Goal: Task Accomplishment & Management: Use online tool/utility

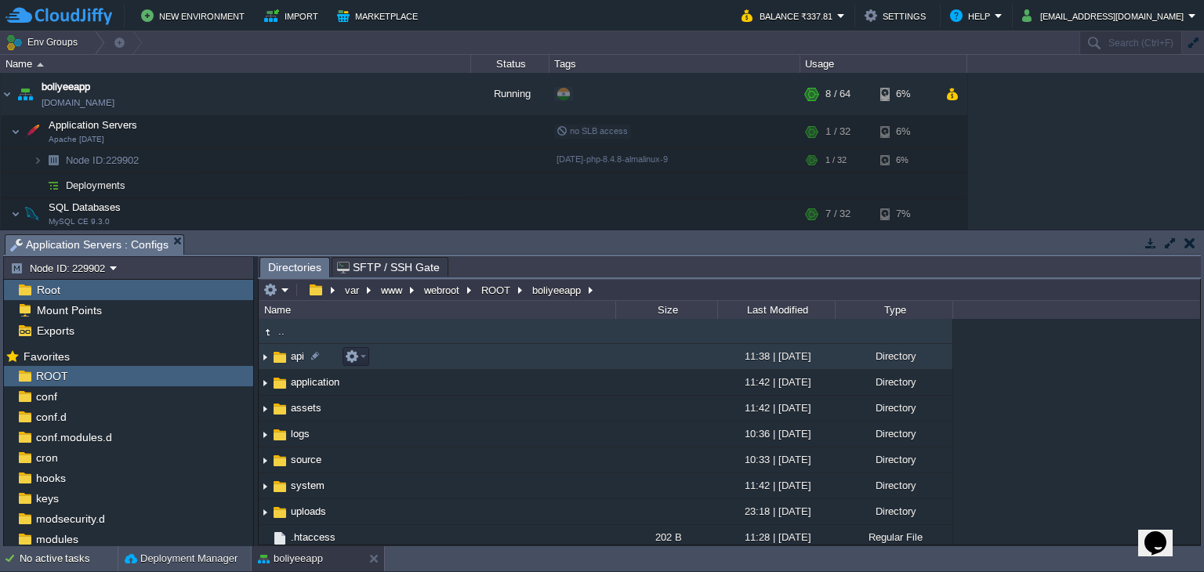
click at [285, 361] on img at bounding box center [279, 357] width 17 height 17
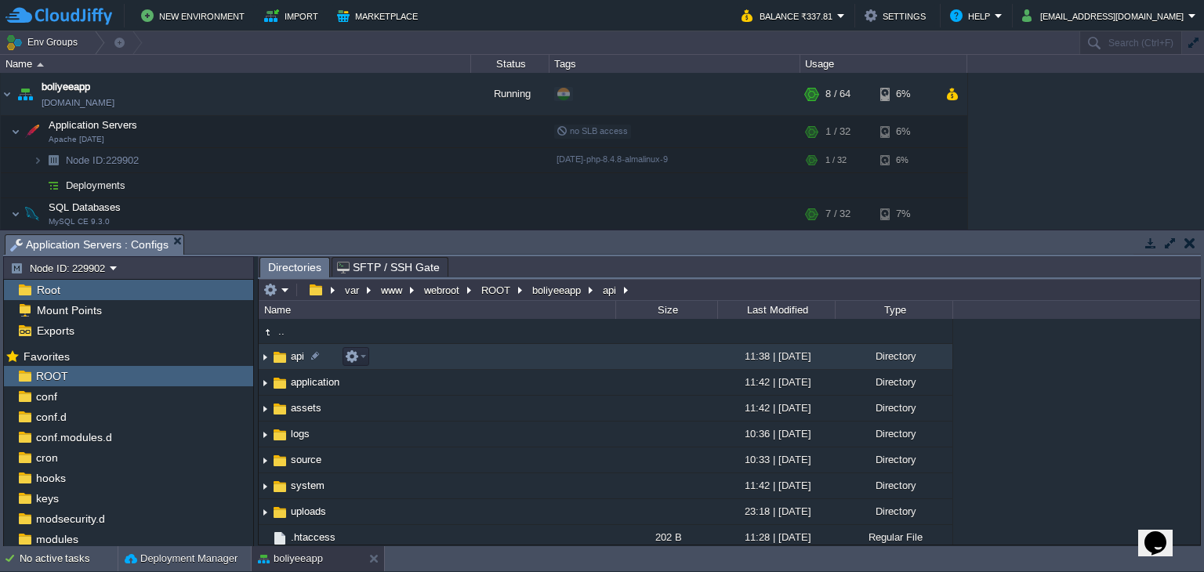
click at [285, 361] on img at bounding box center [279, 357] width 17 height 17
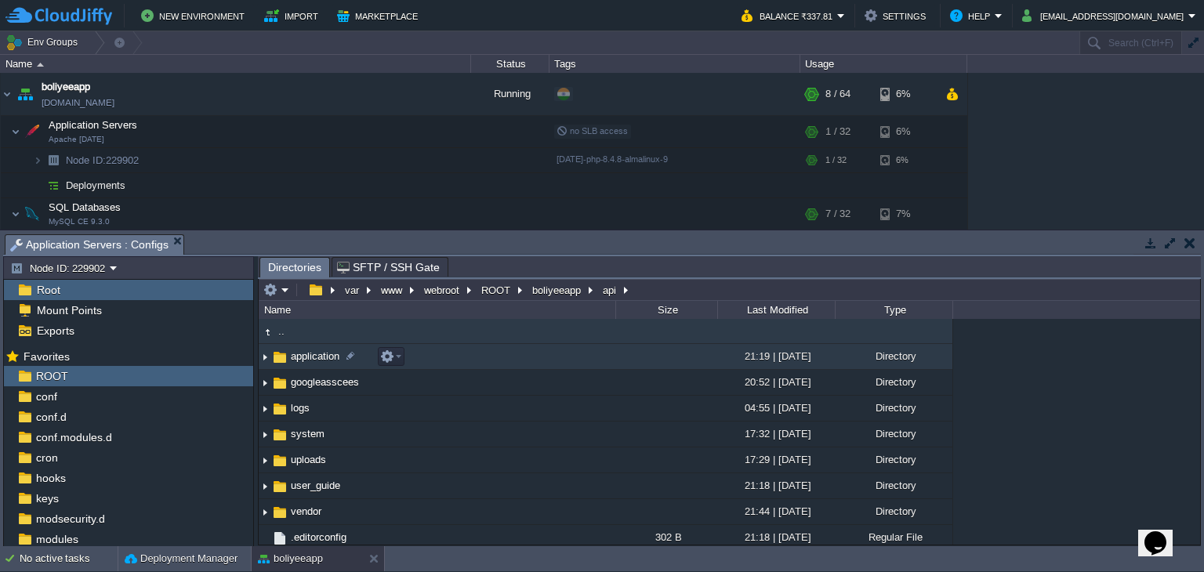
click at [302, 363] on span "application" at bounding box center [314, 356] width 53 height 13
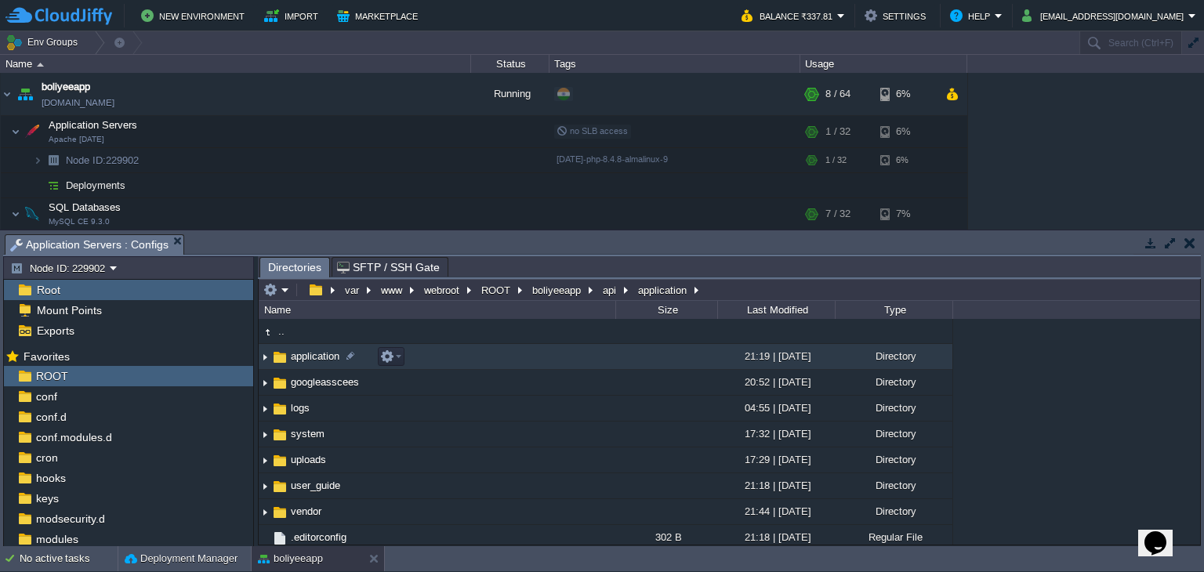
click at [302, 363] on span "application" at bounding box center [314, 356] width 53 height 13
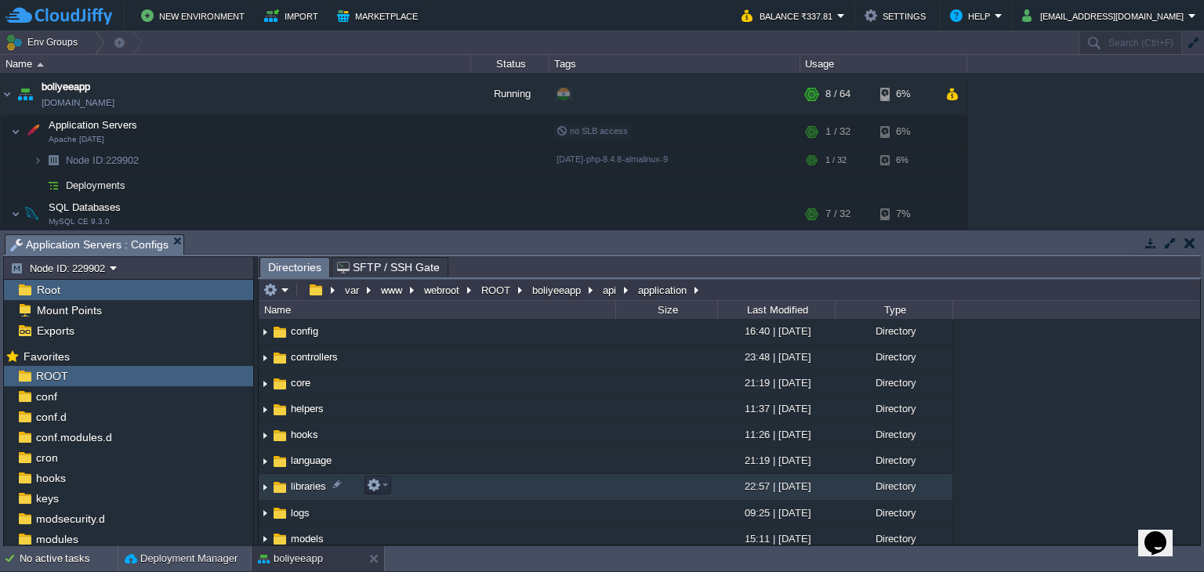
scroll to position [78, 0]
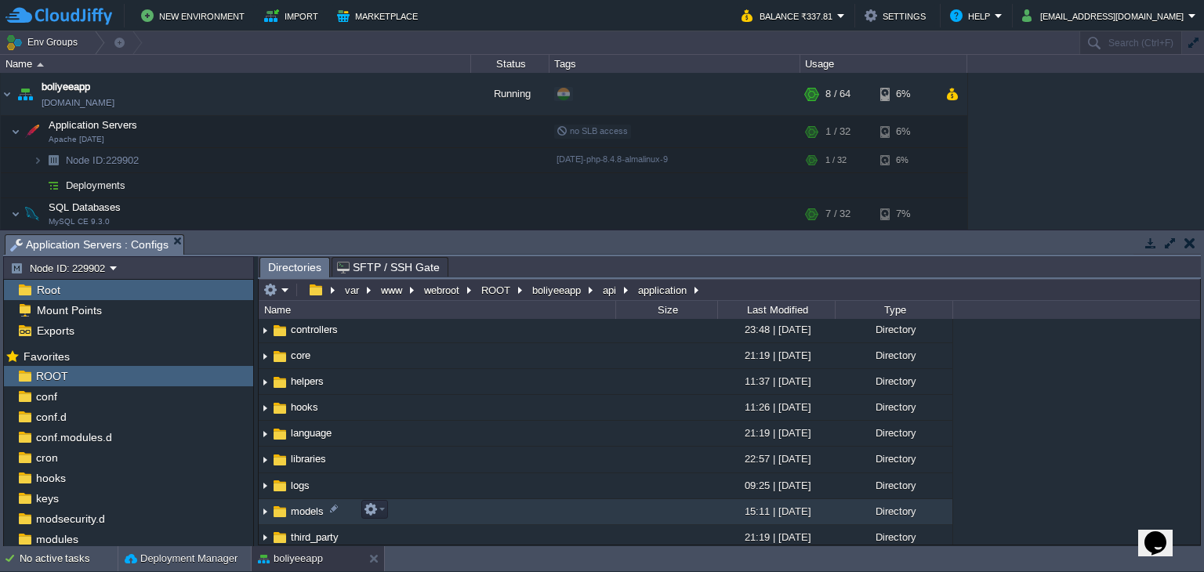
click at [302, 509] on span "models" at bounding box center [307, 511] width 38 height 13
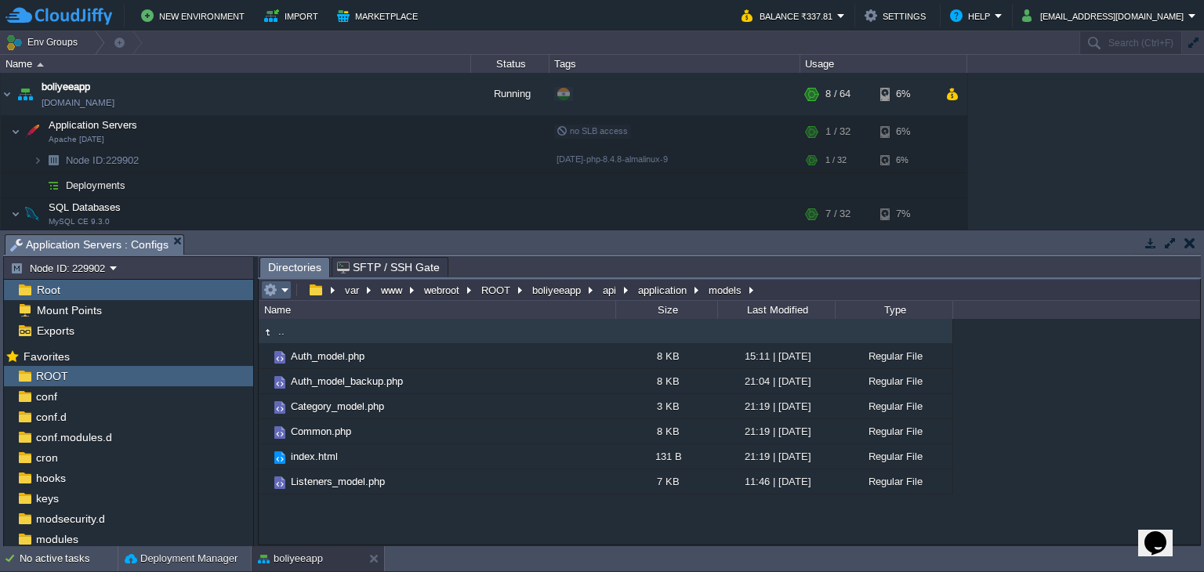
click at [272, 297] on button "button" at bounding box center [270, 290] width 14 height 14
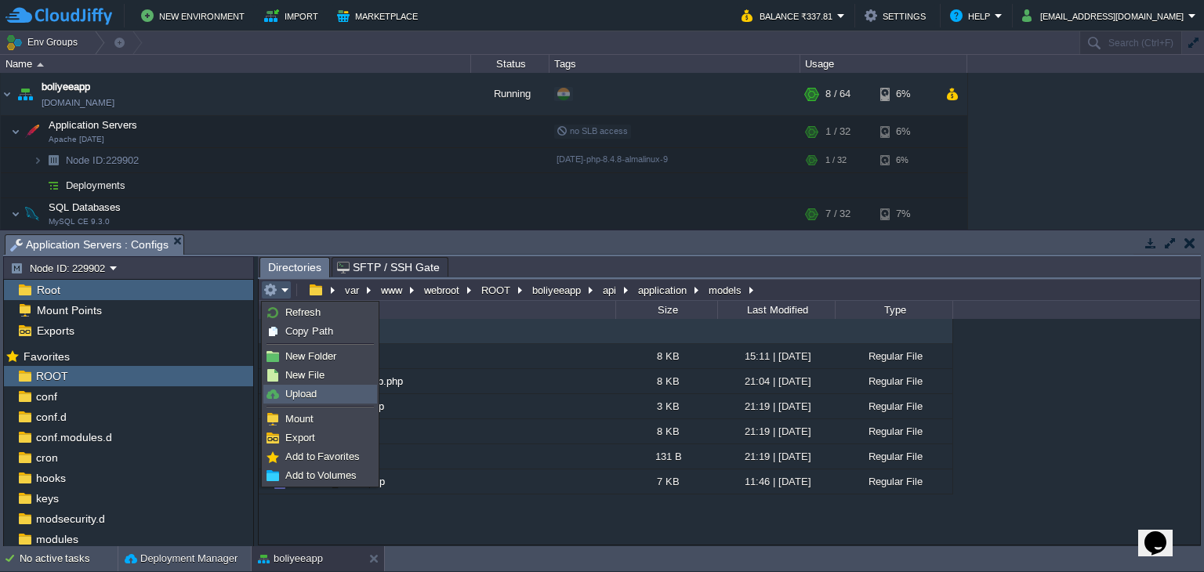
click at [305, 398] on span "Upload" at bounding box center [300, 394] width 31 height 12
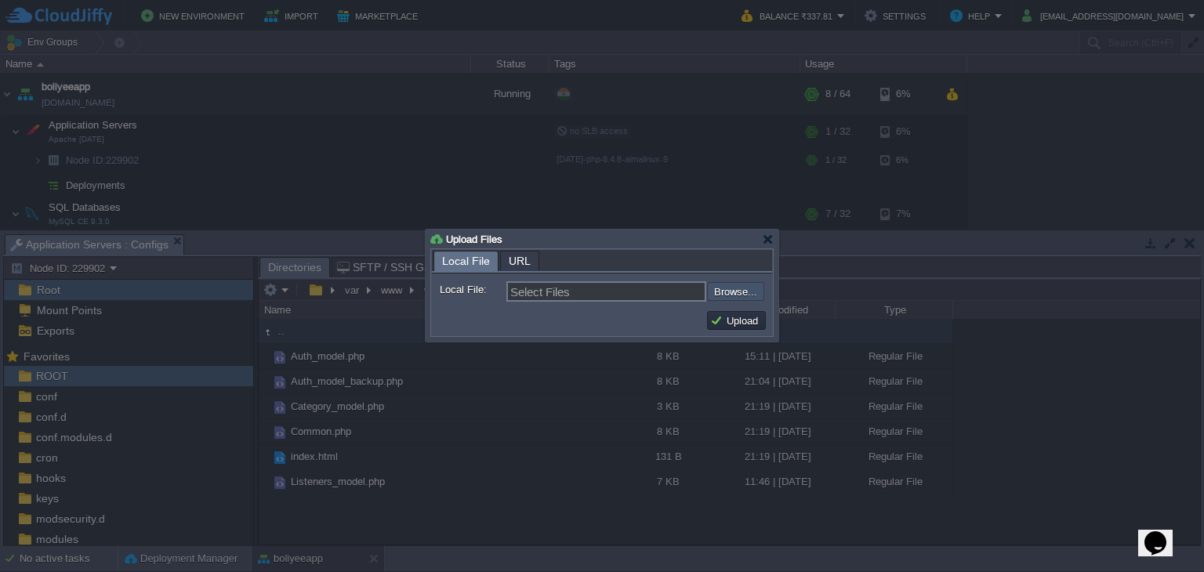
click at [739, 292] on input "file" at bounding box center [665, 291] width 198 height 19
type input "C:\fakepath\Mmasters.php"
type input "Mmasters.php"
click at [736, 317] on button "Upload" at bounding box center [736, 321] width 53 height 14
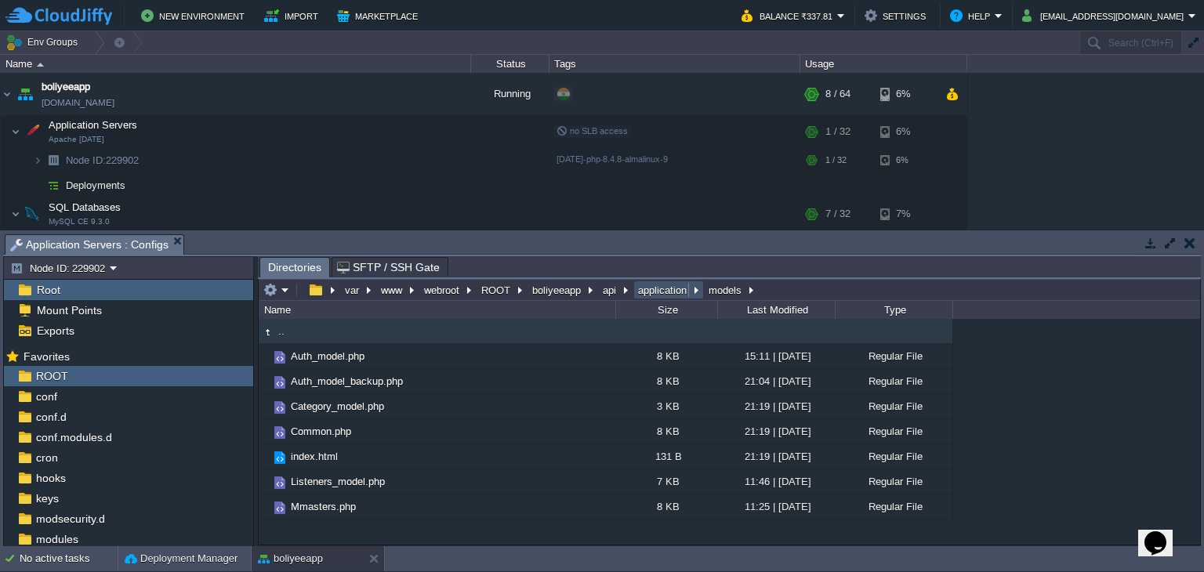
click at [655, 288] on button "application" at bounding box center [663, 290] width 55 height 14
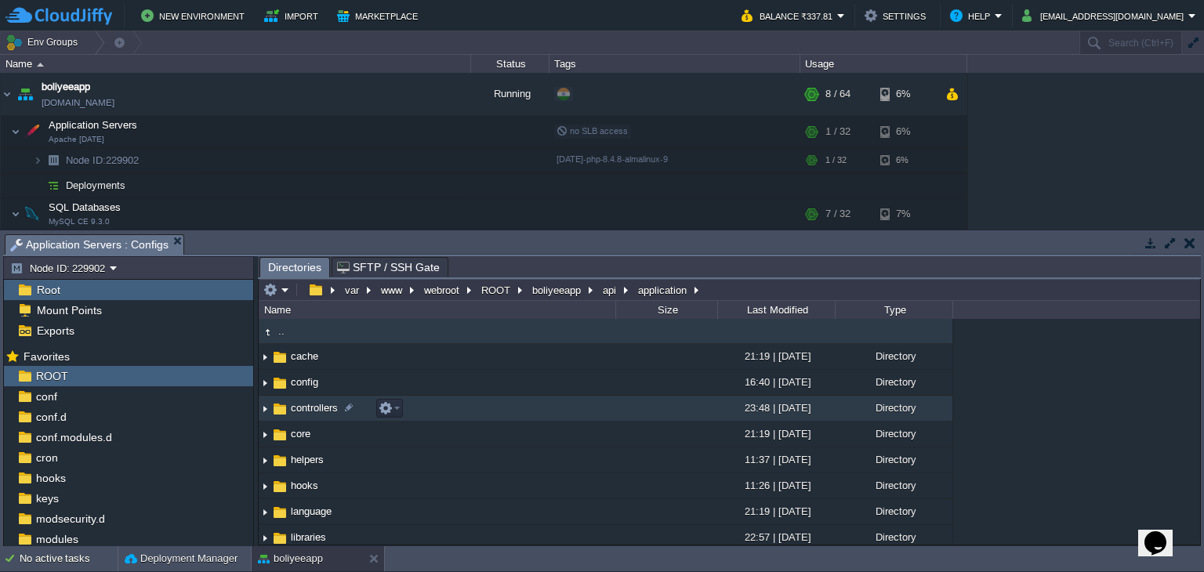
click at [319, 403] on span "controllers" at bounding box center [314, 407] width 52 height 13
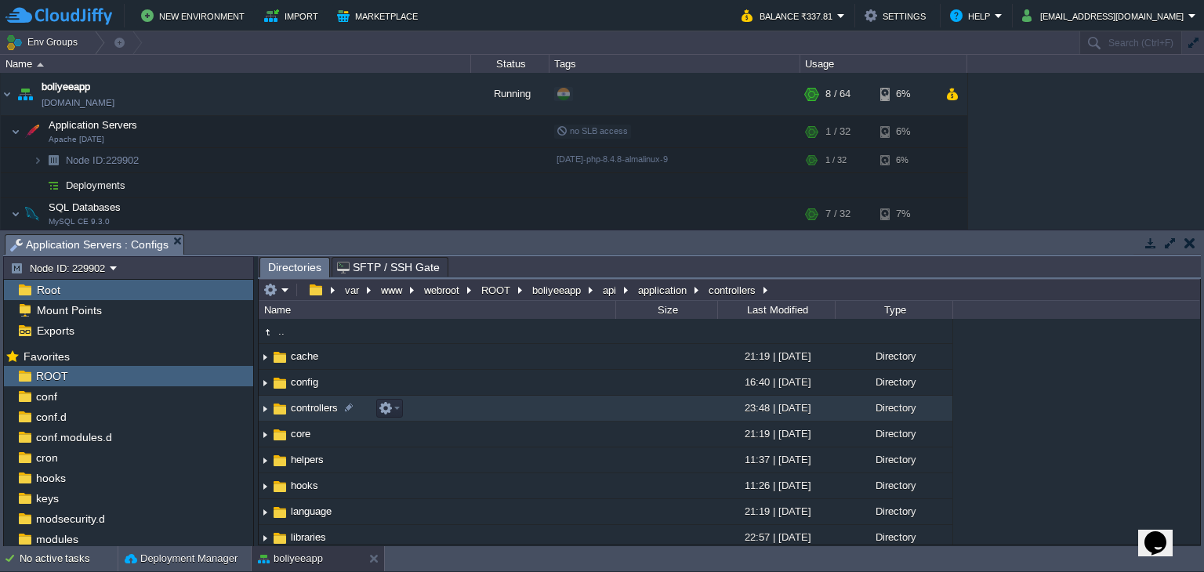
click at [322, 403] on span "controllers" at bounding box center [314, 407] width 52 height 13
click at [315, 412] on span "controllers" at bounding box center [314, 407] width 52 height 13
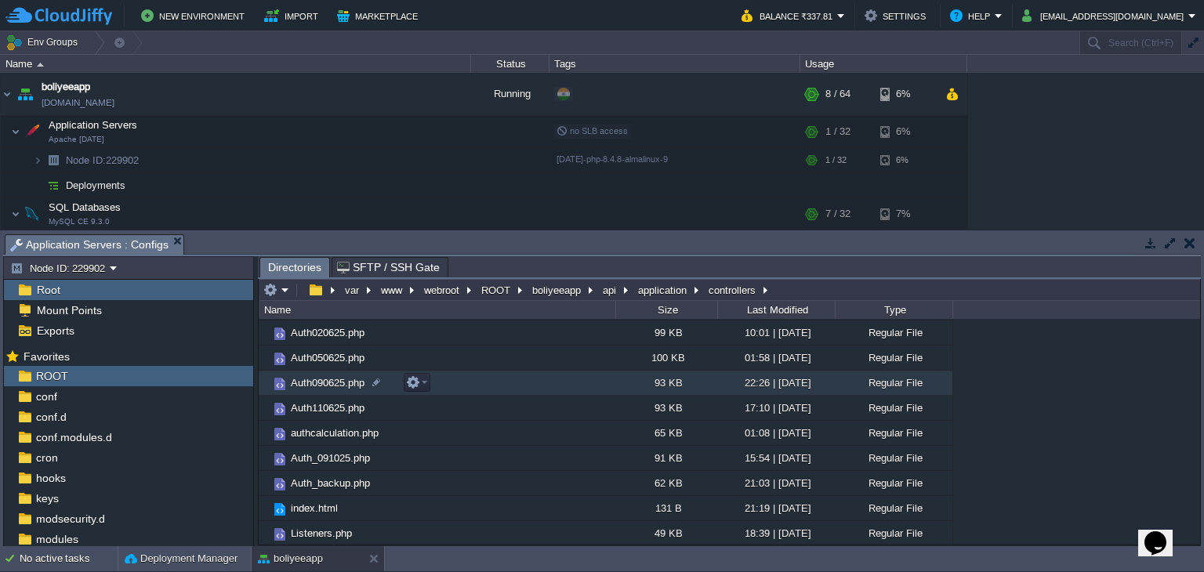
scroll to position [147, 0]
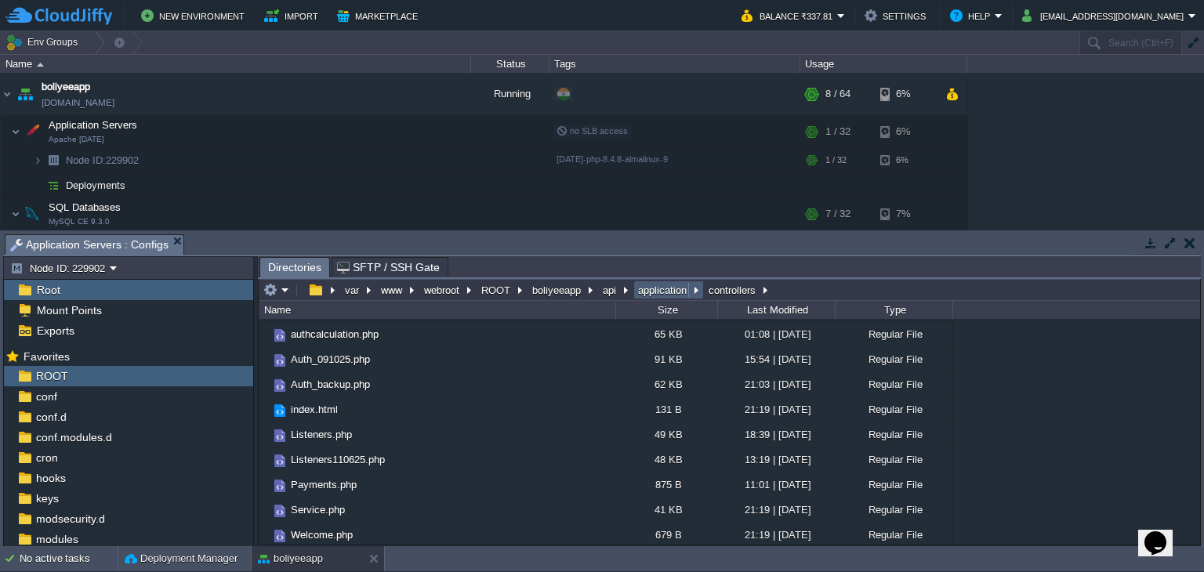
click at [636, 293] on button "application" at bounding box center [663, 290] width 55 height 14
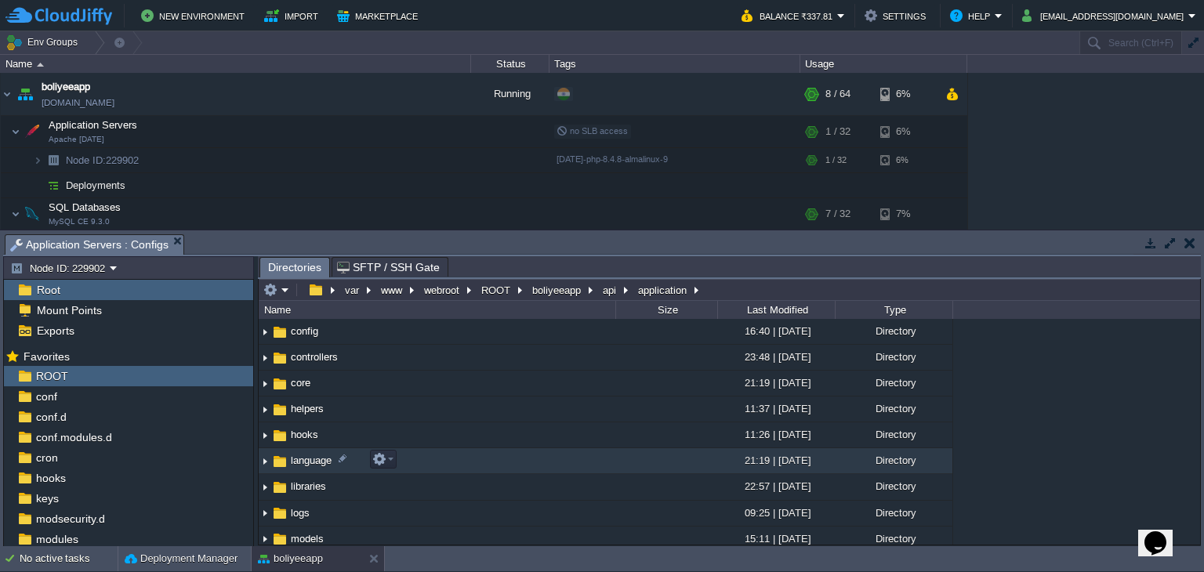
scroll to position [78, 0]
click at [321, 448] on td "libraries" at bounding box center [437, 460] width 357 height 26
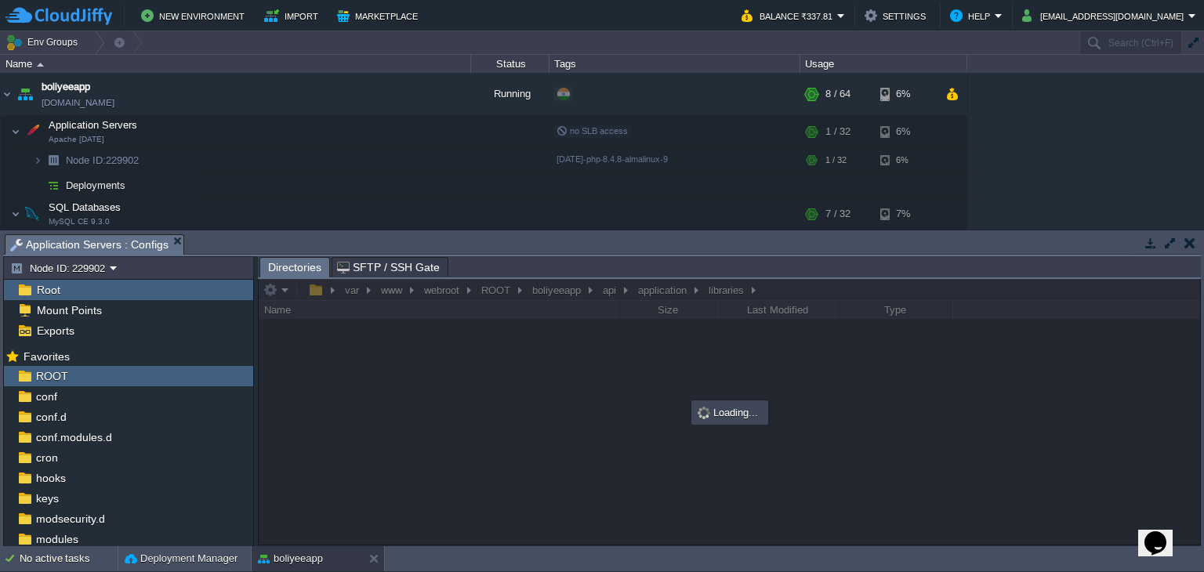
scroll to position [0, 0]
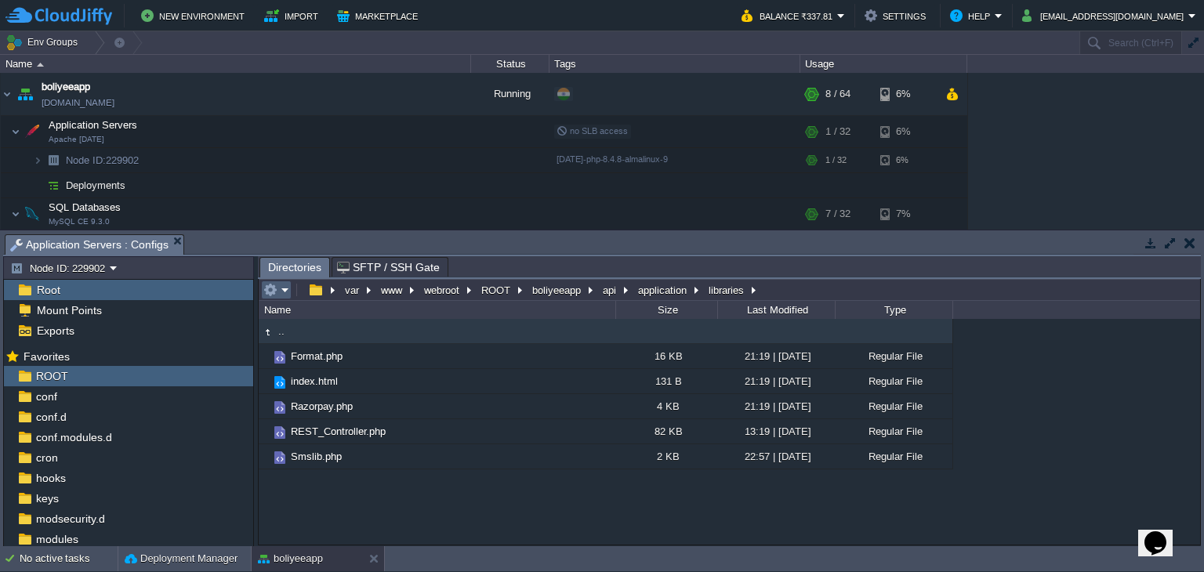
click at [280, 291] on em at bounding box center [276, 290] width 26 height 14
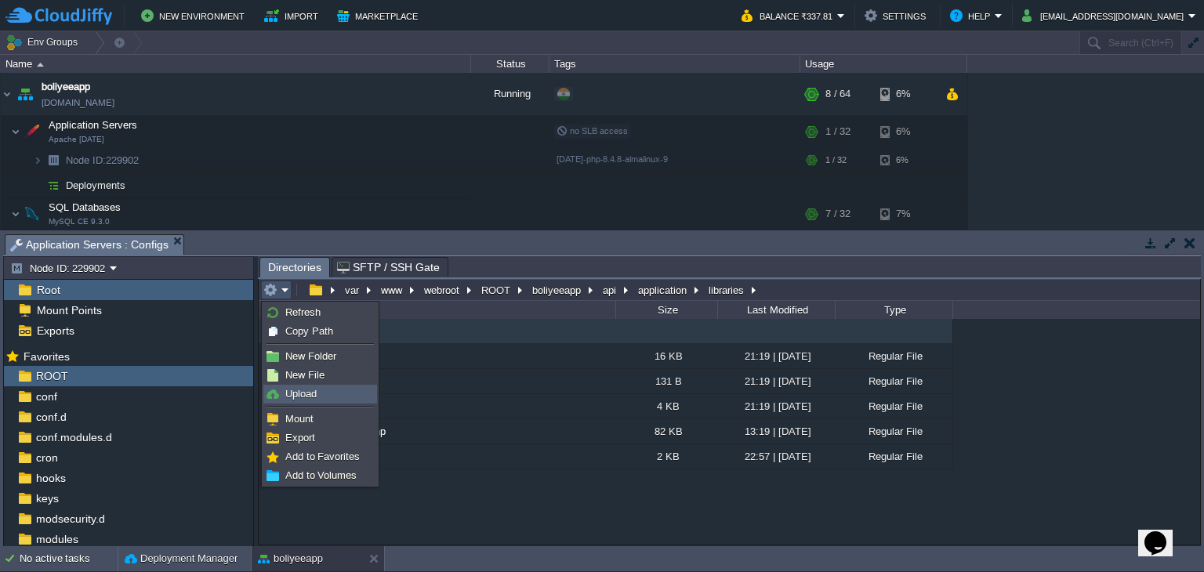
click at [293, 391] on span "Upload" at bounding box center [300, 394] width 31 height 12
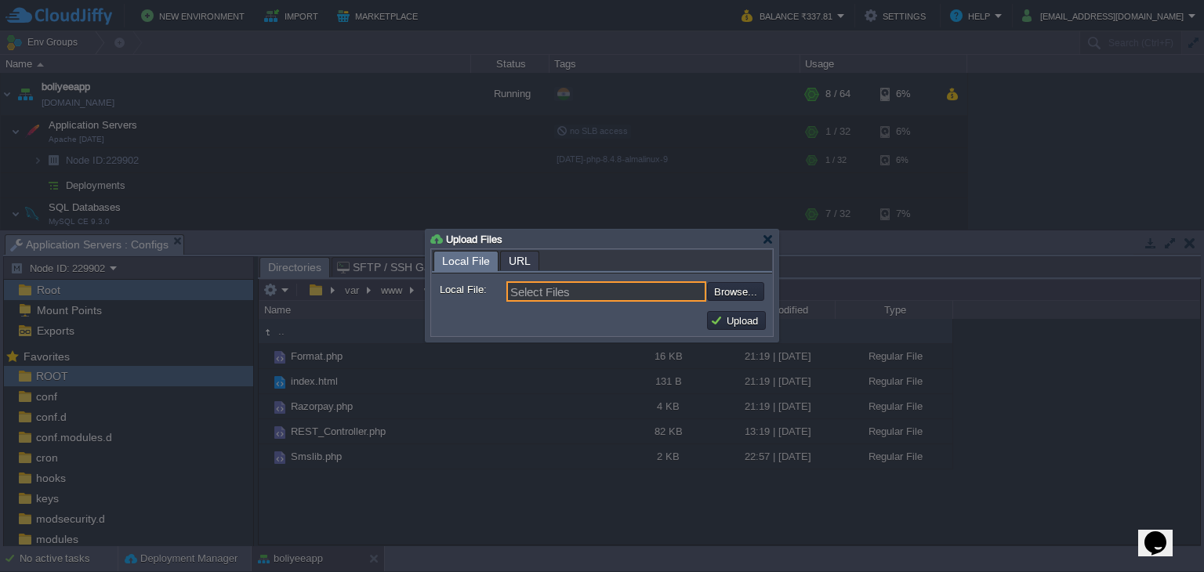
click at [705, 302] on input "Select Files" at bounding box center [606, 291] width 200 height 20
click at [727, 297] on input "file" at bounding box center [665, 291] width 198 height 19
type input "C:\fakepath\Razorpaylib.php"
type input "Razorpaylib.php"
click at [753, 324] on button "Upload" at bounding box center [736, 321] width 53 height 14
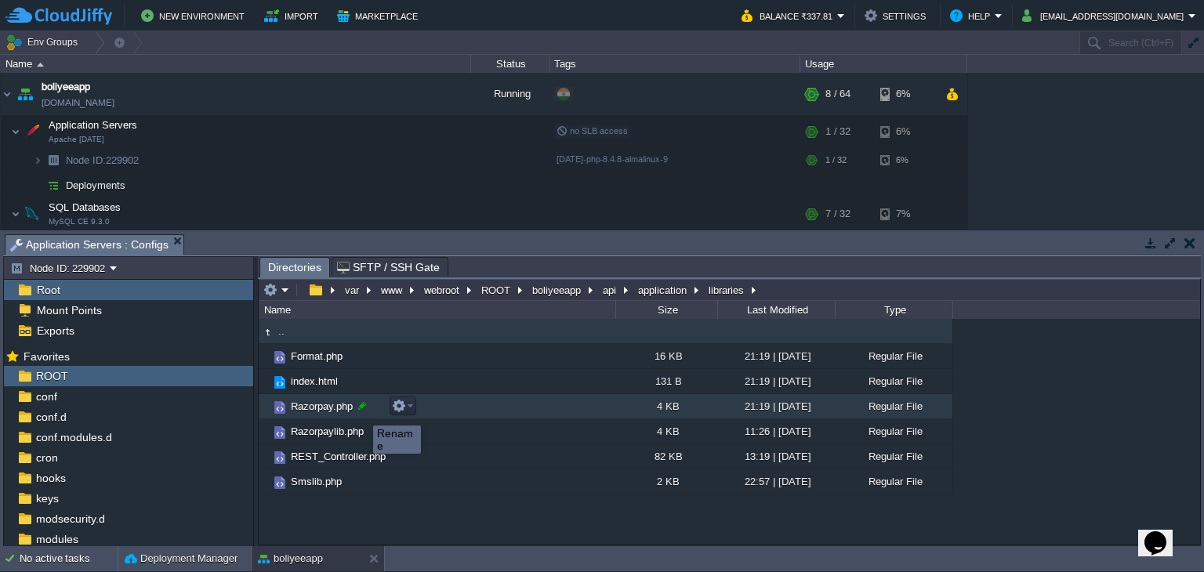
click at [361, 411] on div at bounding box center [362, 406] width 14 height 14
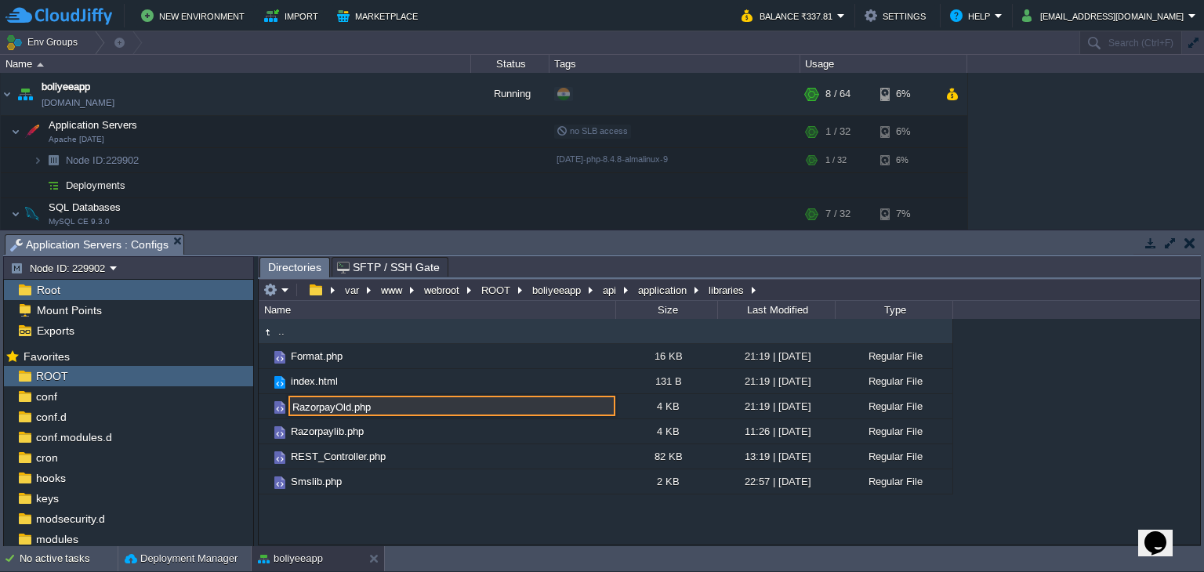
type input "RazorpayOld.php"
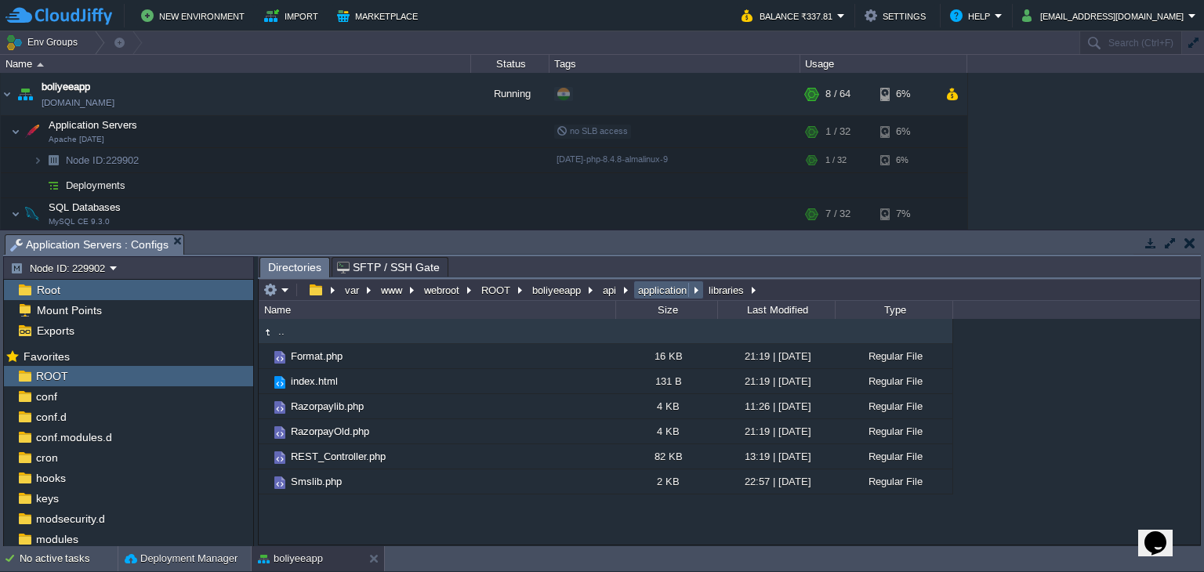
click at [651, 295] on button "application" at bounding box center [663, 290] width 55 height 14
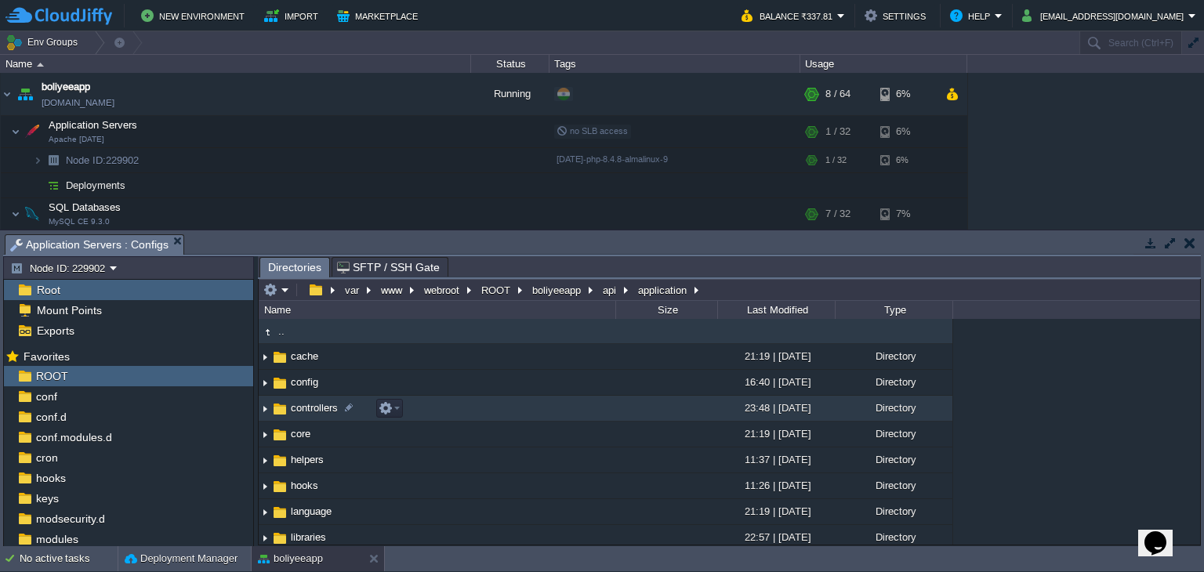
click at [307, 415] on td "controllers" at bounding box center [437, 409] width 357 height 26
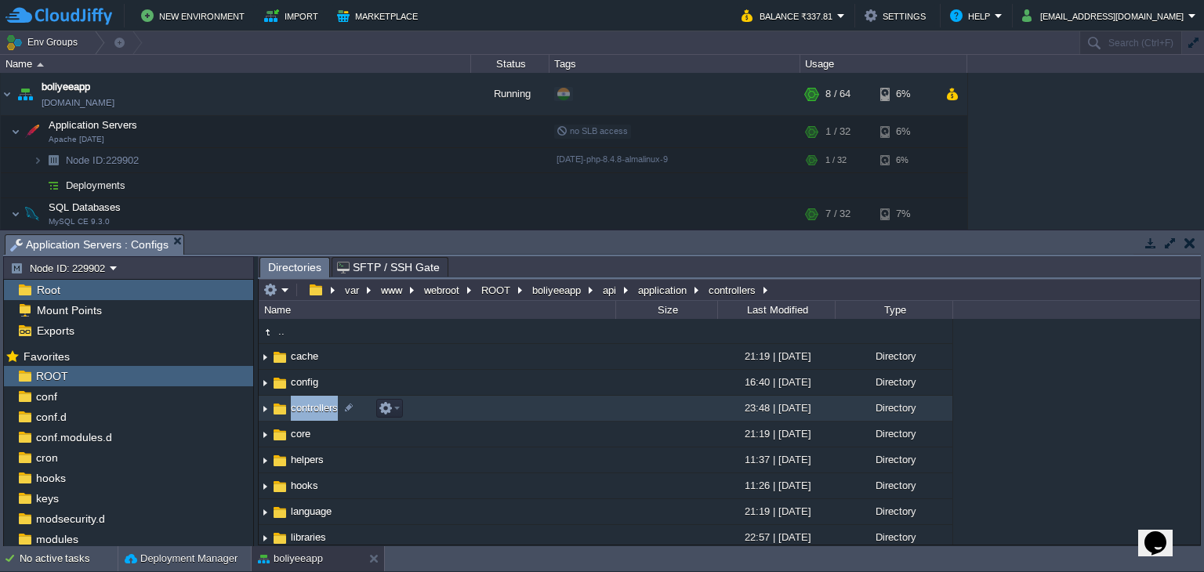
click at [307, 415] on td "controllers" at bounding box center [437, 409] width 357 height 26
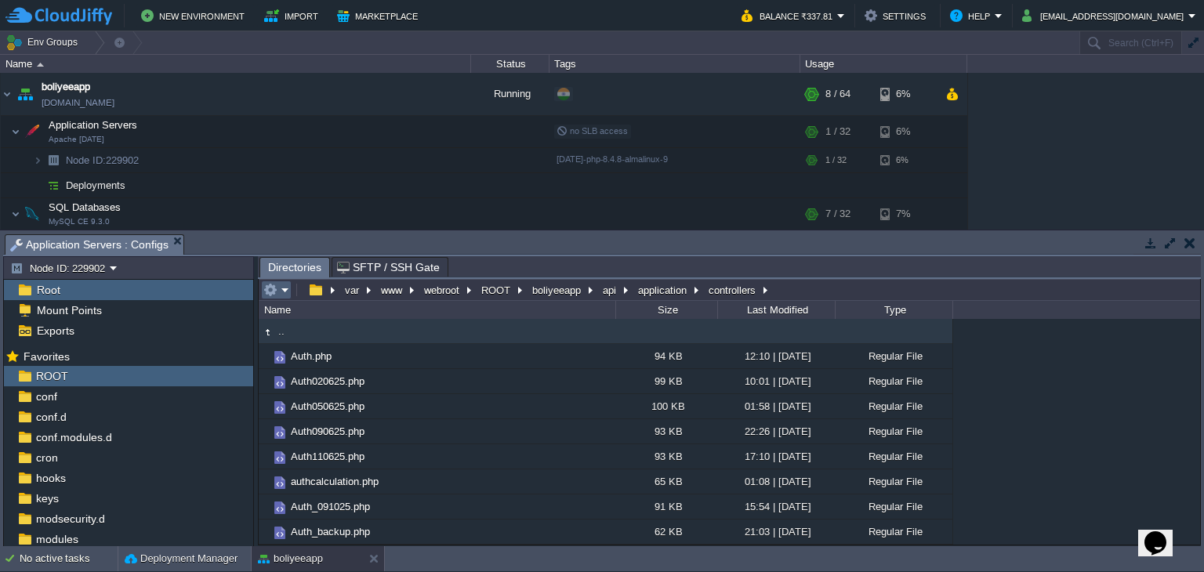
click at [281, 294] on em at bounding box center [276, 290] width 26 height 14
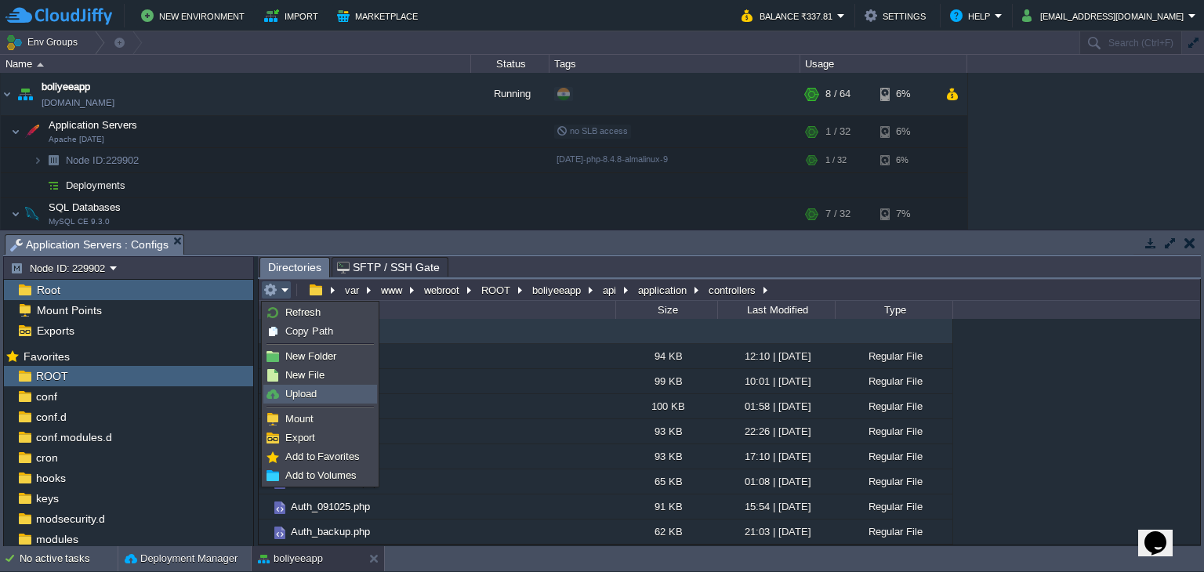
click at [299, 395] on span "Upload" at bounding box center [300, 394] width 31 height 12
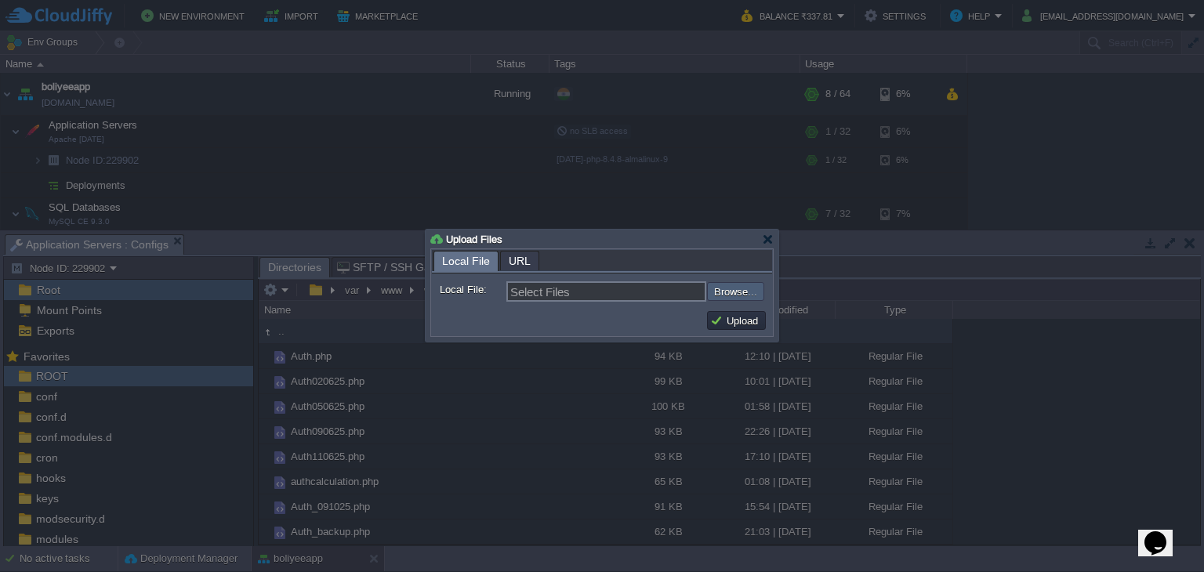
click at [720, 283] on input "file" at bounding box center [665, 291] width 198 height 19
type input "C:\fakepath\Payments.php"
type input "Payments.php"
click at [738, 317] on button "Upload" at bounding box center [736, 321] width 53 height 14
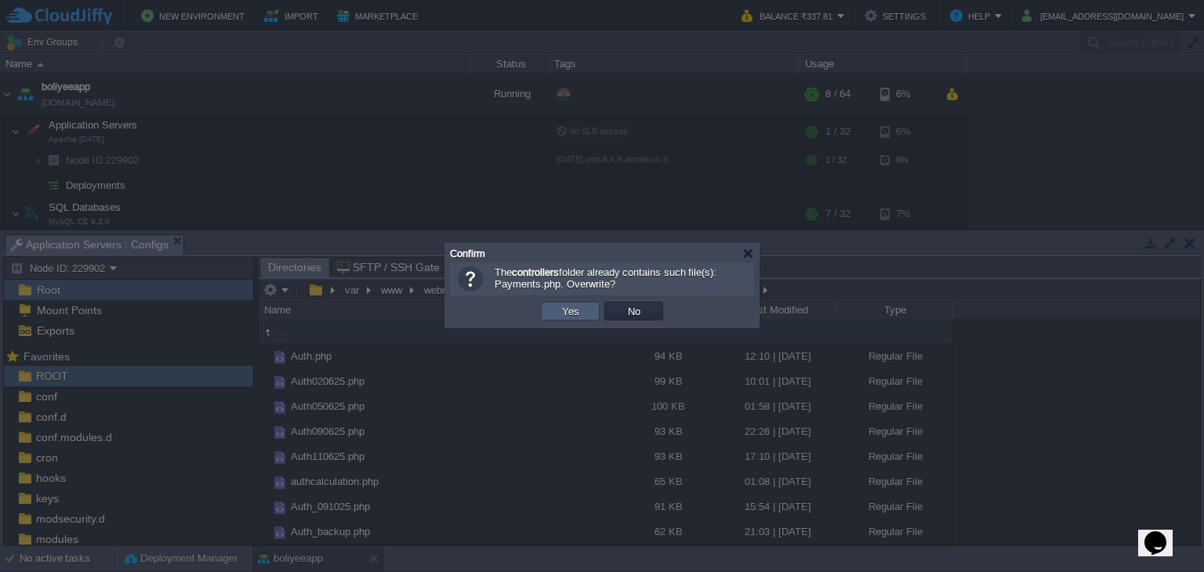
click at [556, 314] on td "Yes" at bounding box center [570, 311] width 59 height 19
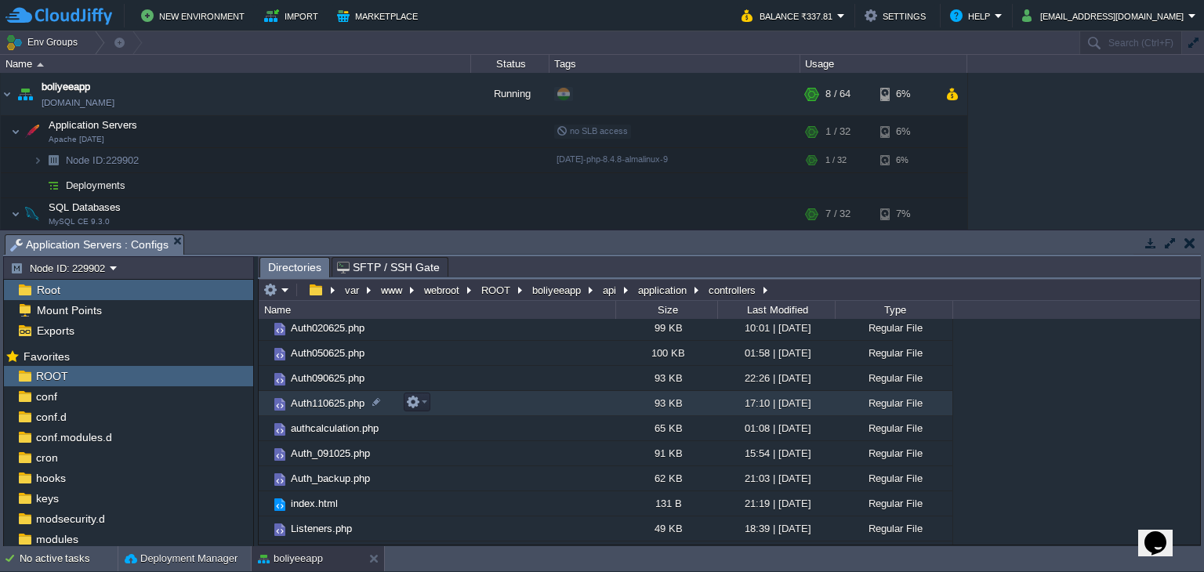
scroll to position [147, 0]
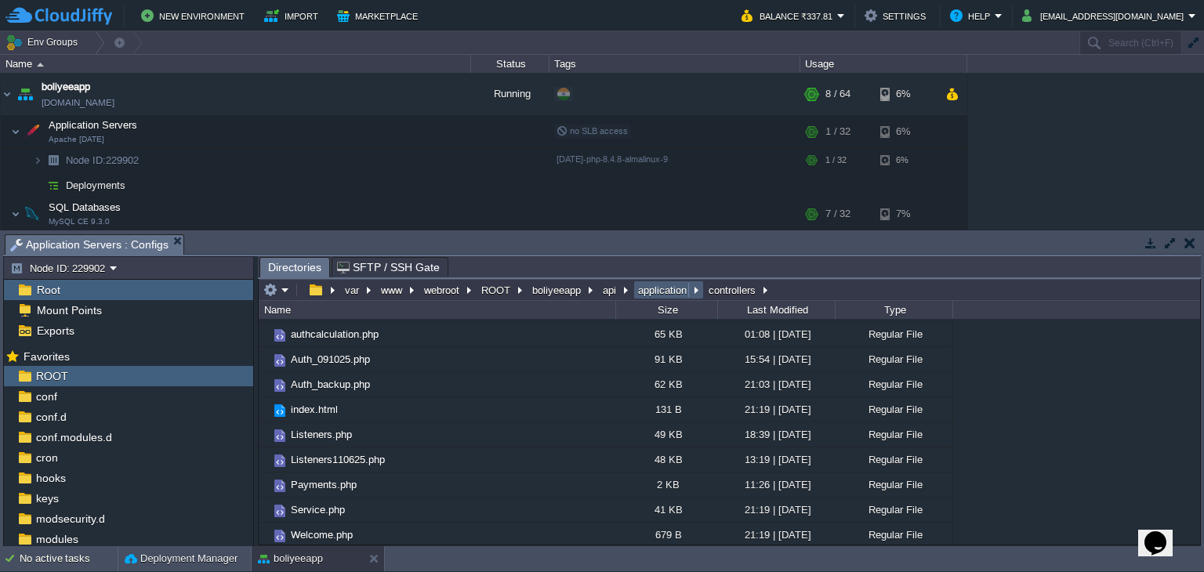
click at [662, 295] on button "application" at bounding box center [663, 290] width 55 height 14
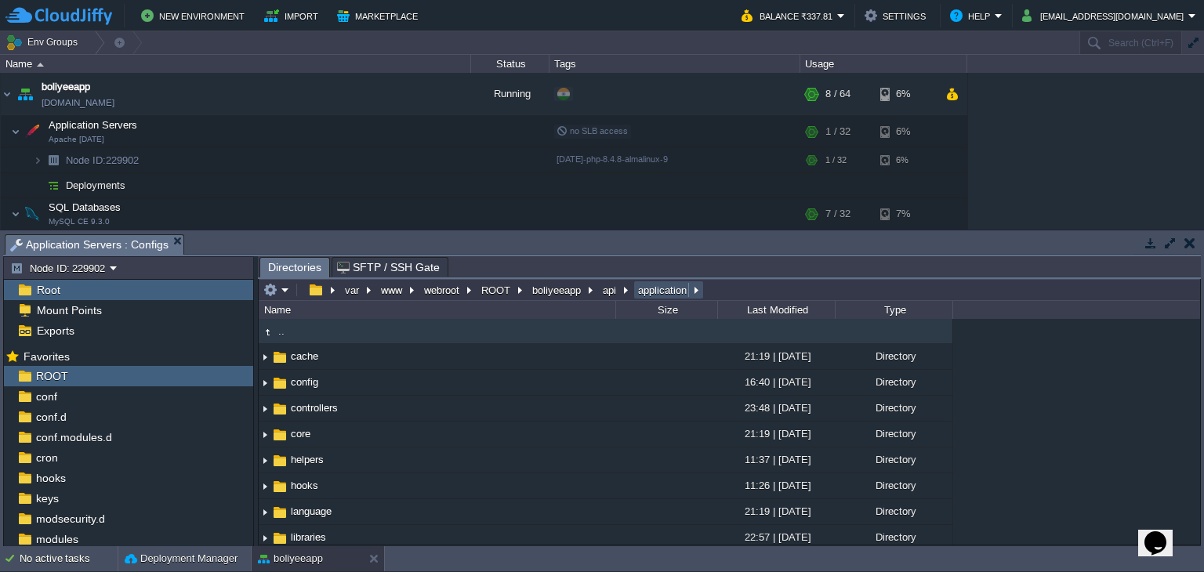
click at [655, 296] on button "application" at bounding box center [663, 290] width 55 height 14
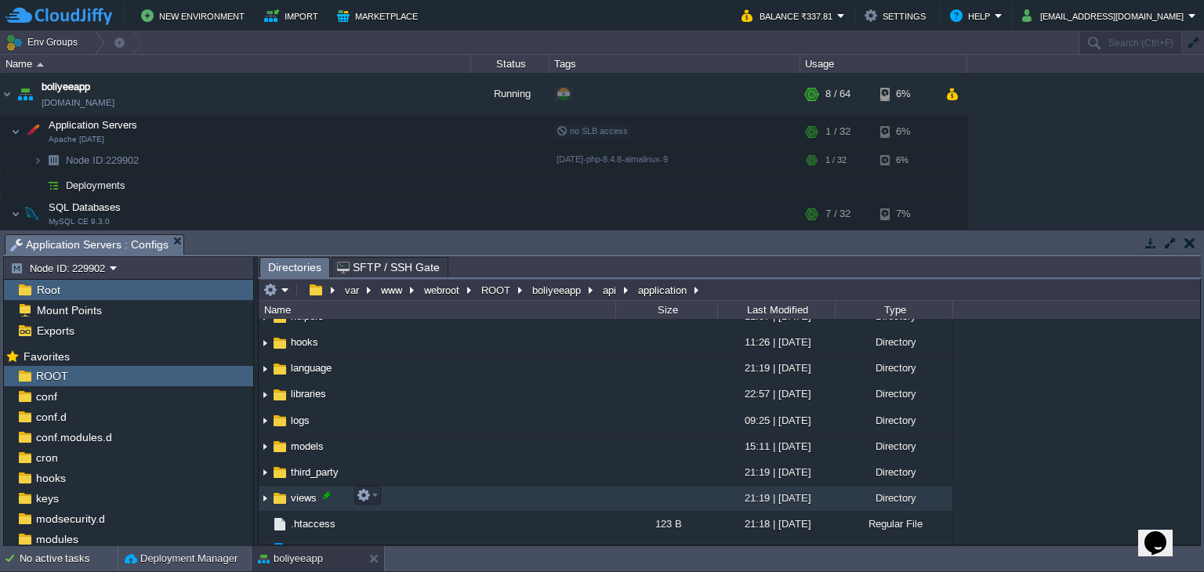
scroll to position [157, 0]
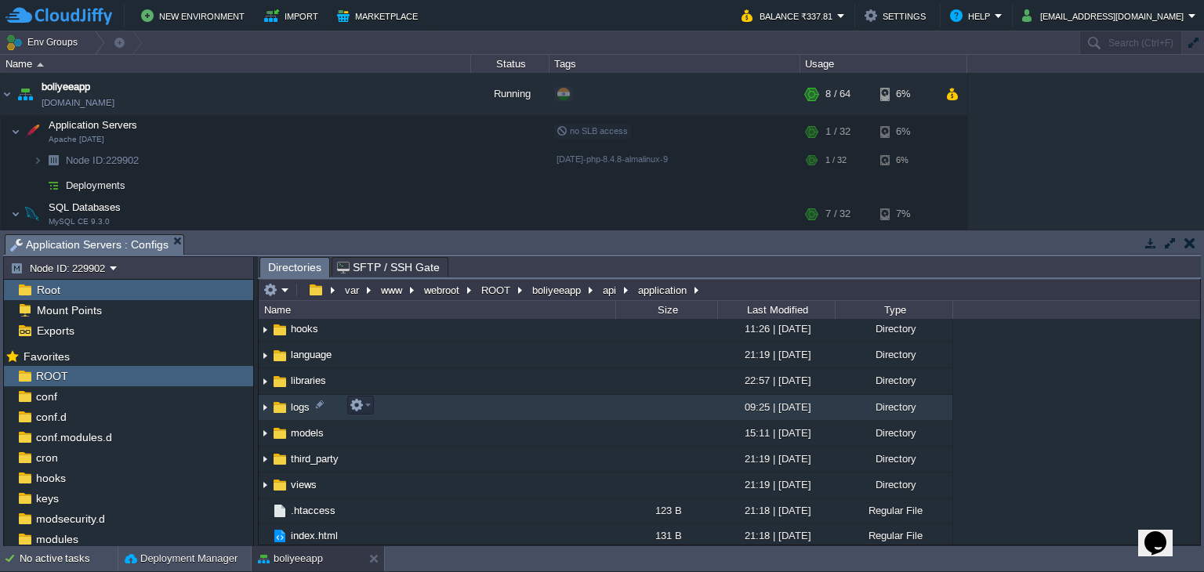
click at [291, 411] on span "logs" at bounding box center [300, 407] width 24 height 13
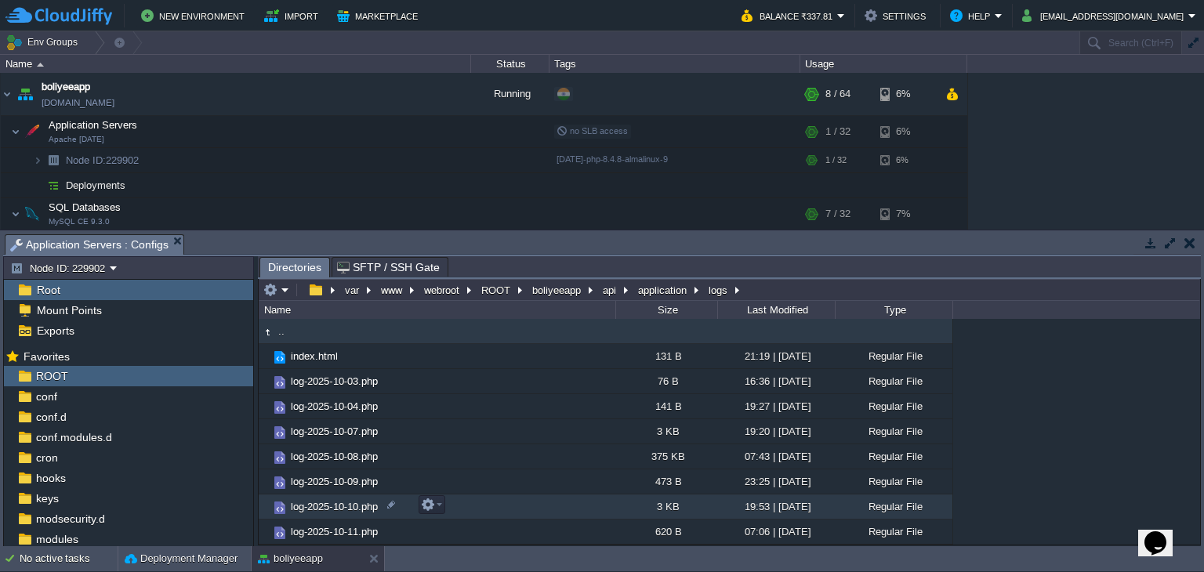
scroll to position [73, 0]
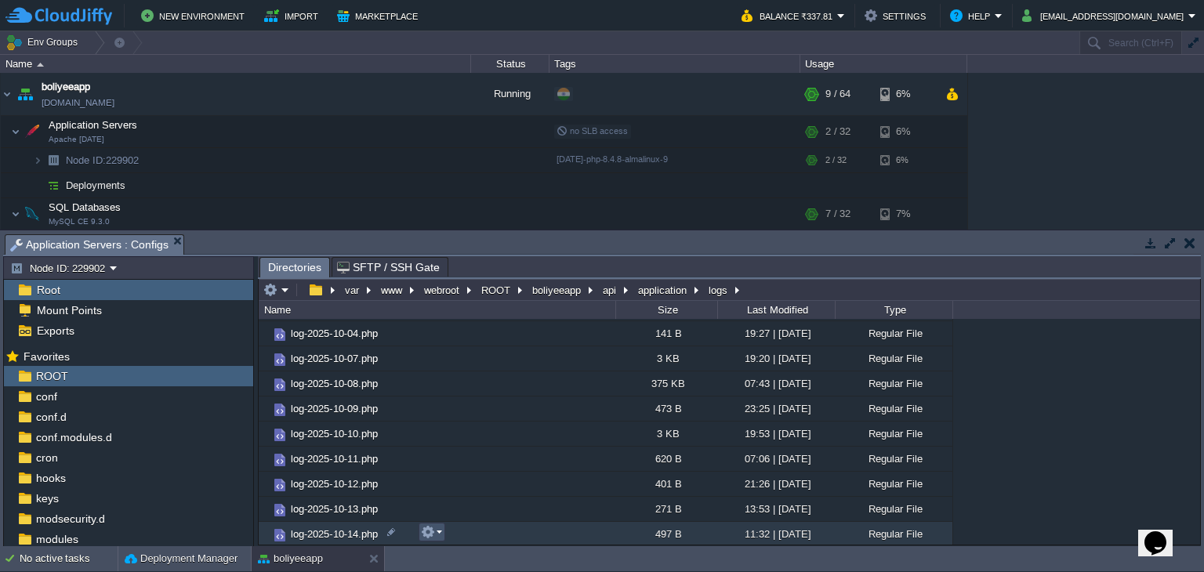
click at [430, 534] on button "button" at bounding box center [428, 532] width 14 height 14
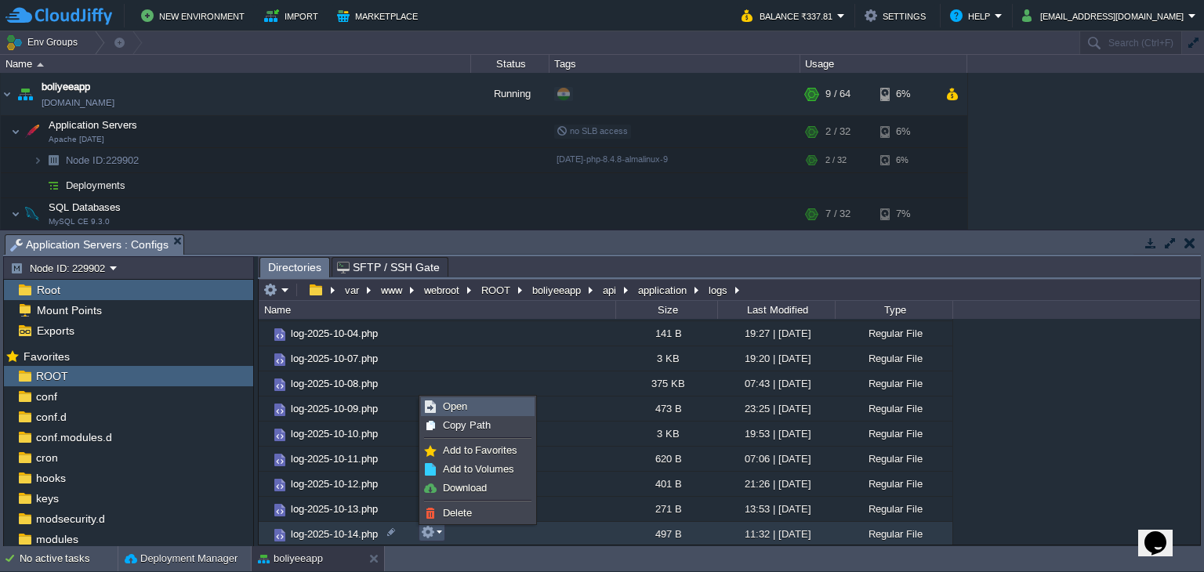
click at [464, 401] on span "Open" at bounding box center [455, 407] width 24 height 12
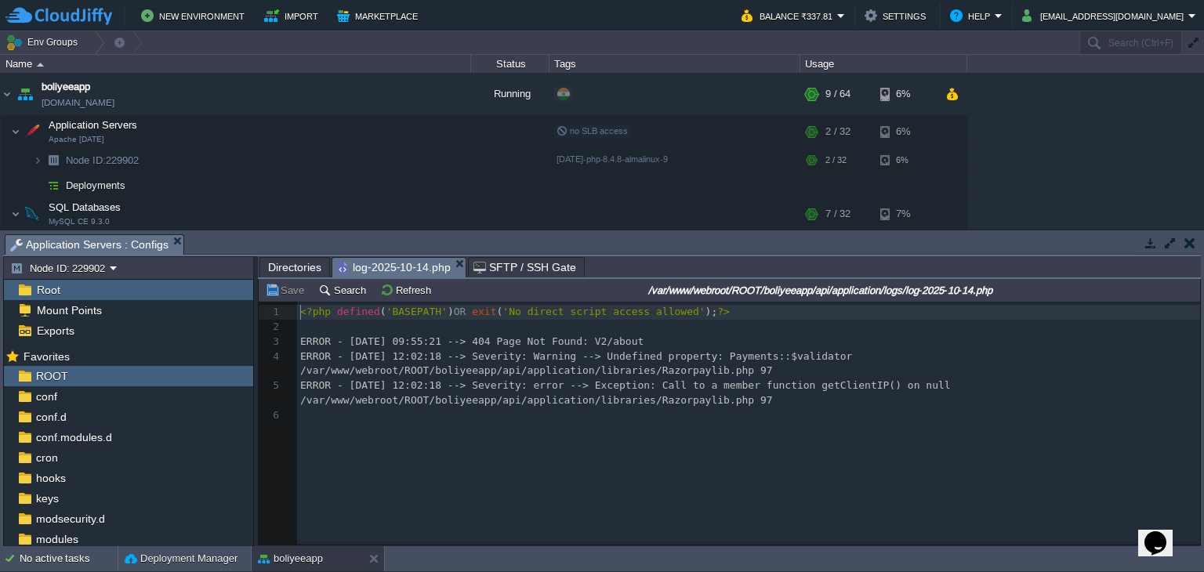
scroll to position [5, 0]
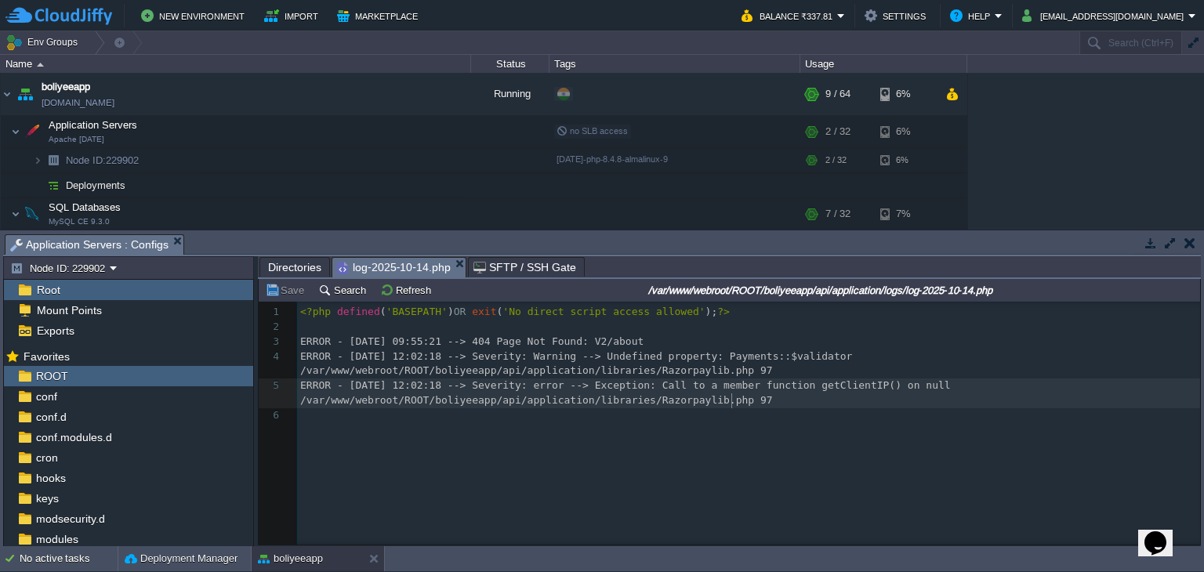
click at [745, 406] on pre "ERROR - [DATE] 12:02:18 --> Severity: error --> Exception: Call to a member fun…" at bounding box center [751, 394] width 908 height 30
click at [285, 266] on span "Directories" at bounding box center [294, 267] width 53 height 19
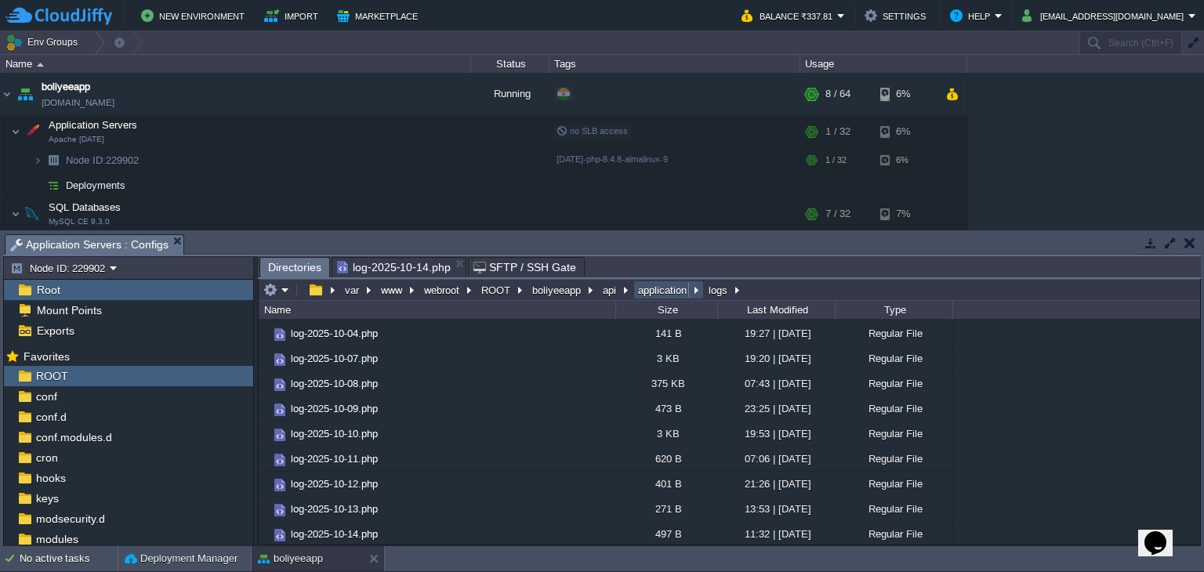
click at [658, 288] on button "application" at bounding box center [663, 290] width 55 height 14
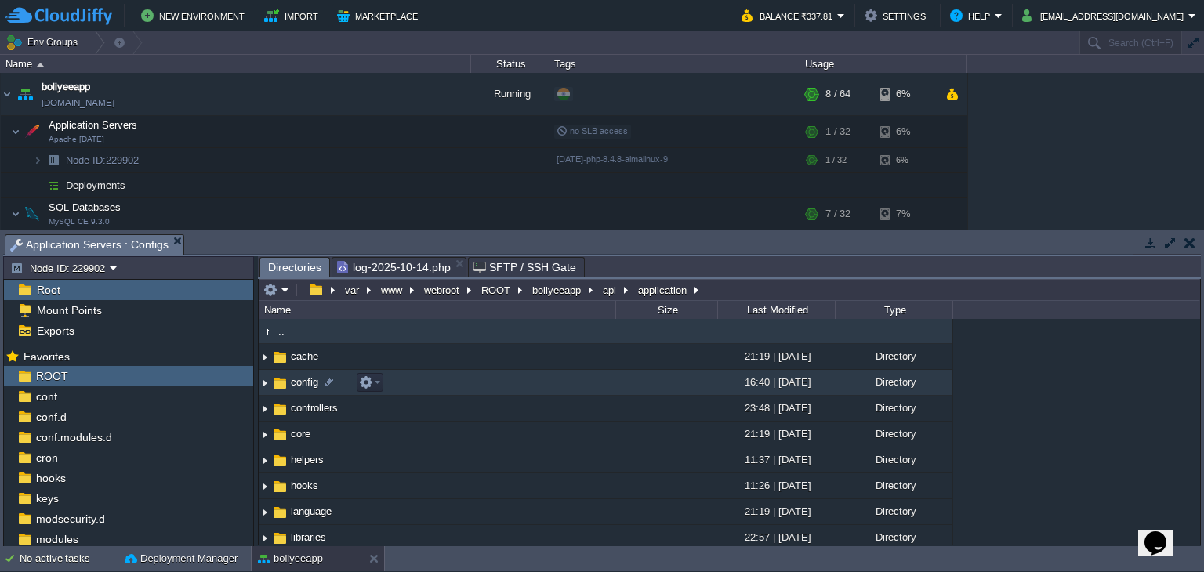
click at [298, 387] on span "config" at bounding box center [304, 381] width 32 height 13
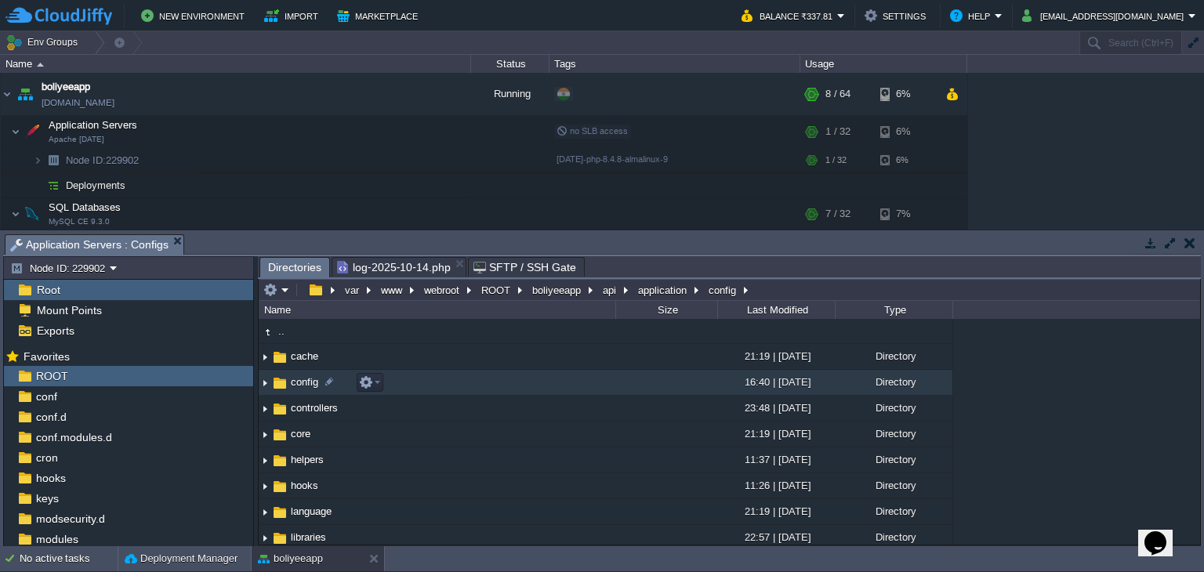
click at [298, 387] on span "config" at bounding box center [304, 381] width 32 height 13
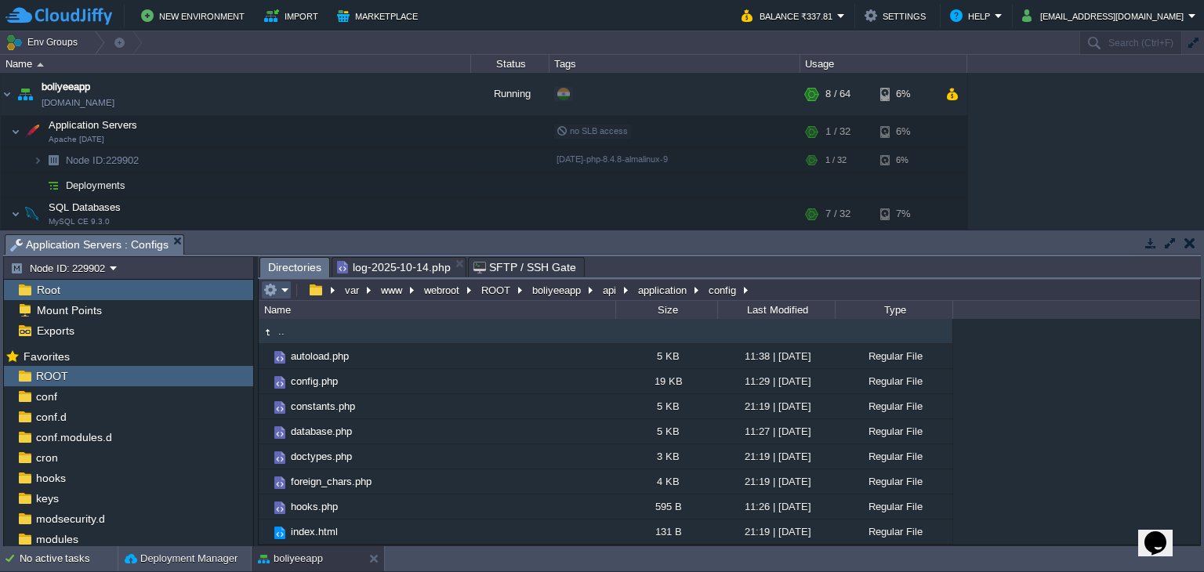
click at [275, 288] on button "button" at bounding box center [270, 290] width 14 height 14
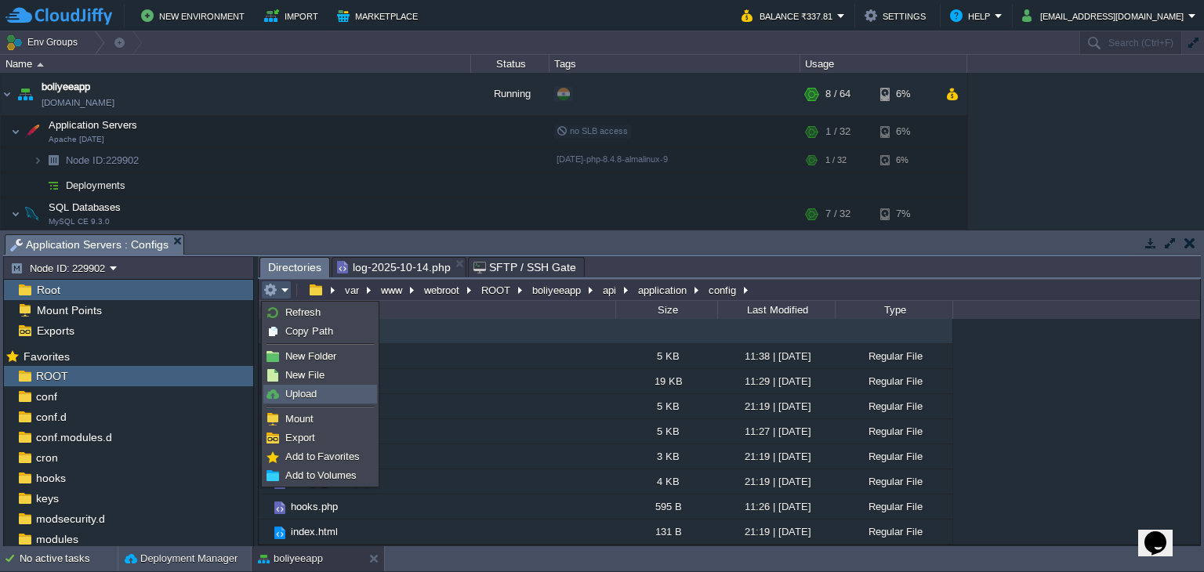
click at [306, 397] on span "Upload" at bounding box center [300, 394] width 31 height 12
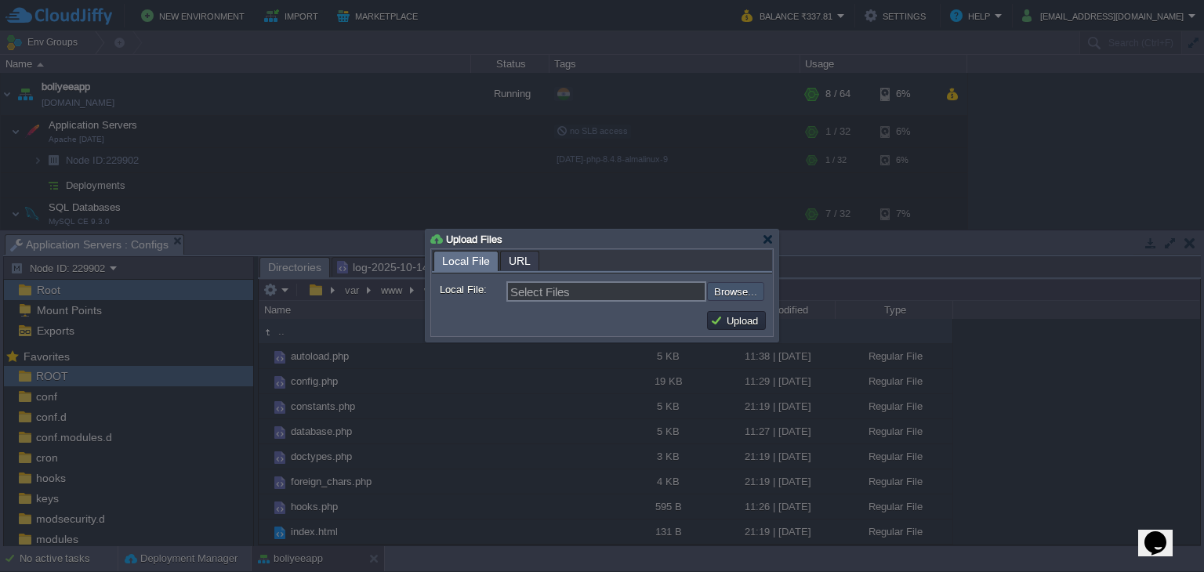
click at [719, 293] on input "file" at bounding box center [665, 291] width 198 height 19
type input "C:\fakepath\autoload.php"
type input "autoload.php"
click at [730, 321] on button "Upload" at bounding box center [736, 321] width 53 height 14
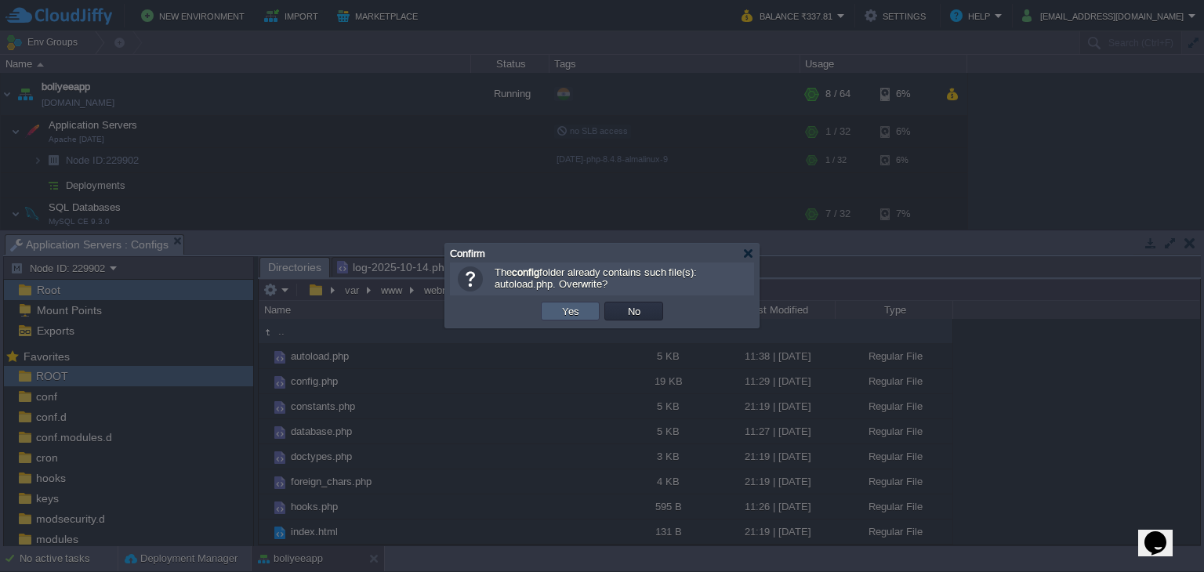
click at [557, 309] on button "Yes" at bounding box center [570, 311] width 27 height 14
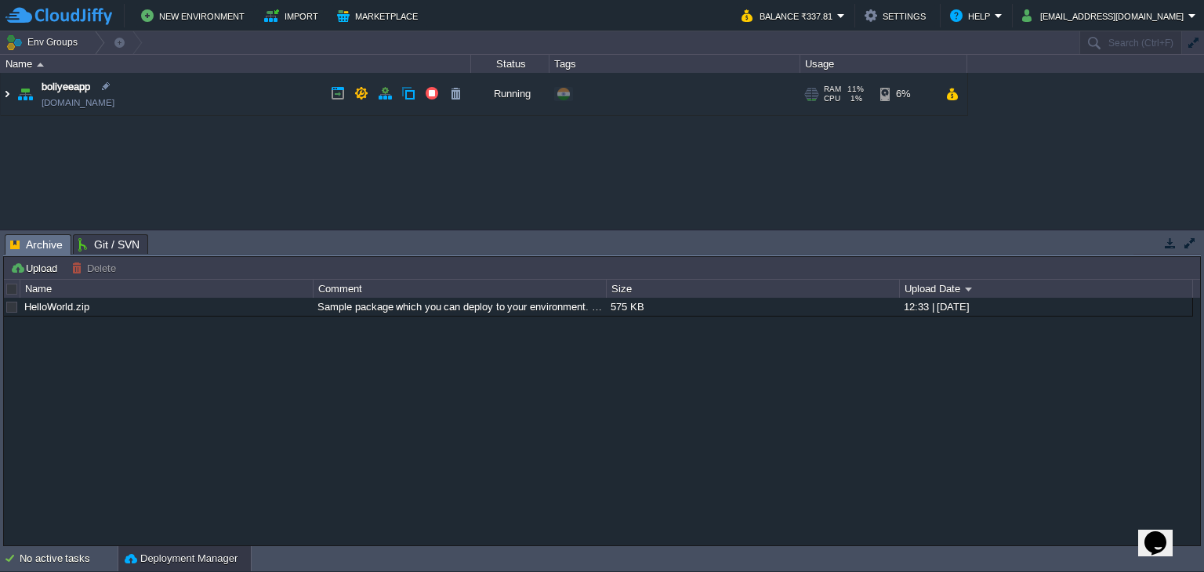
click at [2, 94] on img at bounding box center [7, 94] width 13 height 42
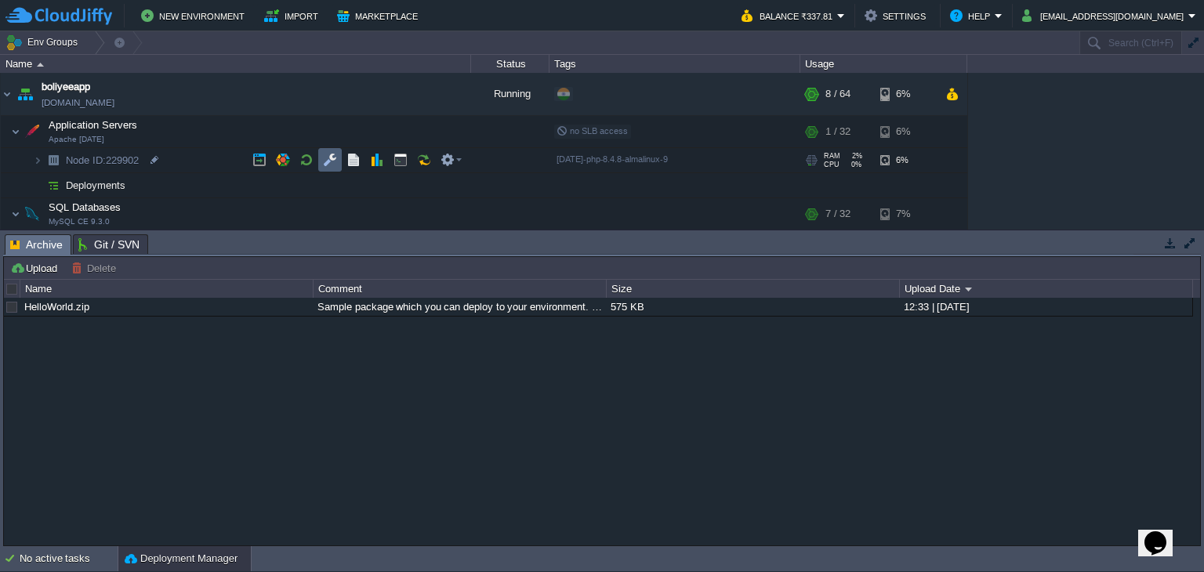
click at [326, 159] on button "button" at bounding box center [330, 160] width 14 height 14
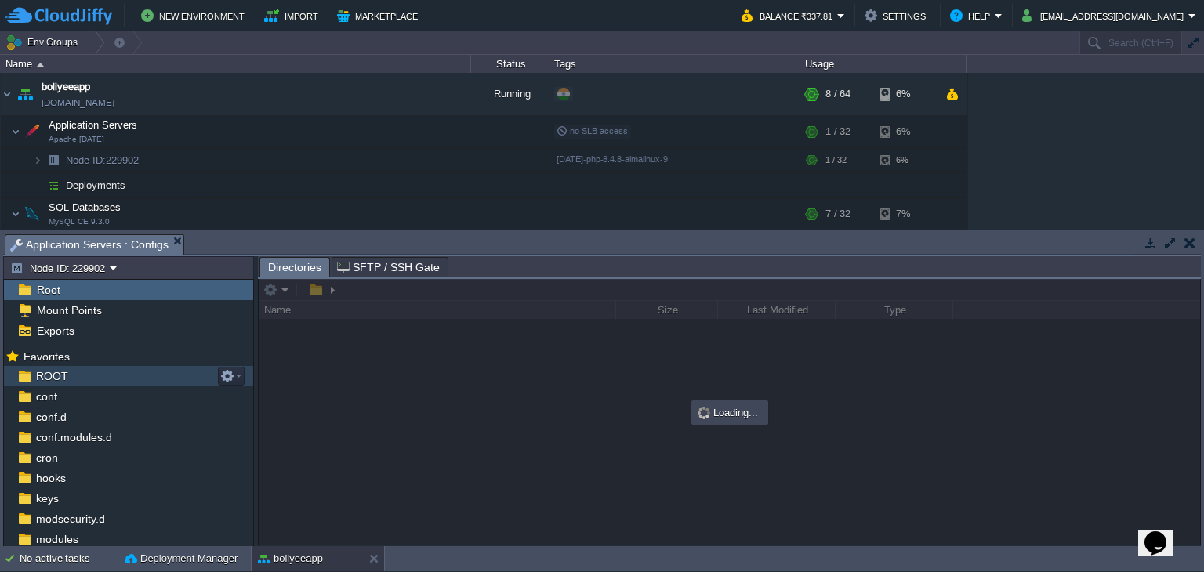
click at [53, 379] on span "ROOT" at bounding box center [52, 376] width 38 height 14
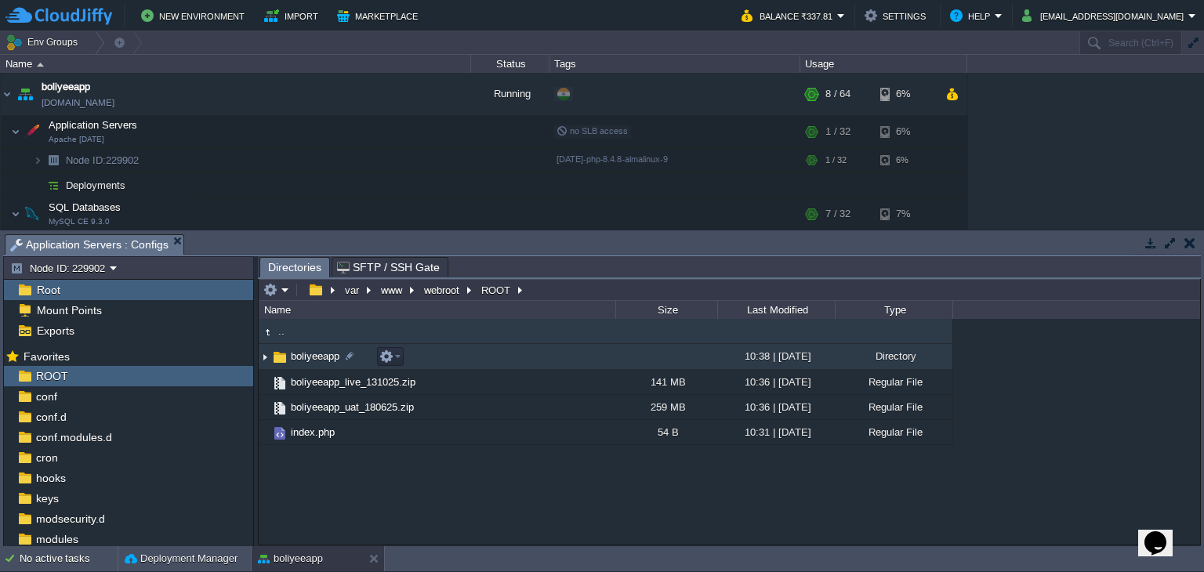
click at [303, 356] on span "boliyeeapp" at bounding box center [314, 356] width 53 height 13
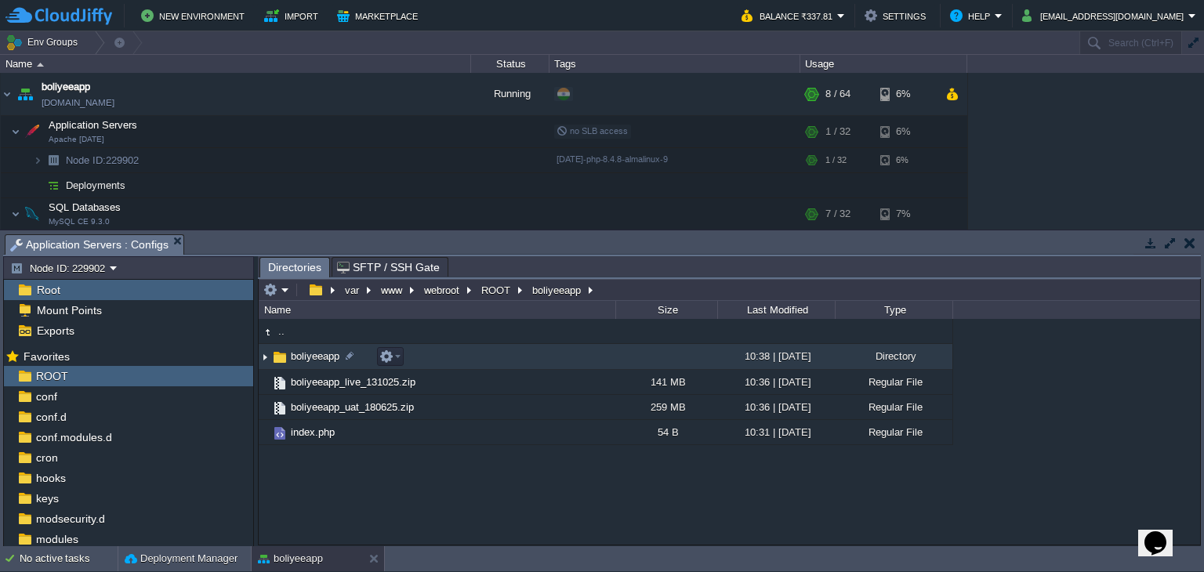
click at [303, 356] on span "boliyeeapp" at bounding box center [314, 356] width 53 height 13
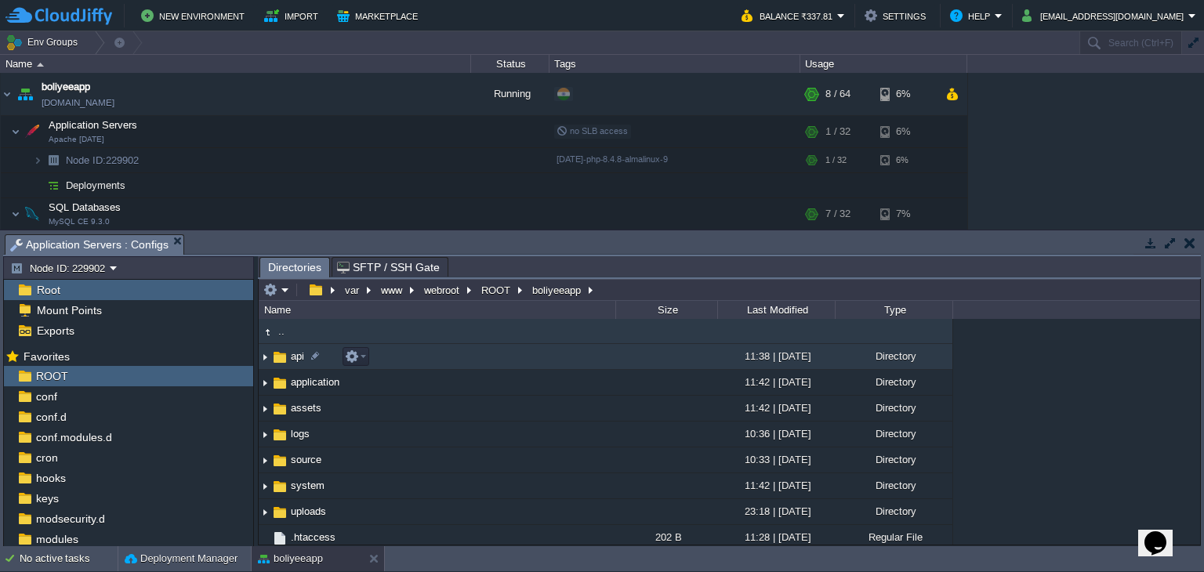
click at [283, 353] on img at bounding box center [279, 357] width 17 height 17
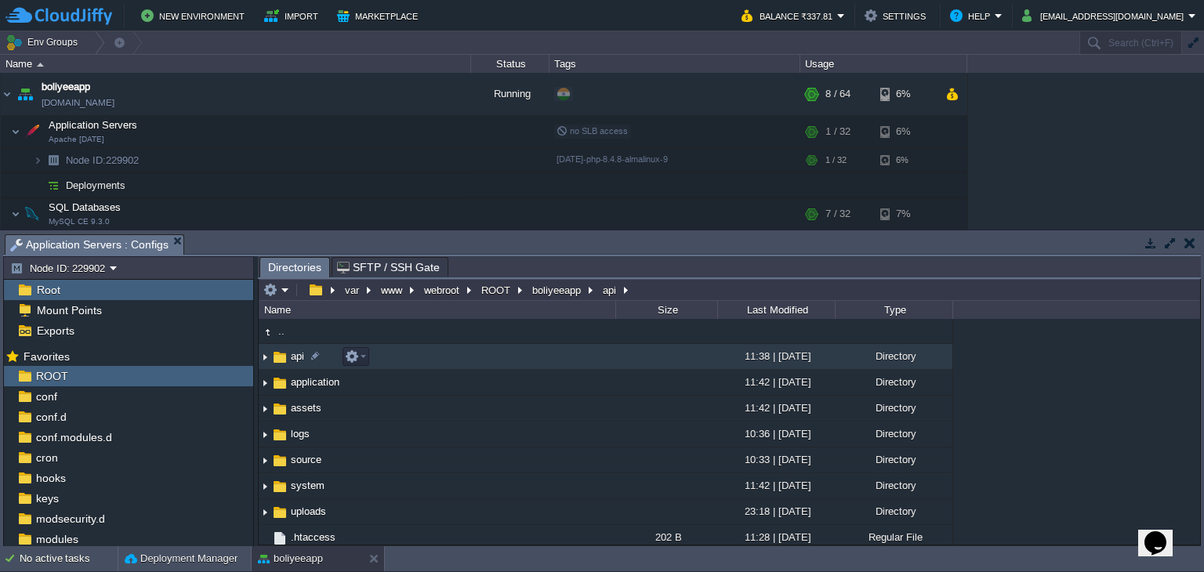
click at [283, 353] on img at bounding box center [279, 357] width 17 height 17
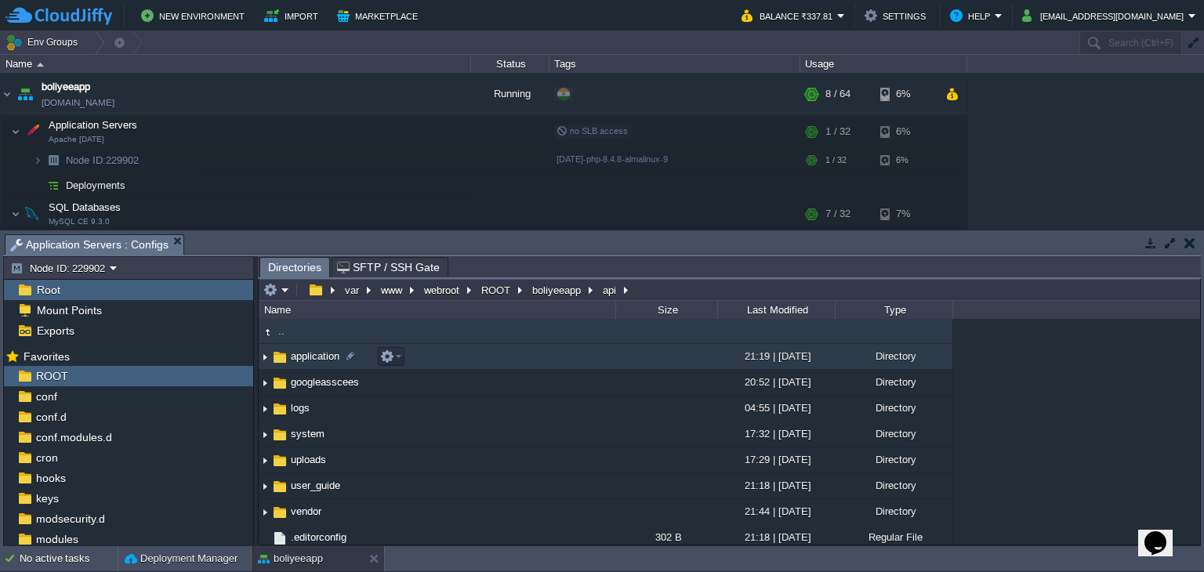
click at [295, 358] on span "application" at bounding box center [314, 356] width 53 height 13
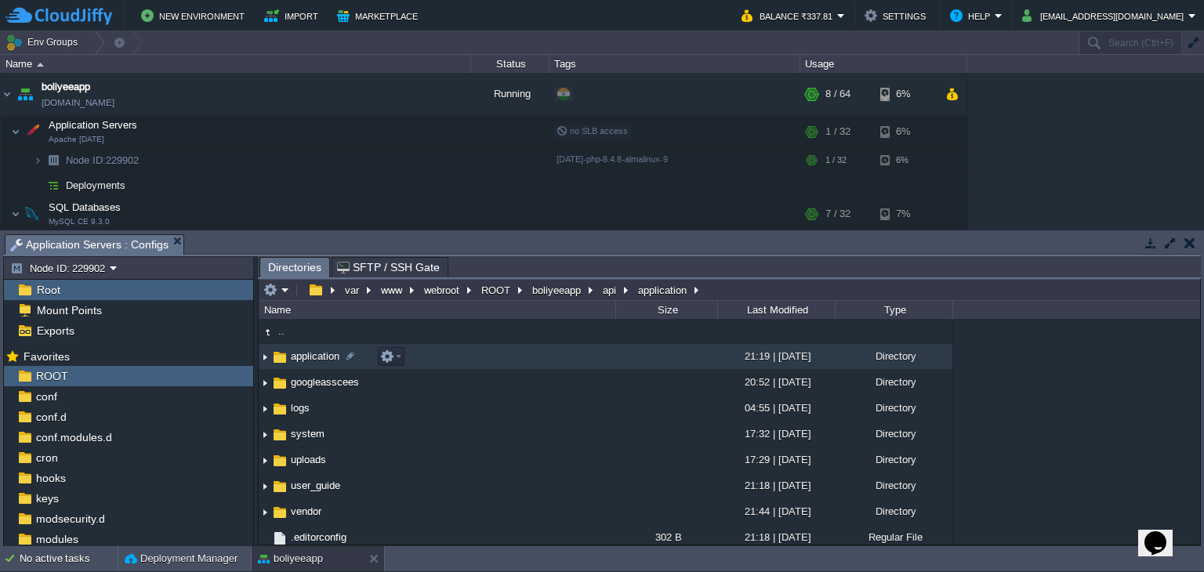
click at [295, 358] on span "application" at bounding box center [314, 356] width 53 height 13
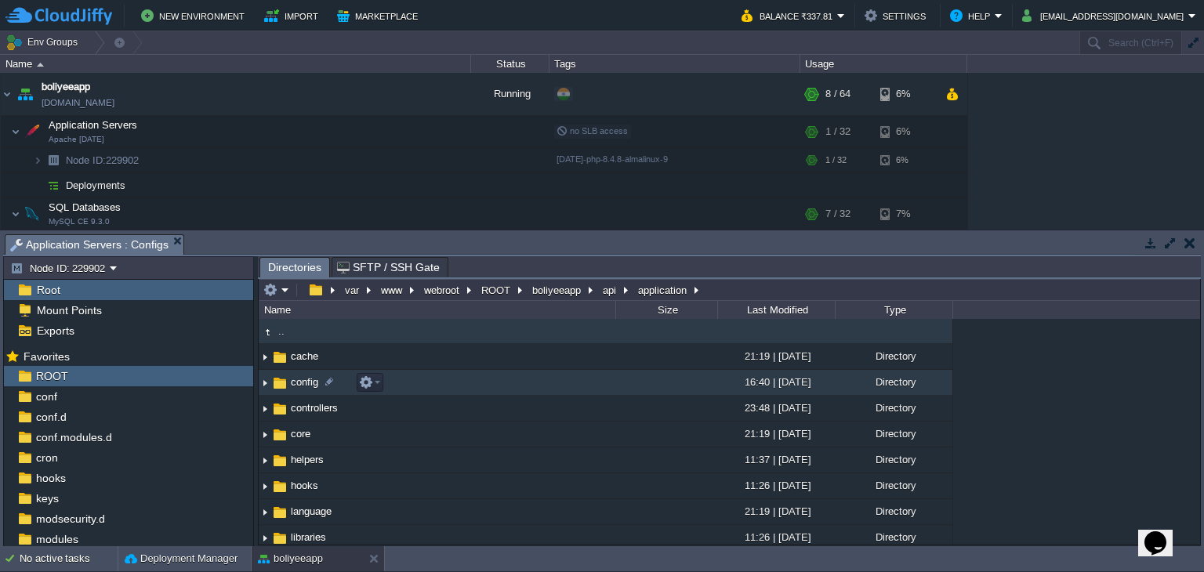
click at [303, 376] on span "config" at bounding box center [304, 381] width 32 height 13
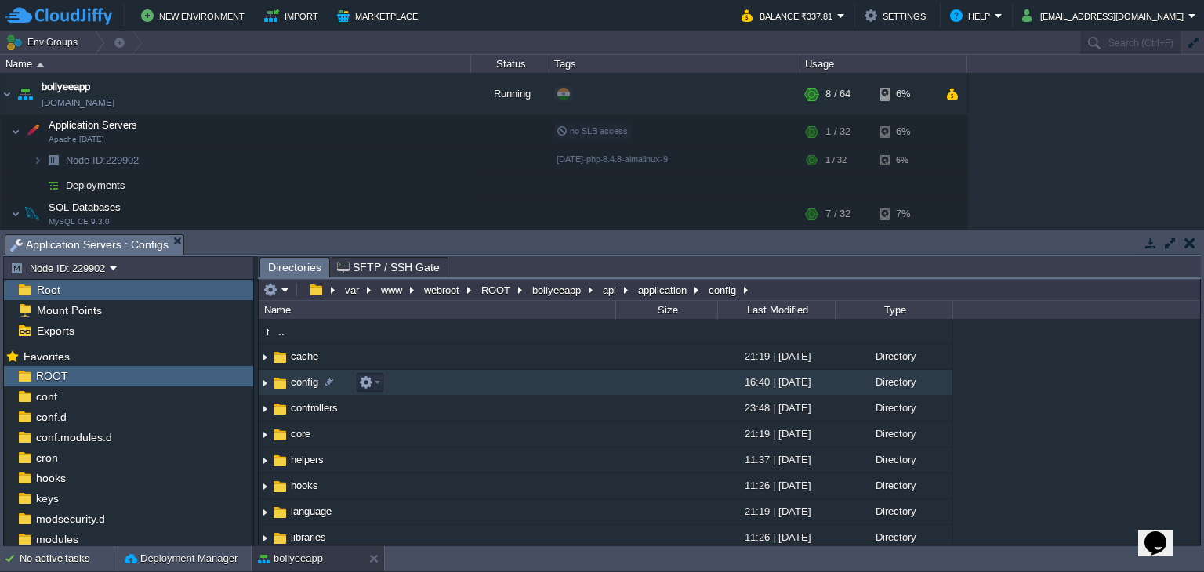
click at [303, 376] on span "config" at bounding box center [304, 381] width 32 height 13
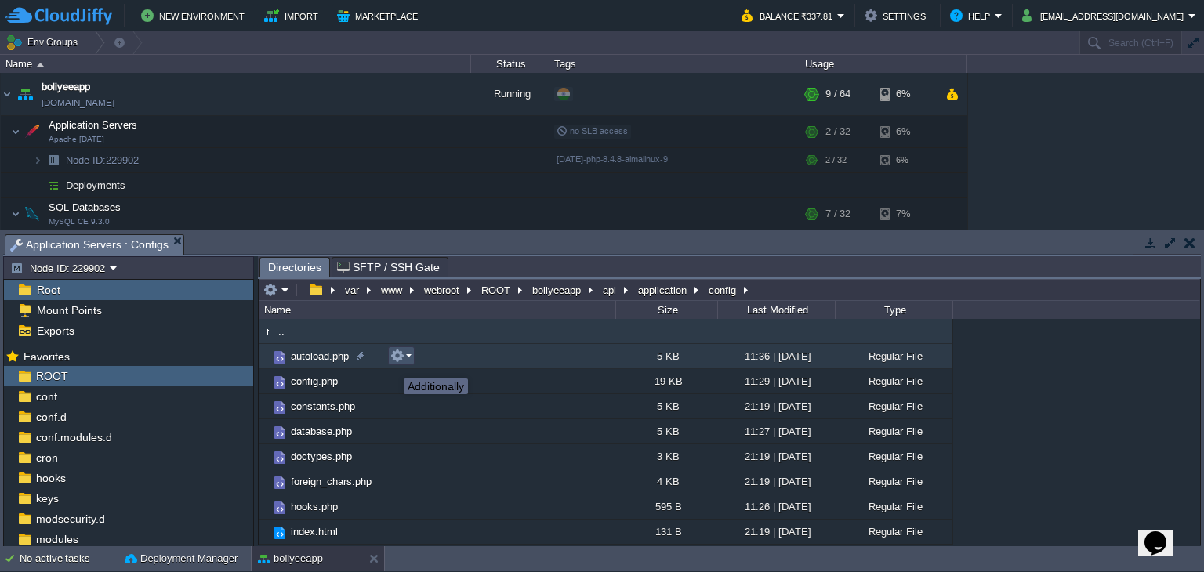
click at [399, 361] on button "button" at bounding box center [397, 356] width 14 height 14
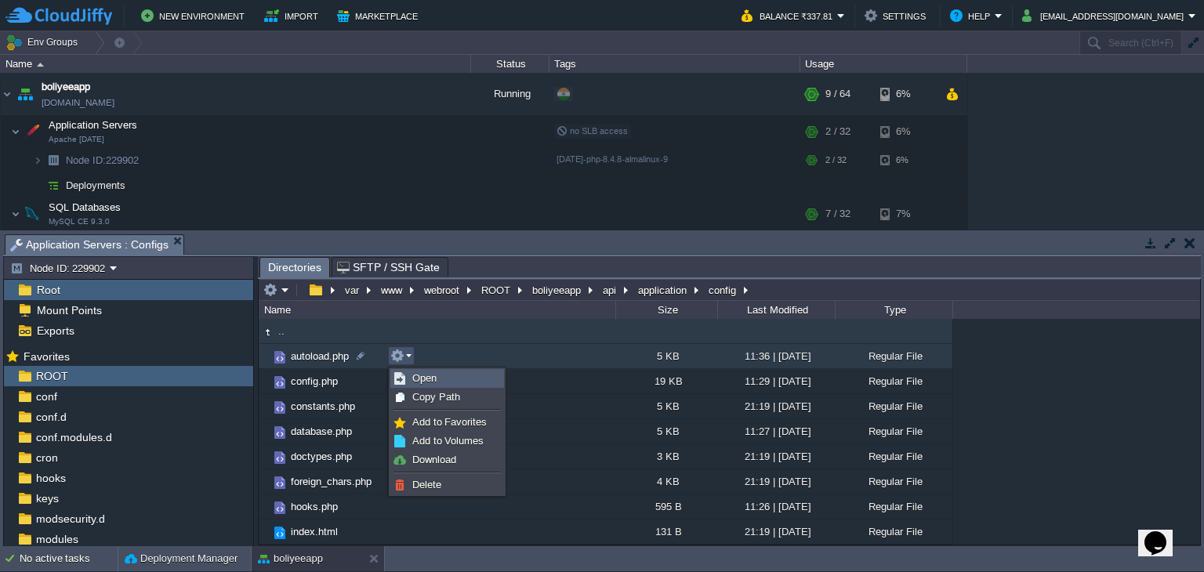
click at [408, 375] on link "Open" at bounding box center [447, 378] width 112 height 17
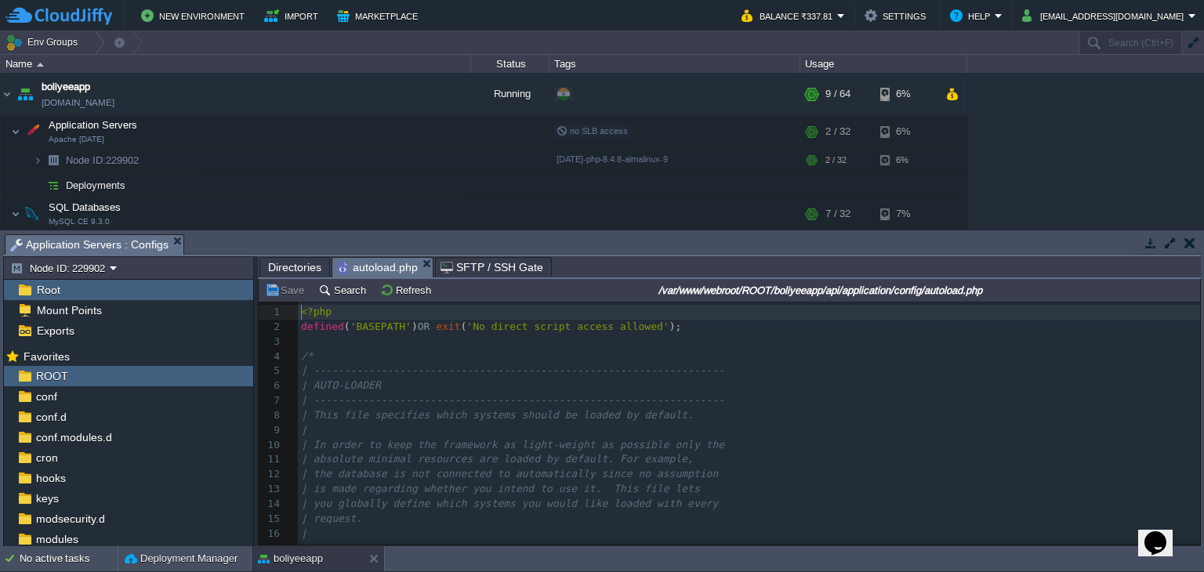
scroll to position [5, 0]
click at [482, 433] on pre "|" at bounding box center [749, 430] width 902 height 15
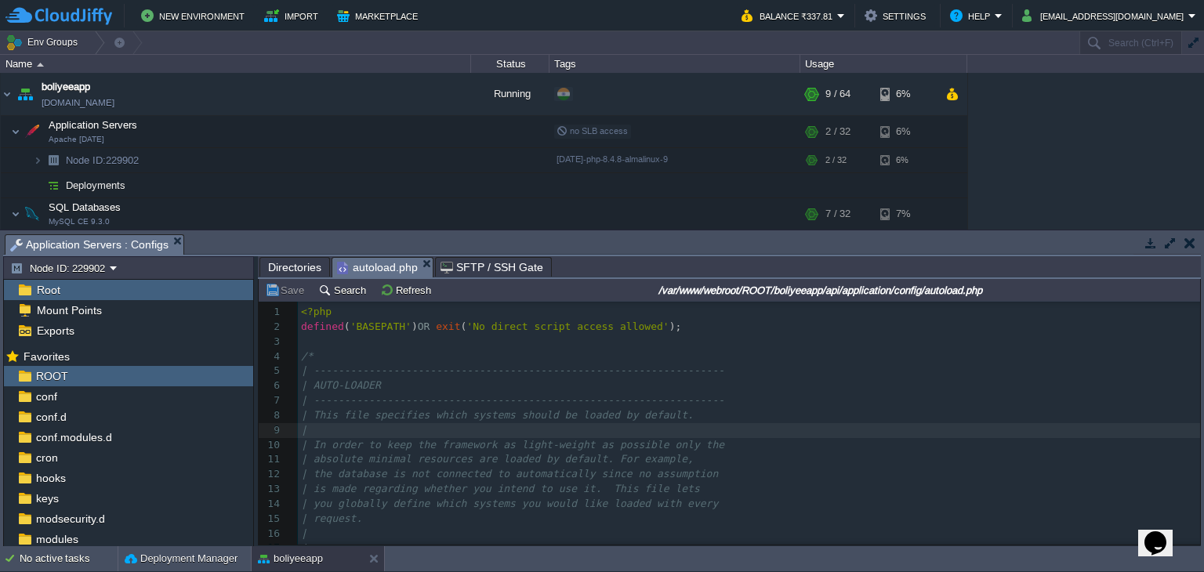
type textarea "-"
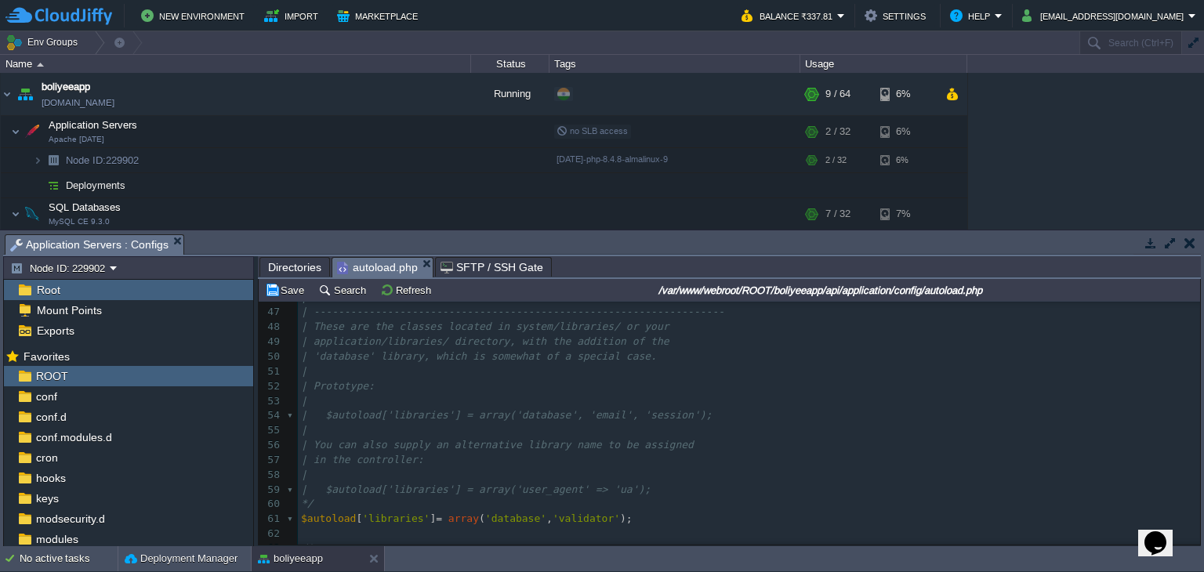
scroll to position [676, 0]
click at [289, 295] on button "Save" at bounding box center [287, 290] width 44 height 14
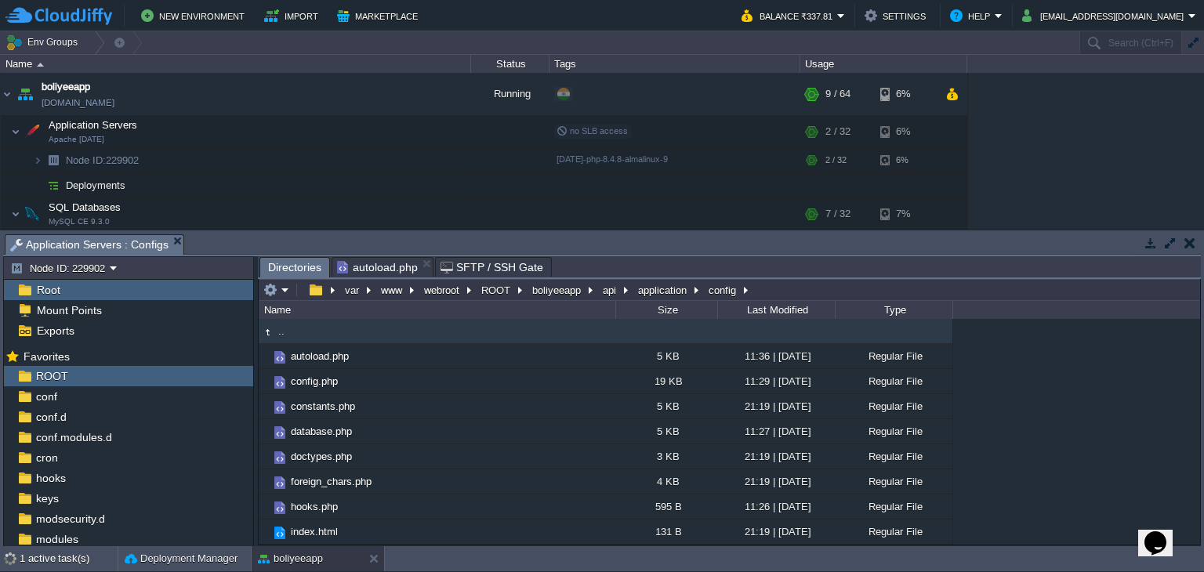
click at [289, 270] on span "Directories" at bounding box center [294, 268] width 53 height 20
click at [665, 291] on button "application" at bounding box center [663, 290] width 55 height 14
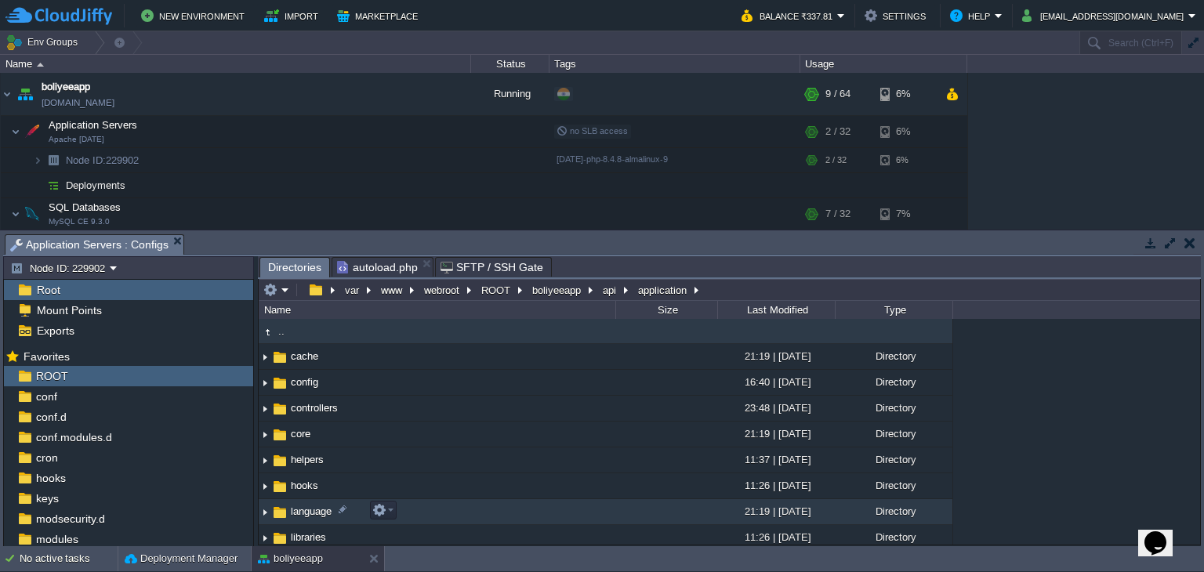
scroll to position [78, 0]
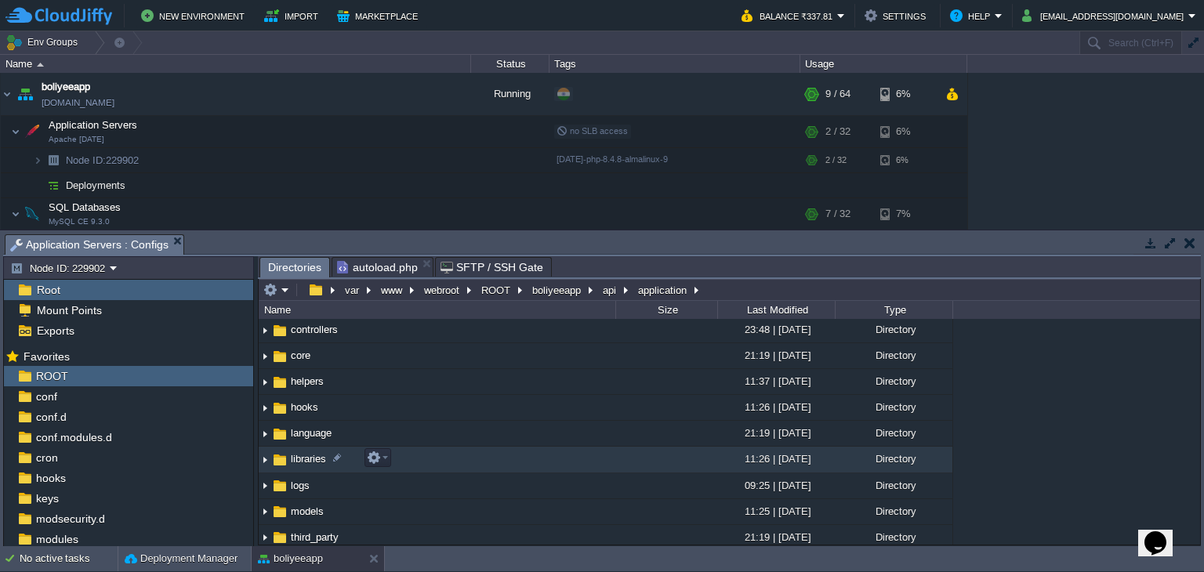
click at [310, 462] on span "libraries" at bounding box center [308, 458] width 40 height 13
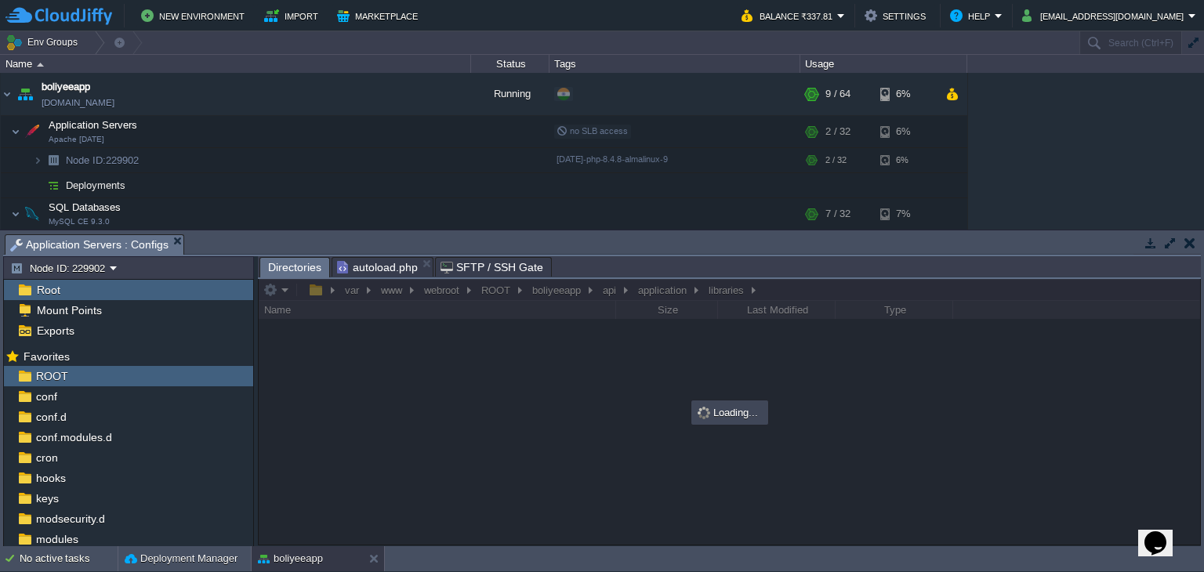
scroll to position [0, 0]
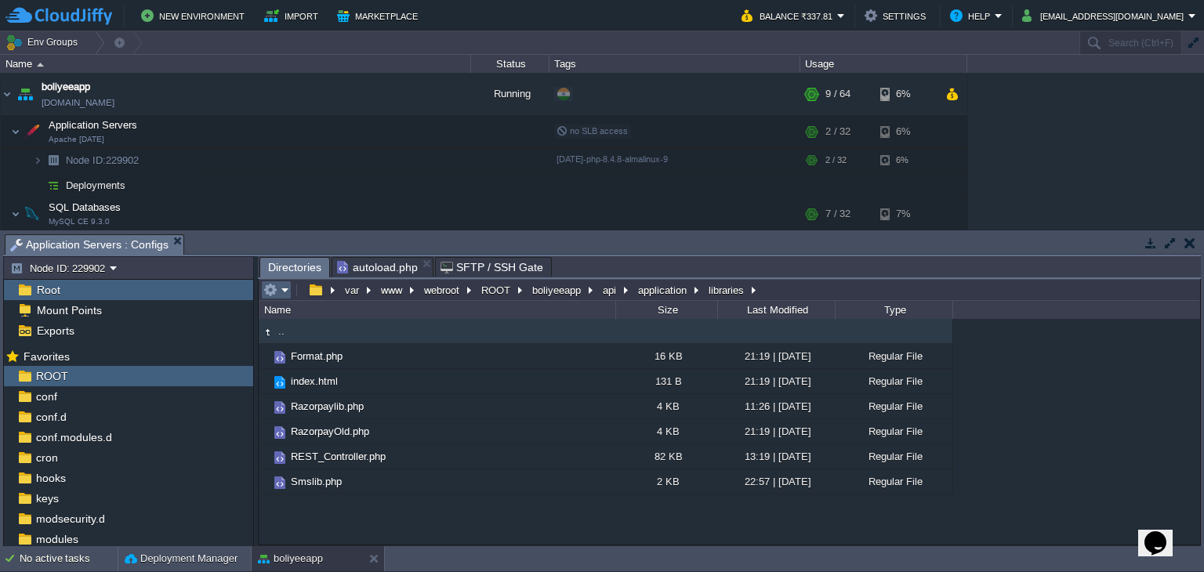
click at [287, 290] on em at bounding box center [276, 290] width 26 height 14
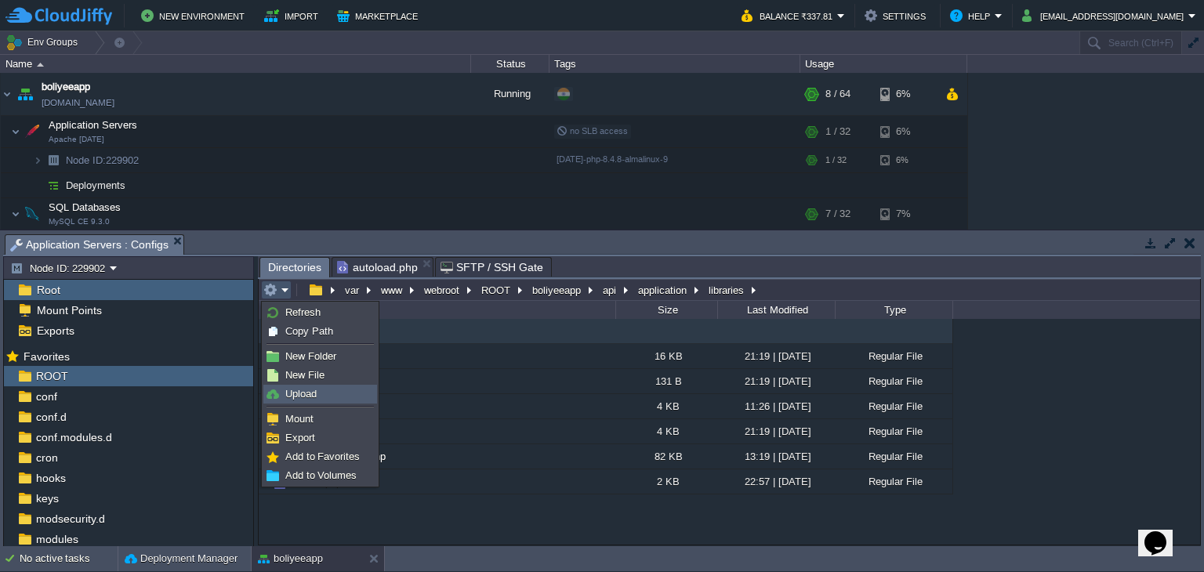
click at [314, 390] on span "Upload" at bounding box center [300, 394] width 31 height 12
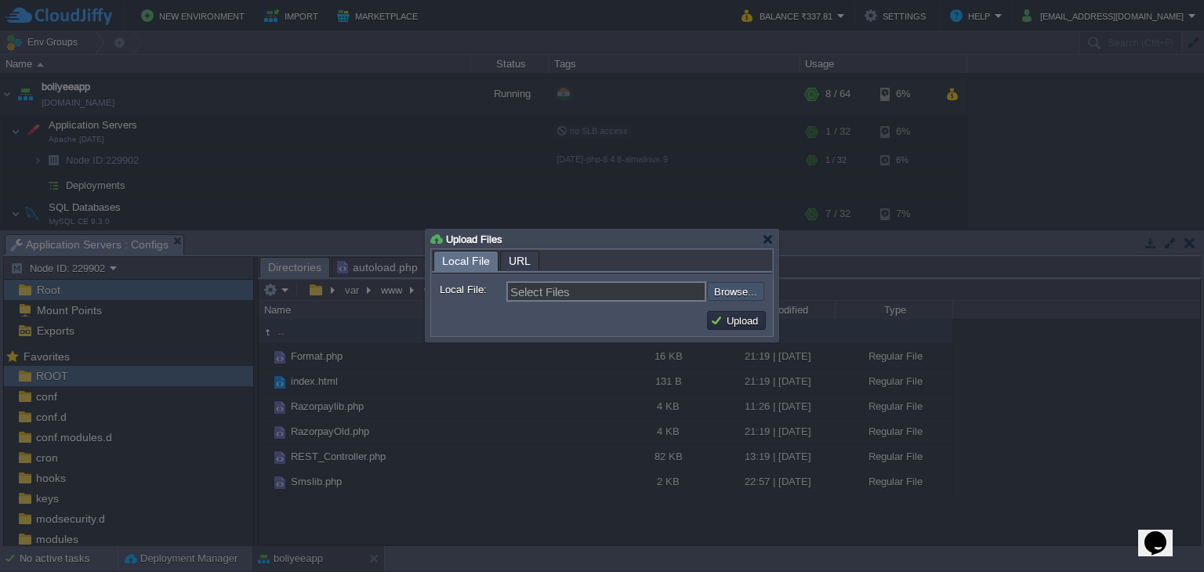
click at [718, 296] on input "file" at bounding box center [665, 291] width 198 height 19
type input "C:\fakepath\Validator.php"
type input "Validator.php"
click at [740, 324] on button "Upload" at bounding box center [736, 321] width 53 height 14
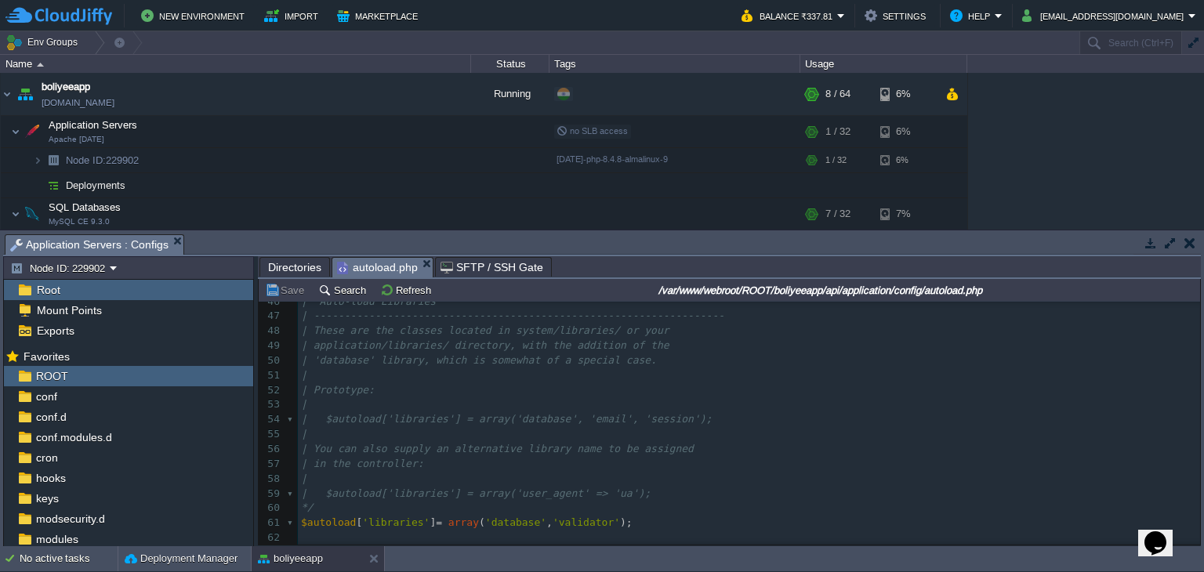
click at [376, 268] on span "autoload.php" at bounding box center [377, 268] width 81 height 20
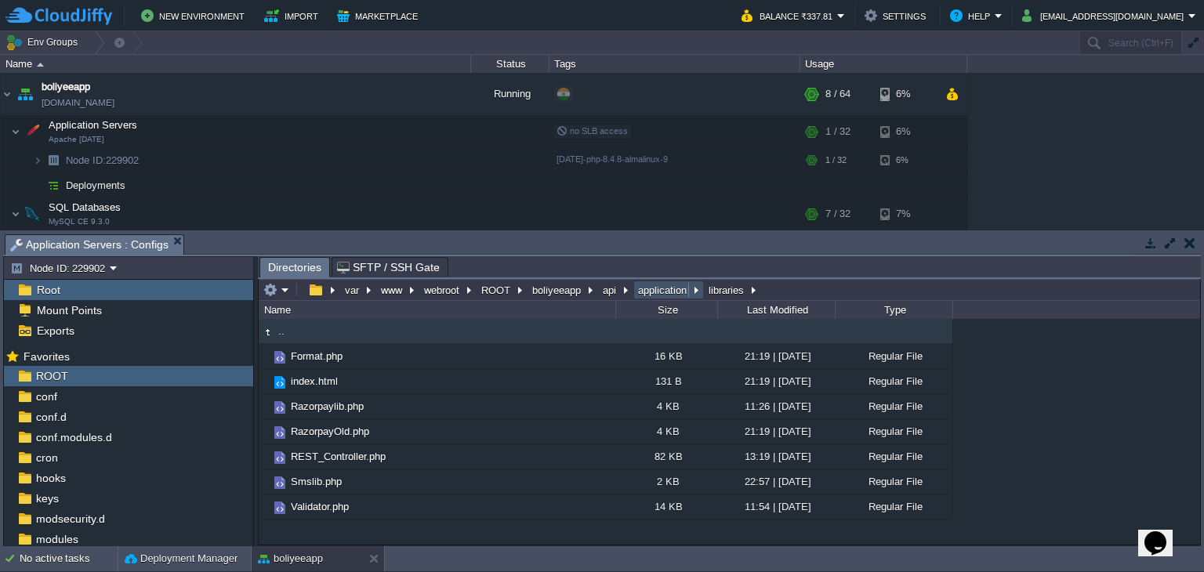
click at [665, 289] on button "application" at bounding box center [663, 290] width 55 height 14
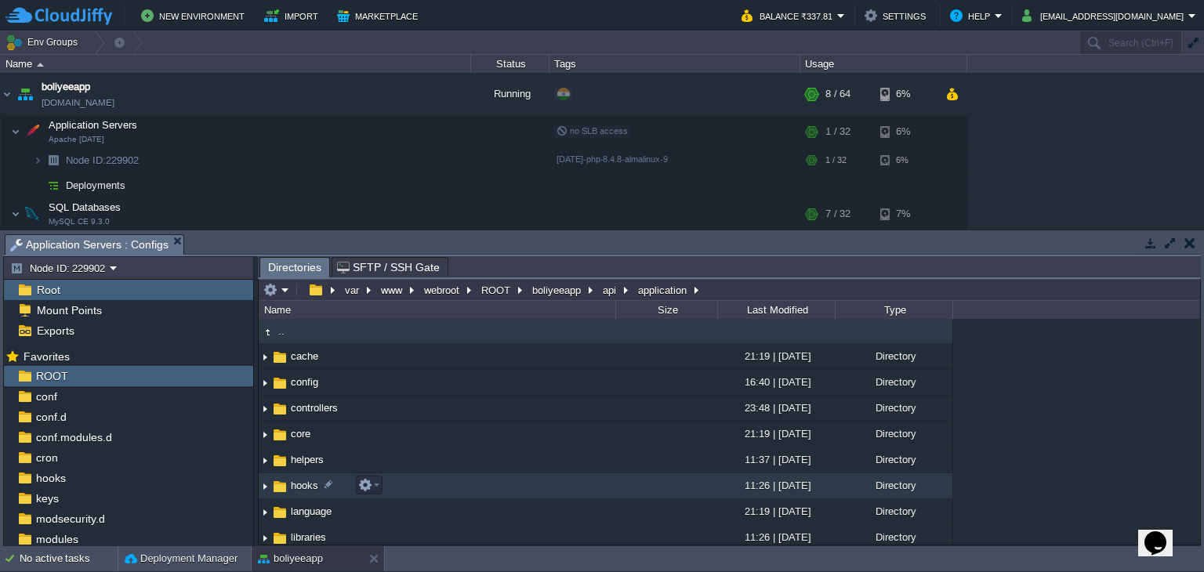
scroll to position [78, 0]
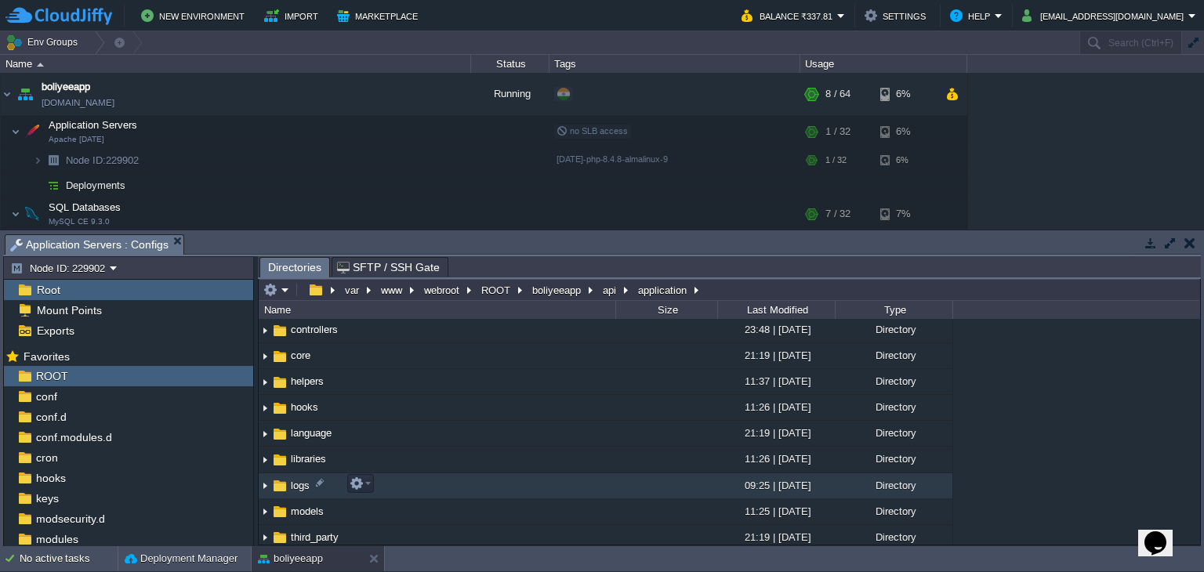
click at [299, 487] on span "logs" at bounding box center [300, 485] width 24 height 13
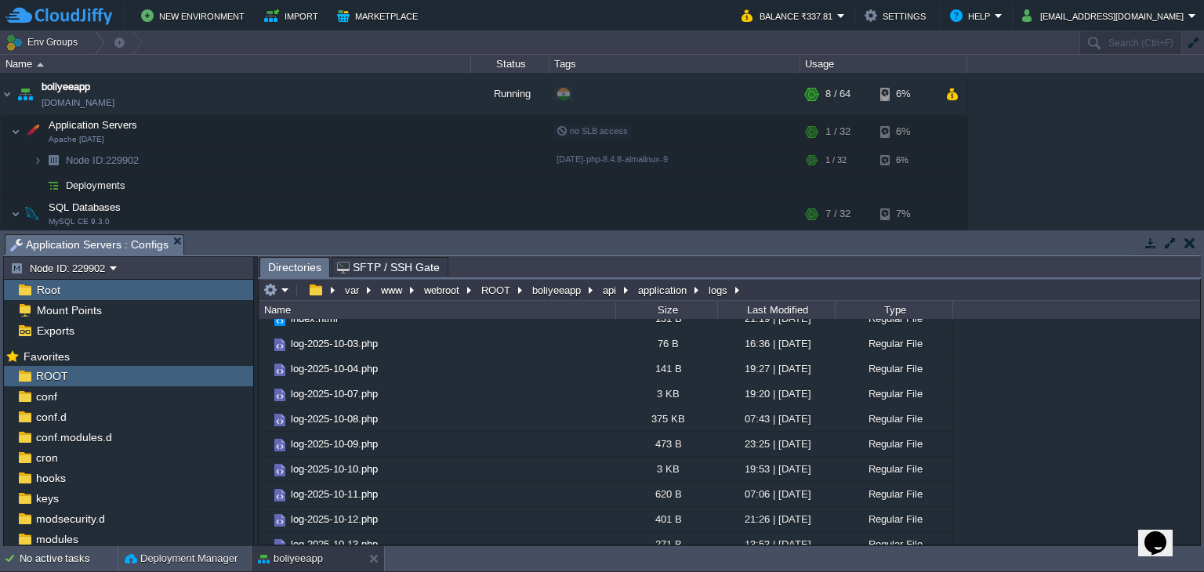
scroll to position [73, 0]
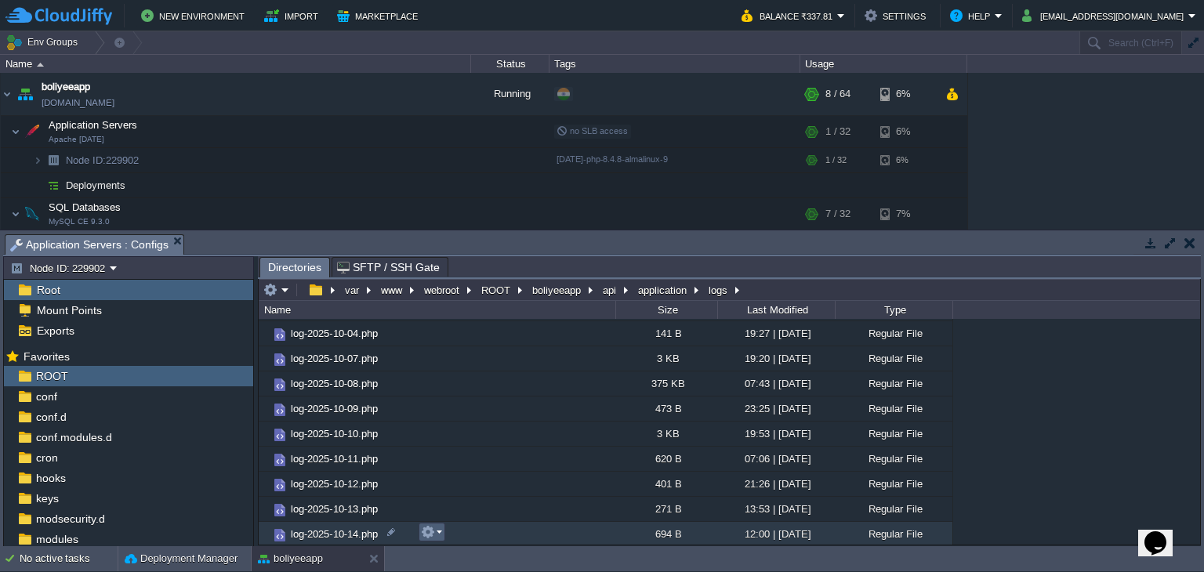
click at [433, 535] on button "button" at bounding box center [428, 532] width 14 height 14
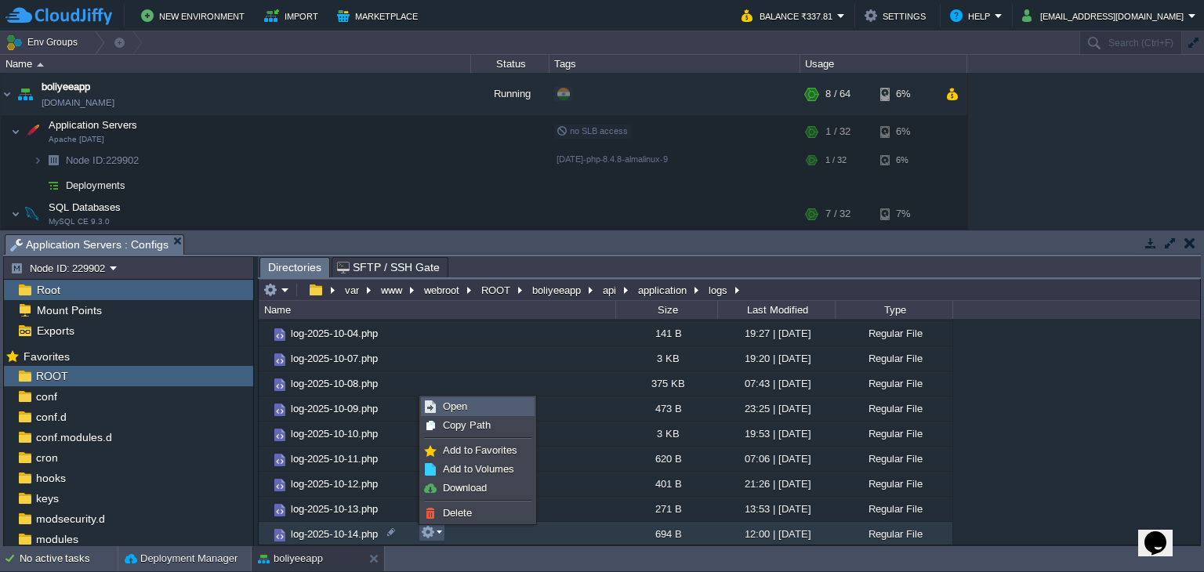
click at [450, 408] on span "Open" at bounding box center [455, 407] width 24 height 12
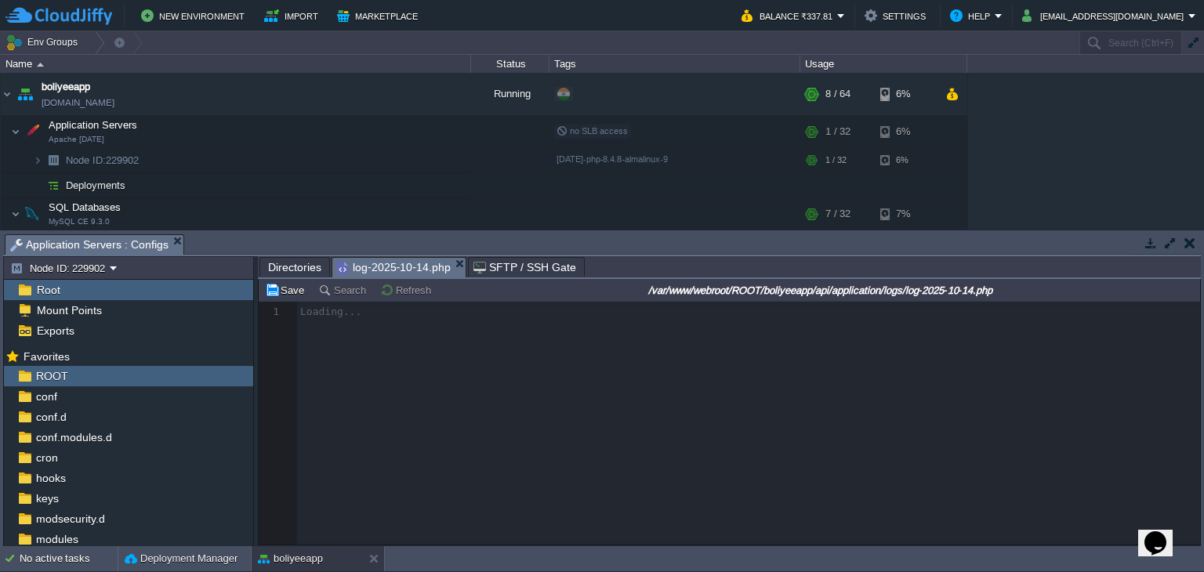
scroll to position [5, 0]
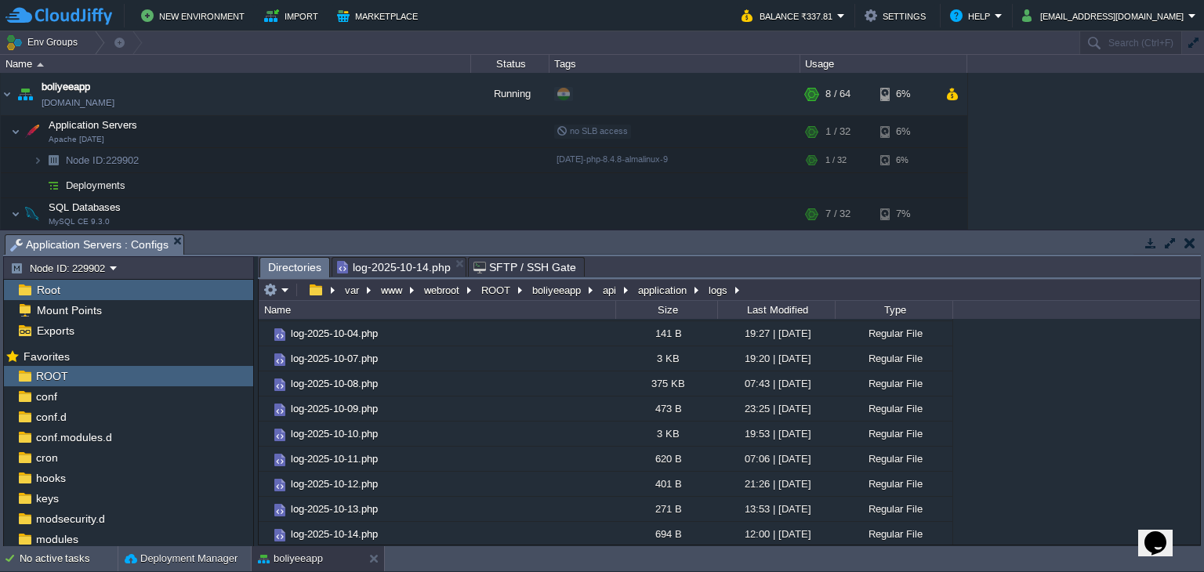
click at [295, 267] on span "Directories" at bounding box center [294, 268] width 53 height 20
click at [650, 292] on button "application" at bounding box center [663, 290] width 55 height 14
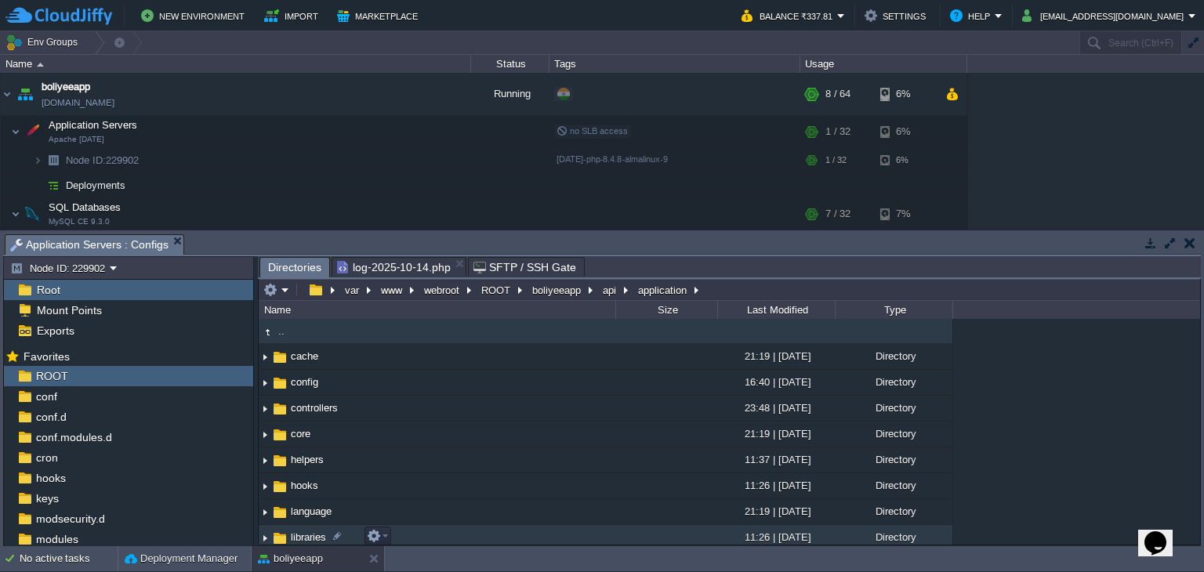
click at [314, 529] on td "libraries" at bounding box center [437, 538] width 357 height 26
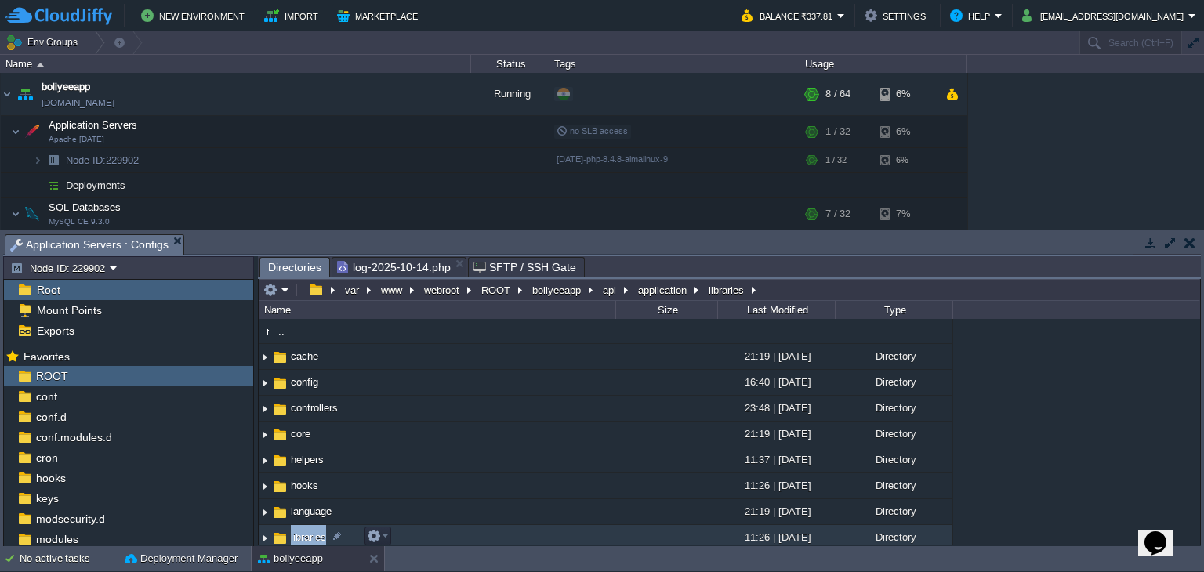
click at [314, 529] on td "libraries" at bounding box center [437, 538] width 357 height 26
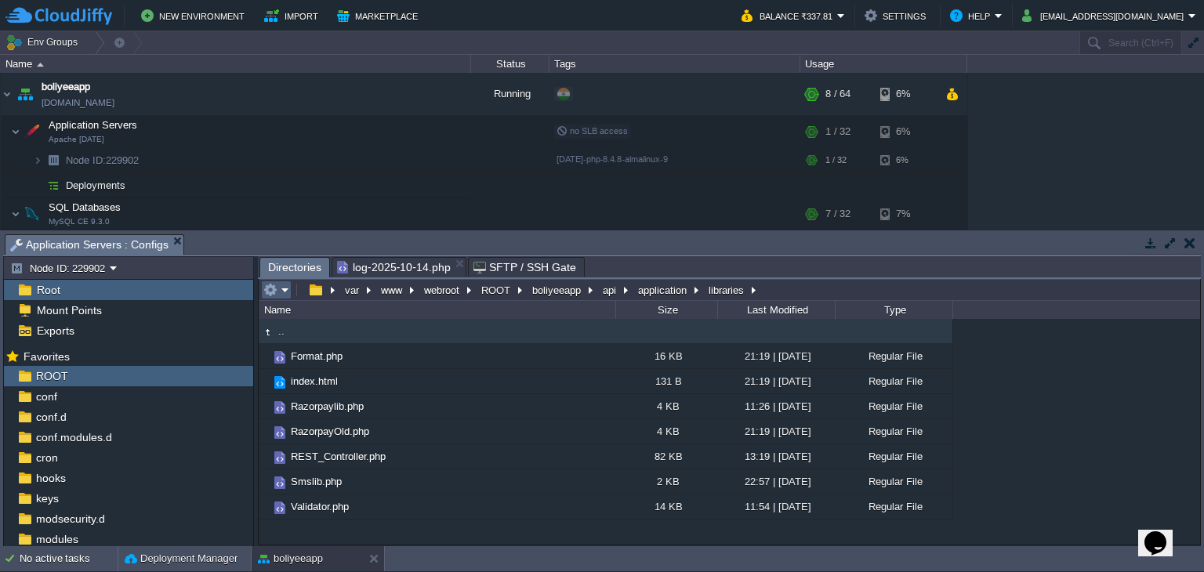
drag, startPoint x: 283, startPoint y: 289, endPoint x: 286, endPoint y: 297, distance: 8.4
click at [284, 289] on em at bounding box center [276, 290] width 26 height 14
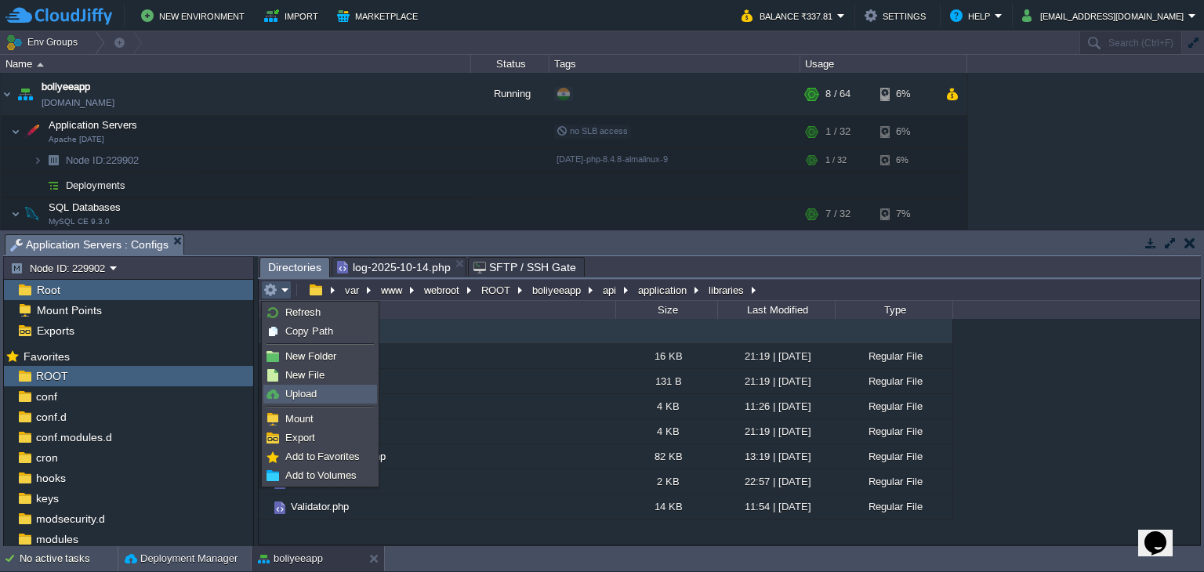
click at [316, 396] on span "Upload" at bounding box center [300, 394] width 31 height 12
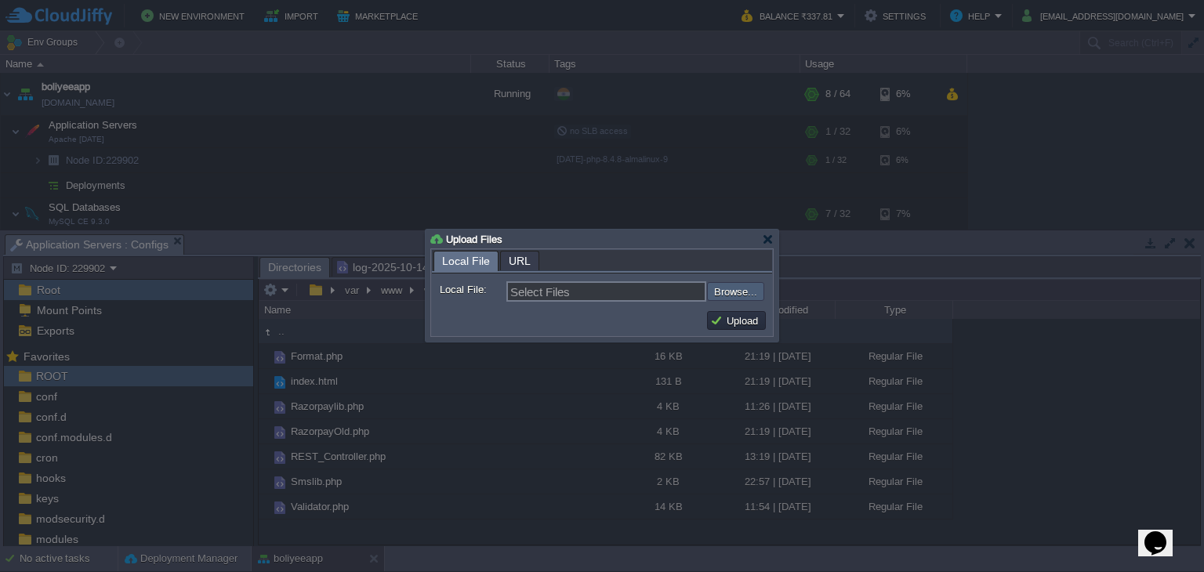
click at [727, 292] on input "file" at bounding box center [665, 291] width 198 height 19
type input "C:\fakepath\Razorpaylib.php"
type input "Razorpaylib.php"
click at [730, 321] on button "Upload" at bounding box center [736, 321] width 53 height 14
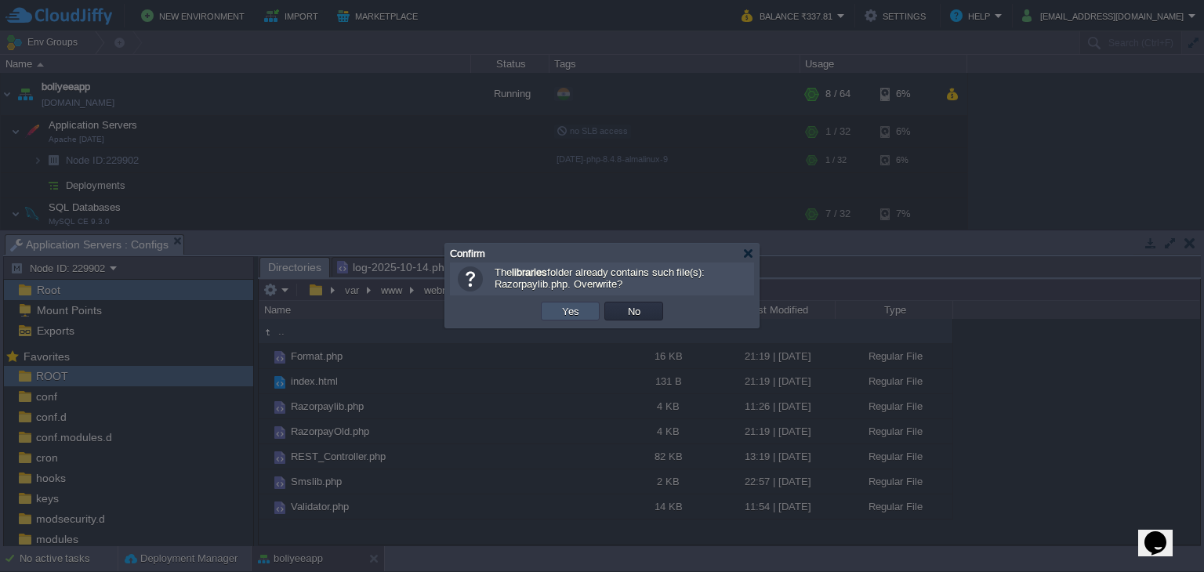
click at [574, 314] on button "Yes" at bounding box center [570, 311] width 27 height 14
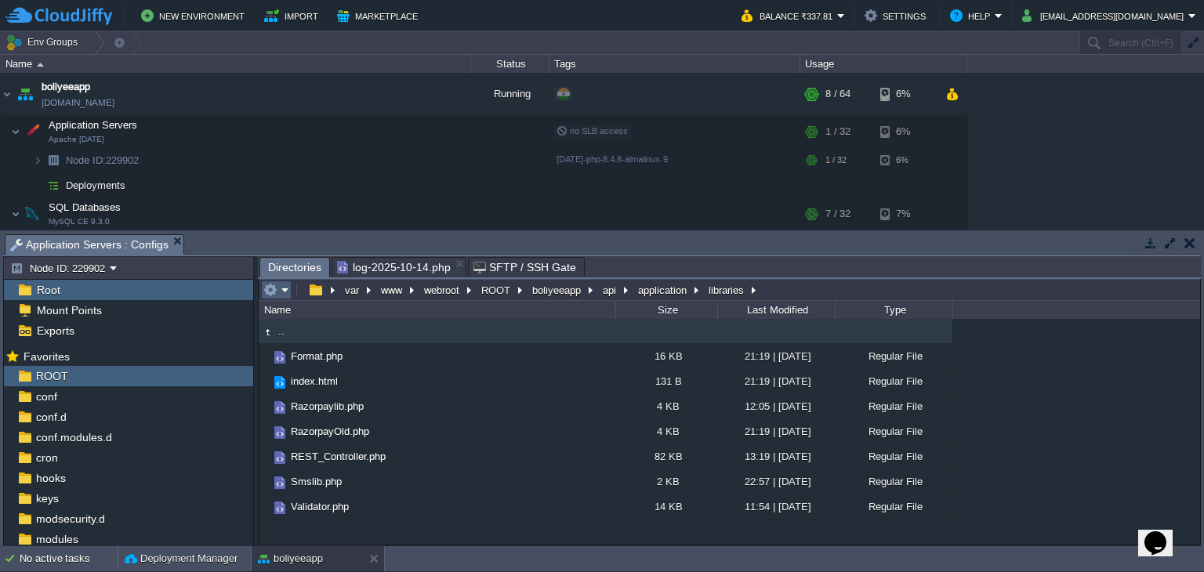
click at [279, 292] on em at bounding box center [276, 290] width 26 height 14
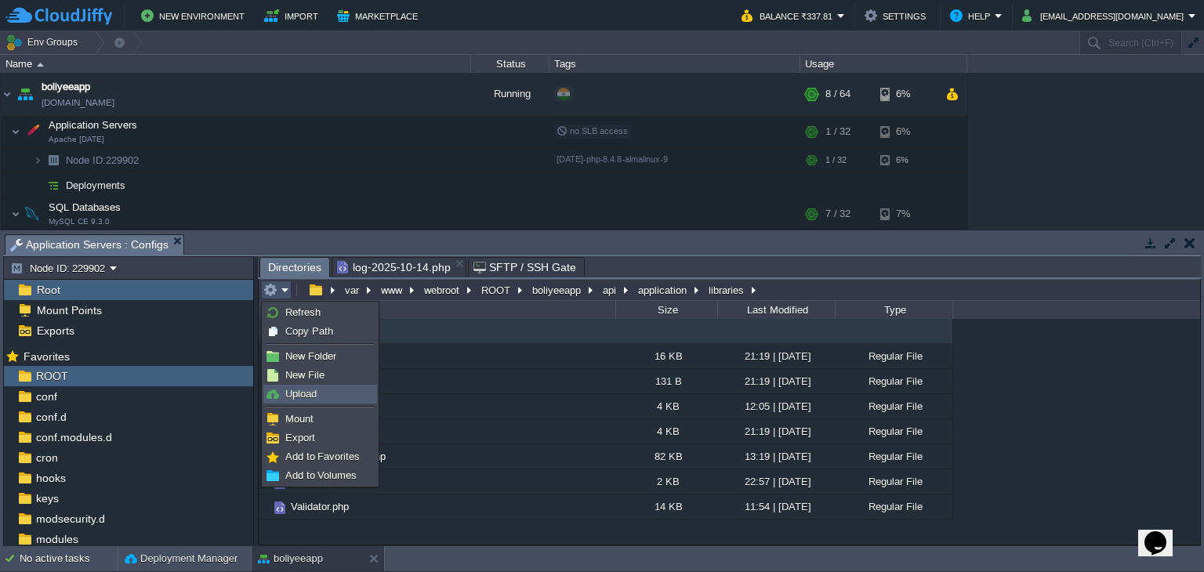
click at [292, 402] on link "Upload" at bounding box center [320, 394] width 112 height 17
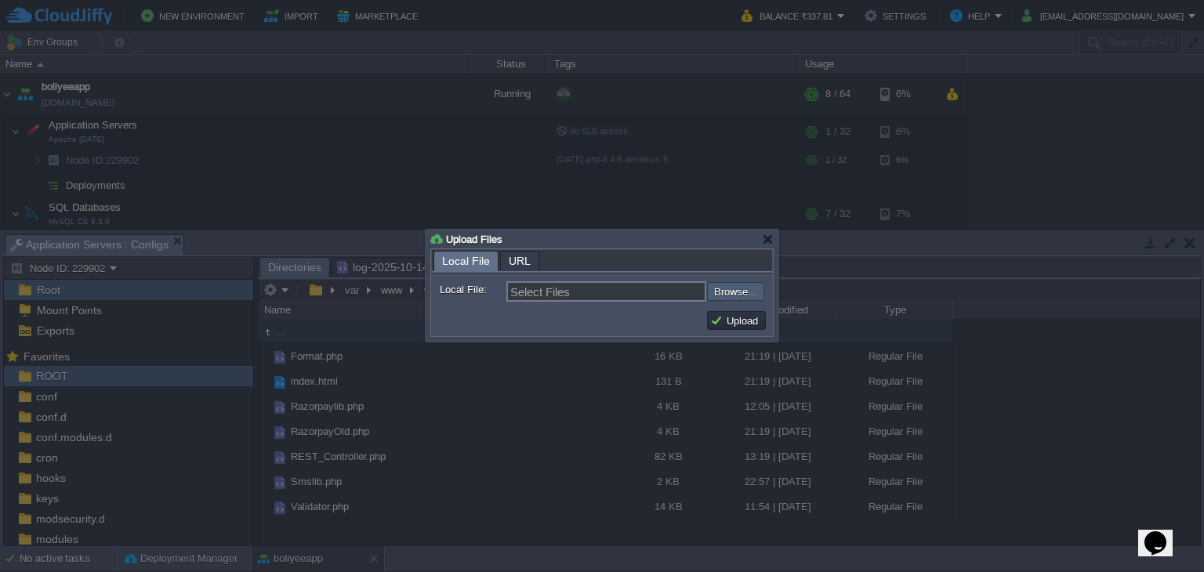
click at [747, 294] on input "file" at bounding box center [665, 291] width 198 height 19
type input "C:\fakepath\Razorpaylib.php"
type input "Razorpaylib.php"
click at [747, 318] on button "Upload" at bounding box center [736, 321] width 53 height 14
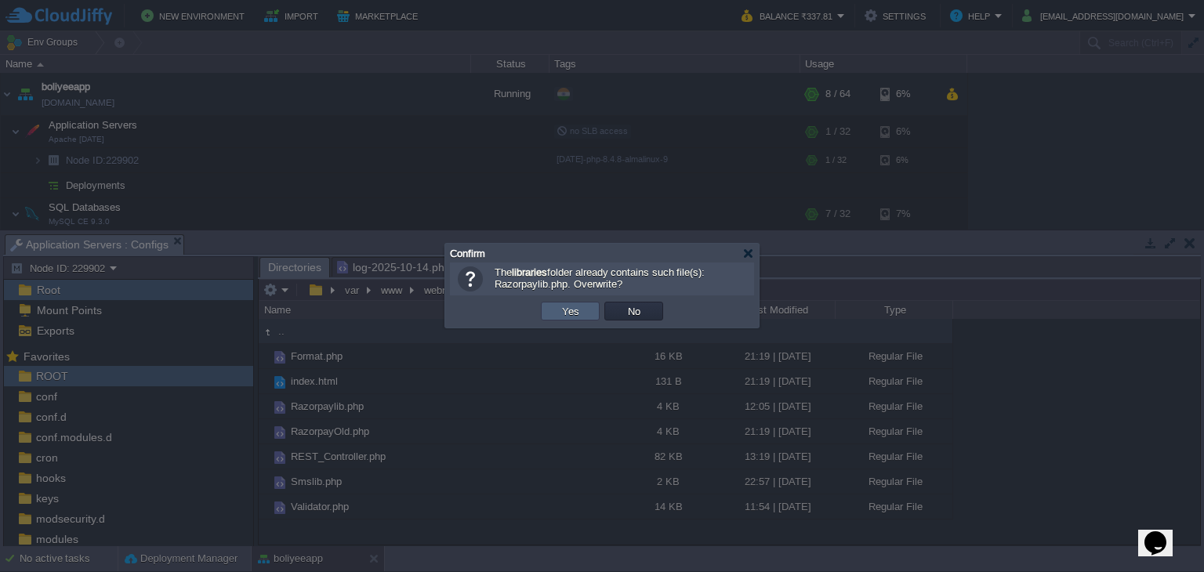
click at [582, 312] on button "Yes" at bounding box center [570, 311] width 27 height 14
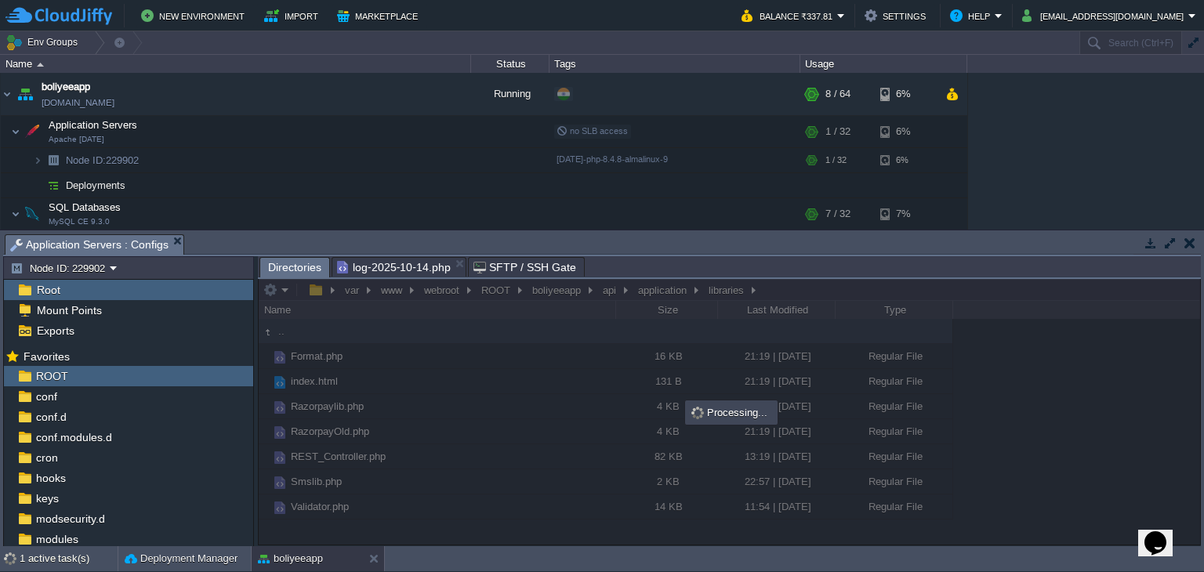
click at [418, 267] on span "log-2025-10-14.php" at bounding box center [394, 267] width 114 height 19
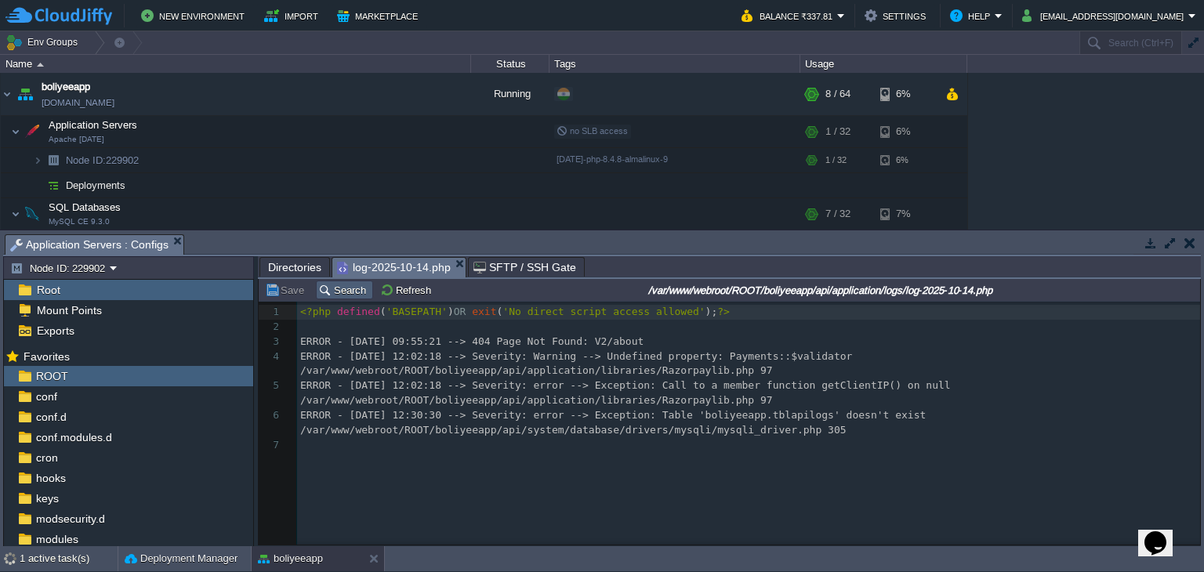
click at [328, 291] on button "Search" at bounding box center [344, 290] width 53 height 14
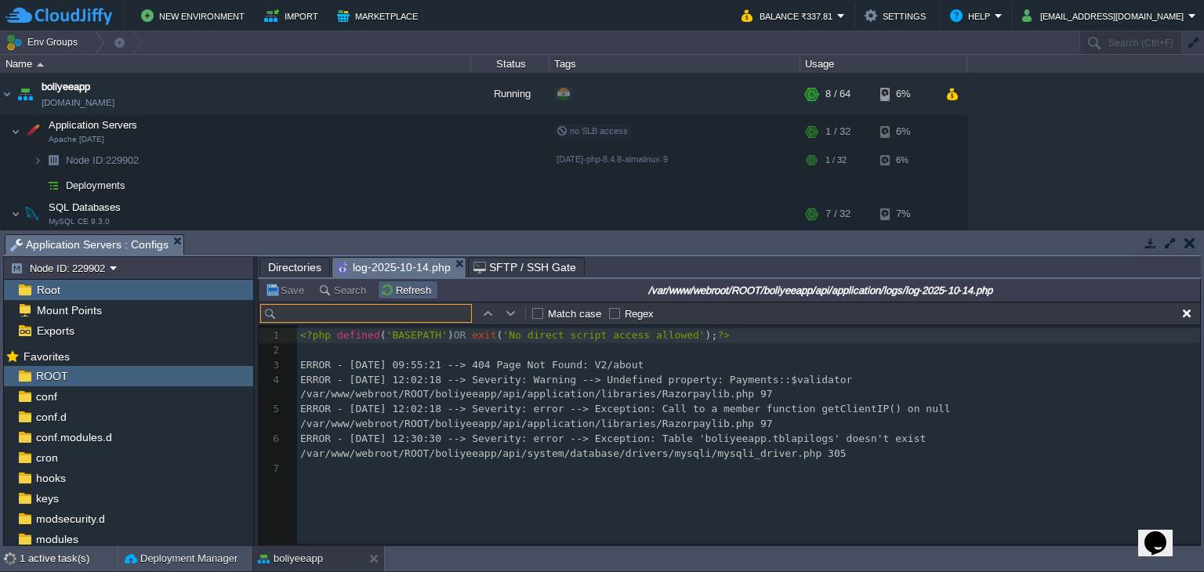
click at [389, 289] on button "Refresh" at bounding box center [408, 290] width 56 height 14
click at [292, 266] on span "Directories" at bounding box center [294, 267] width 53 height 19
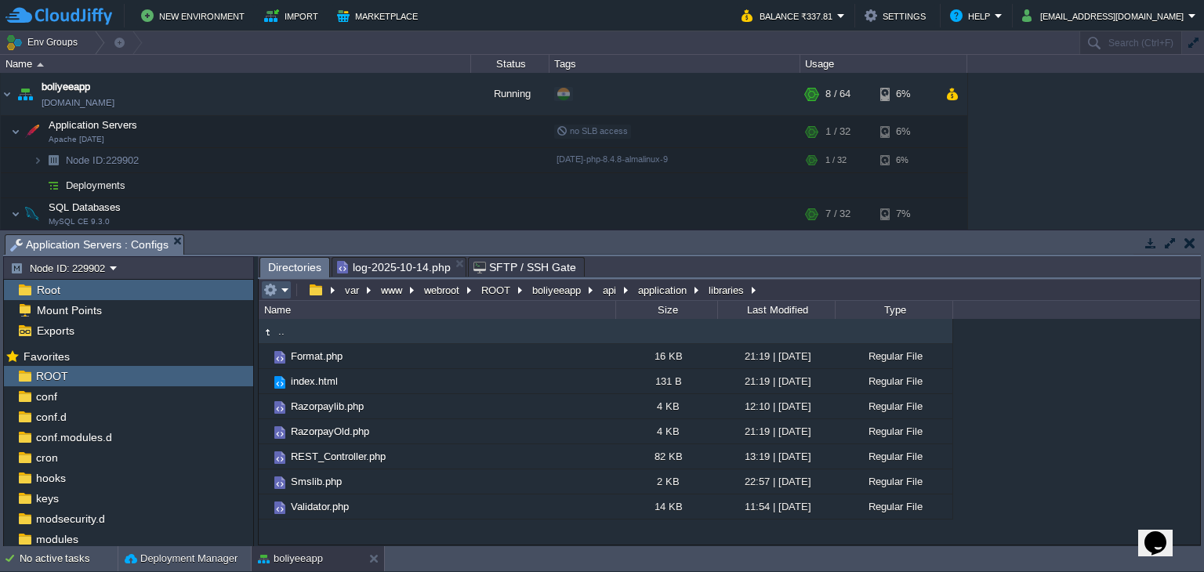
click at [270, 288] on button "button" at bounding box center [270, 290] width 14 height 14
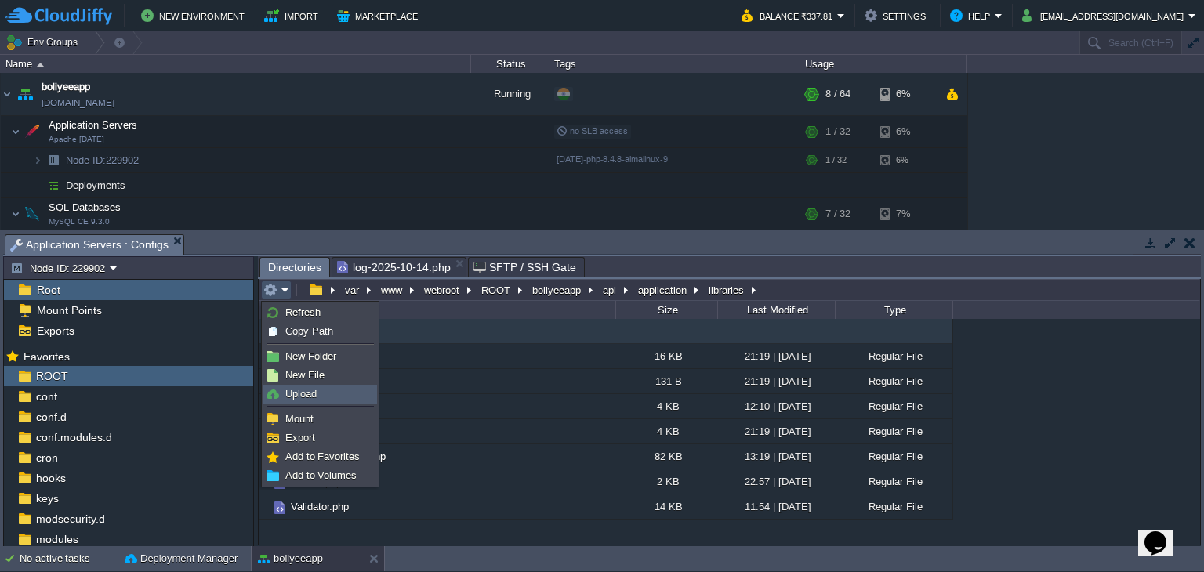
click at [317, 394] on link "Upload" at bounding box center [320, 394] width 112 height 17
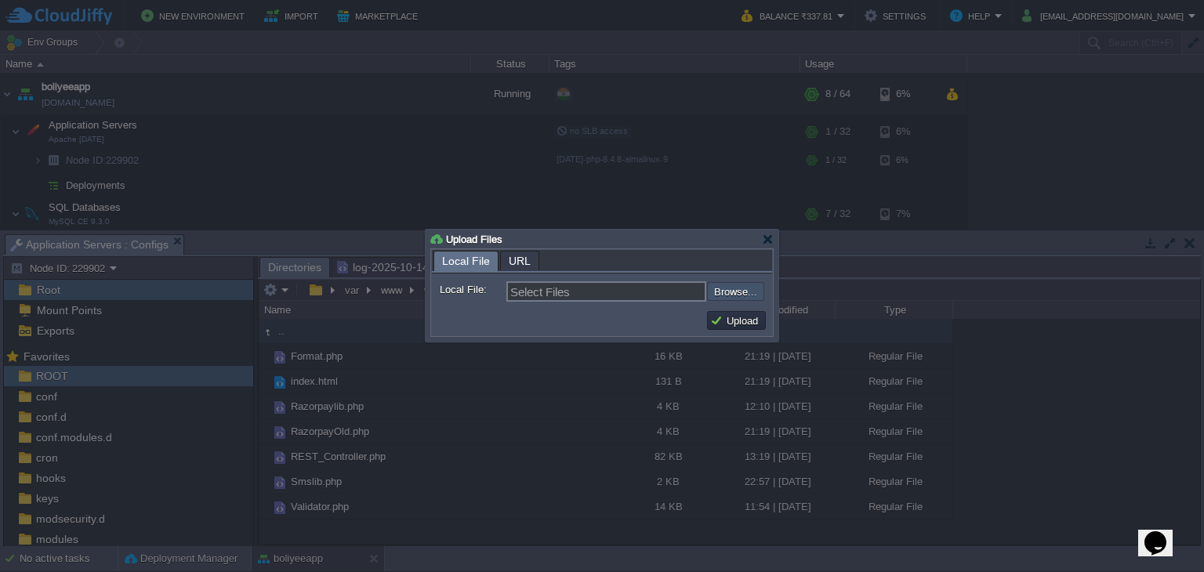
click at [730, 297] on input "file" at bounding box center [665, 291] width 198 height 19
type input "C:\fakepath\Razorpaylib.php"
type input "Razorpaylib.php"
click at [749, 324] on button "Upload" at bounding box center [736, 321] width 53 height 14
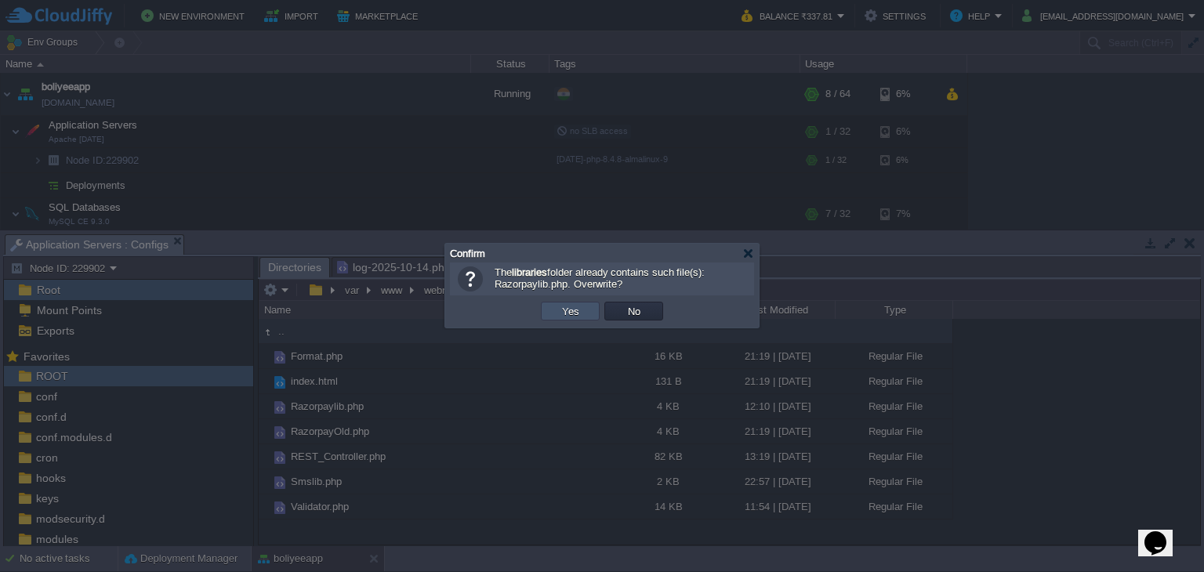
click at [577, 314] on button "Yes" at bounding box center [570, 311] width 27 height 14
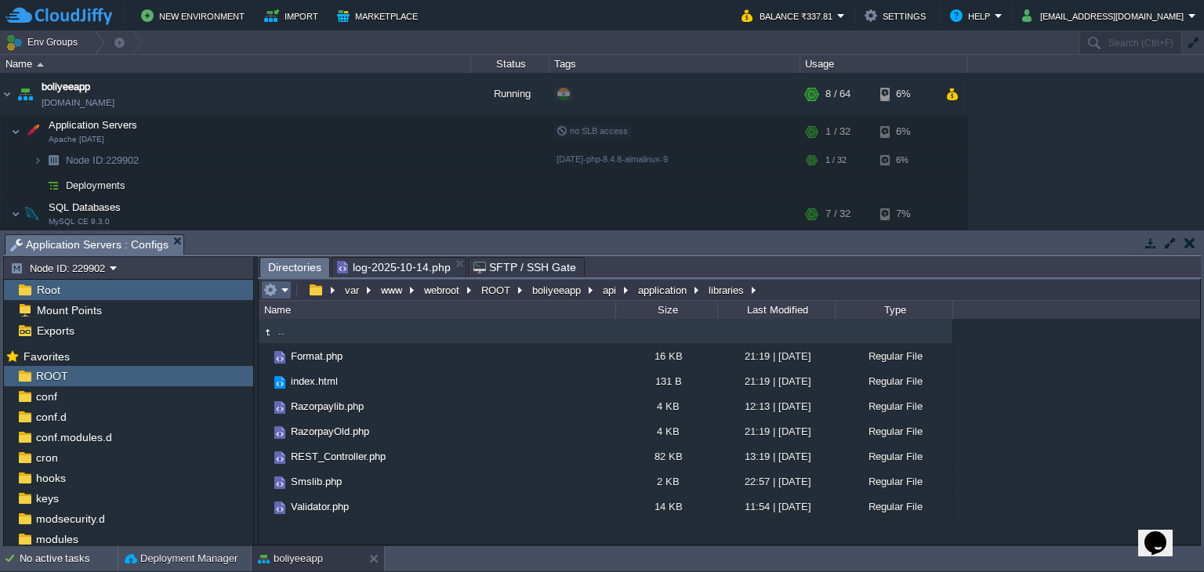
click at [282, 296] on em at bounding box center [276, 290] width 26 height 14
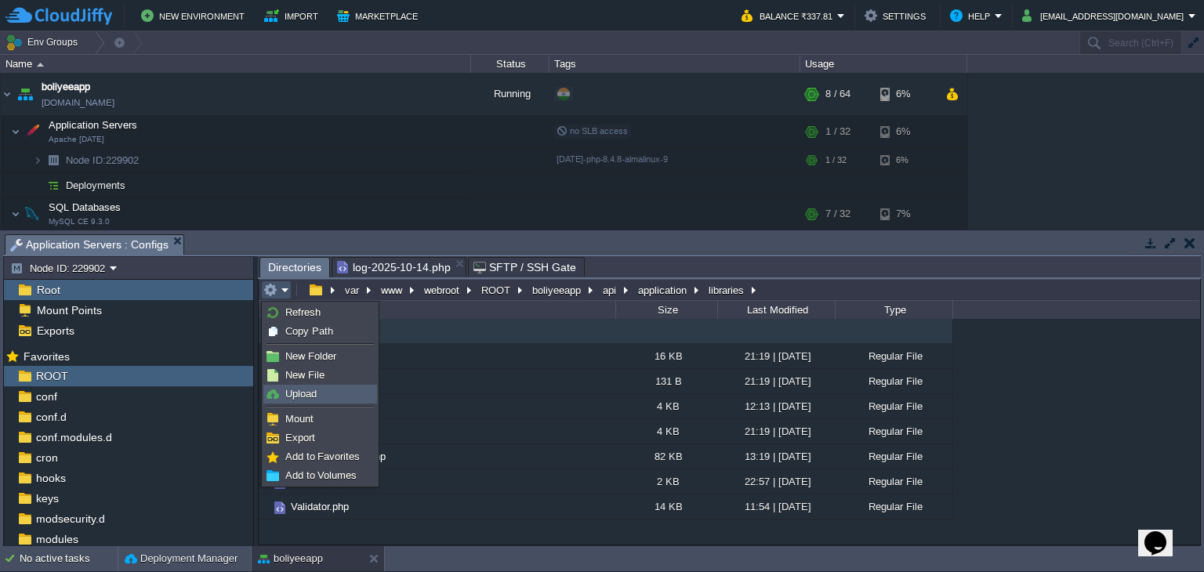
click at [307, 386] on link "Upload" at bounding box center [320, 394] width 112 height 17
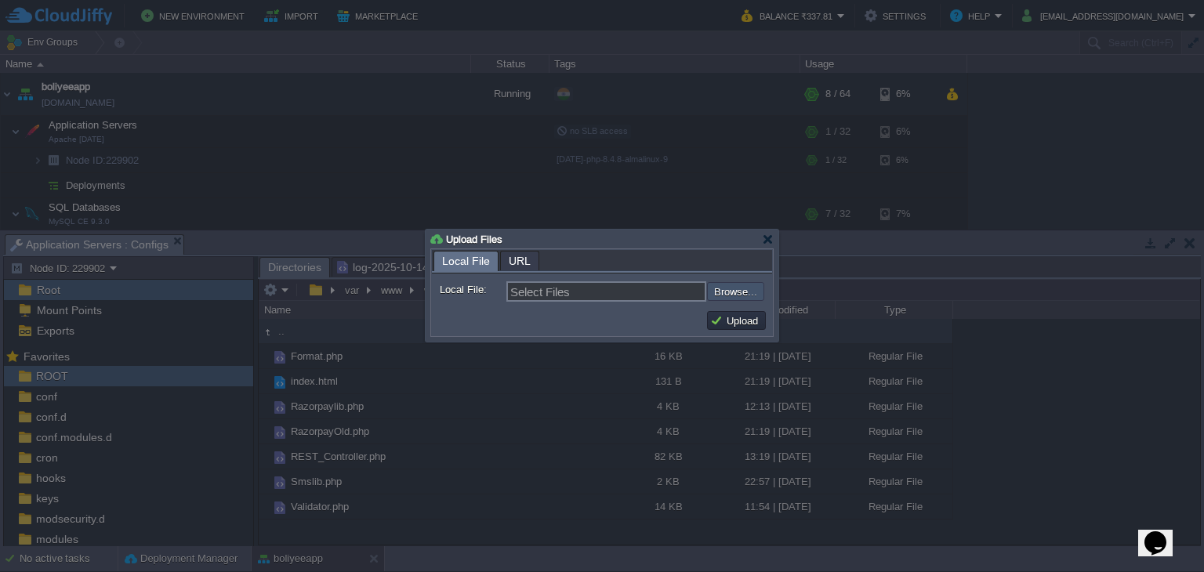
click at [747, 299] on input "file" at bounding box center [665, 291] width 198 height 19
type input "C:\fakepath\Razorpaylib.php"
type input "Razorpaylib.php"
click at [742, 317] on button "Upload" at bounding box center [736, 321] width 53 height 14
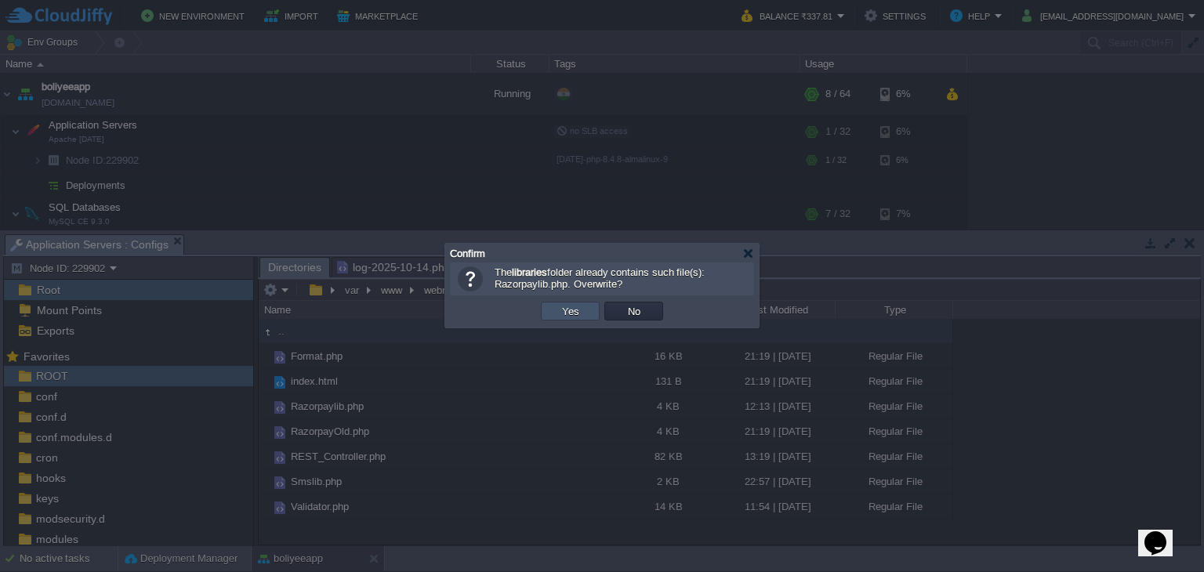
click at [560, 314] on button "Yes" at bounding box center [570, 311] width 27 height 14
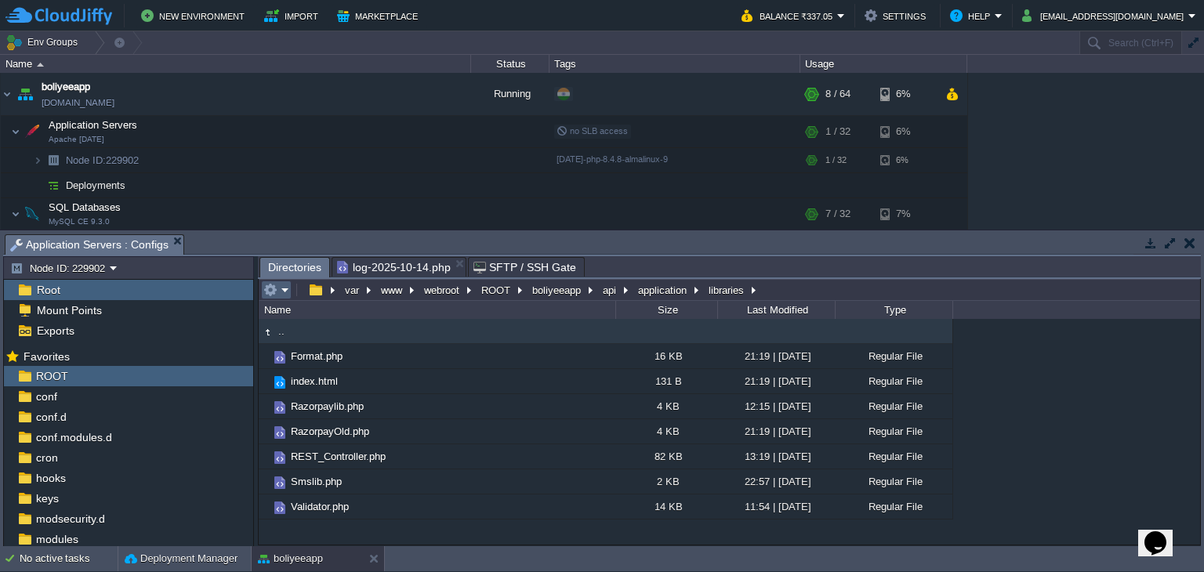
click at [281, 288] on em at bounding box center [276, 290] width 26 height 14
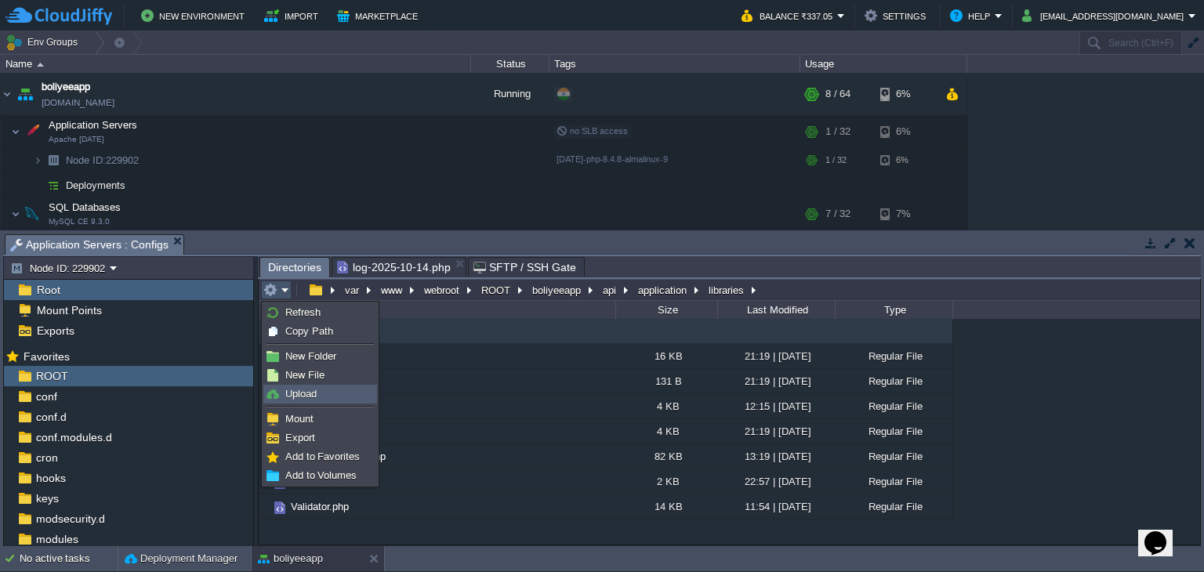
click at [329, 392] on link "Upload" at bounding box center [320, 394] width 112 height 17
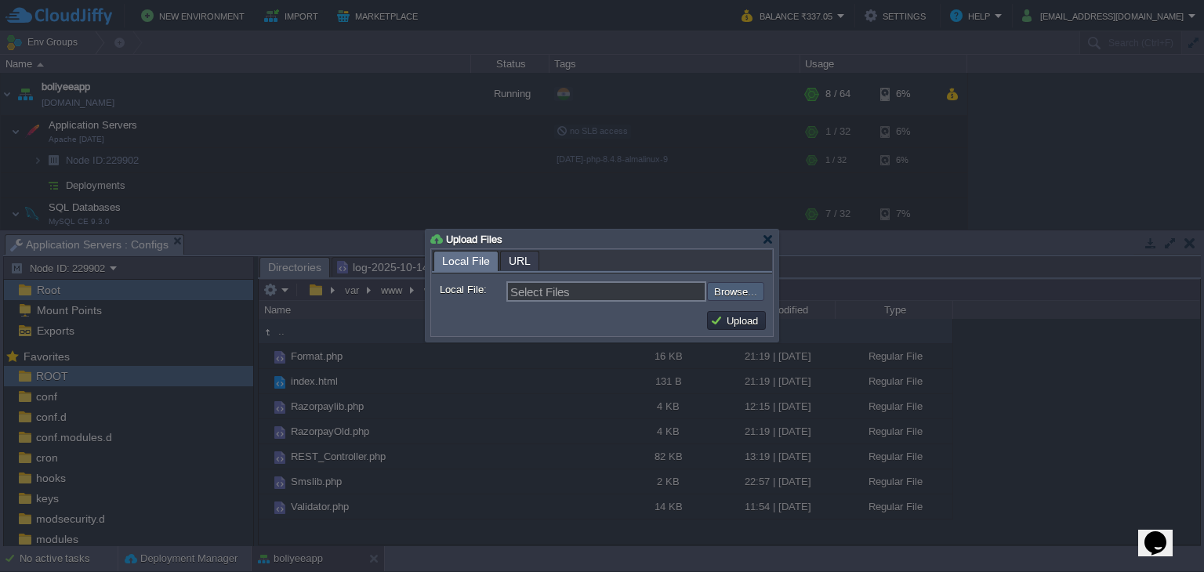
click at [734, 290] on input "file" at bounding box center [665, 291] width 198 height 19
type input "C:\fakepath\Razorpaylib.php"
type input "Razorpaylib.php"
click at [759, 320] on button "Upload" at bounding box center [736, 321] width 53 height 14
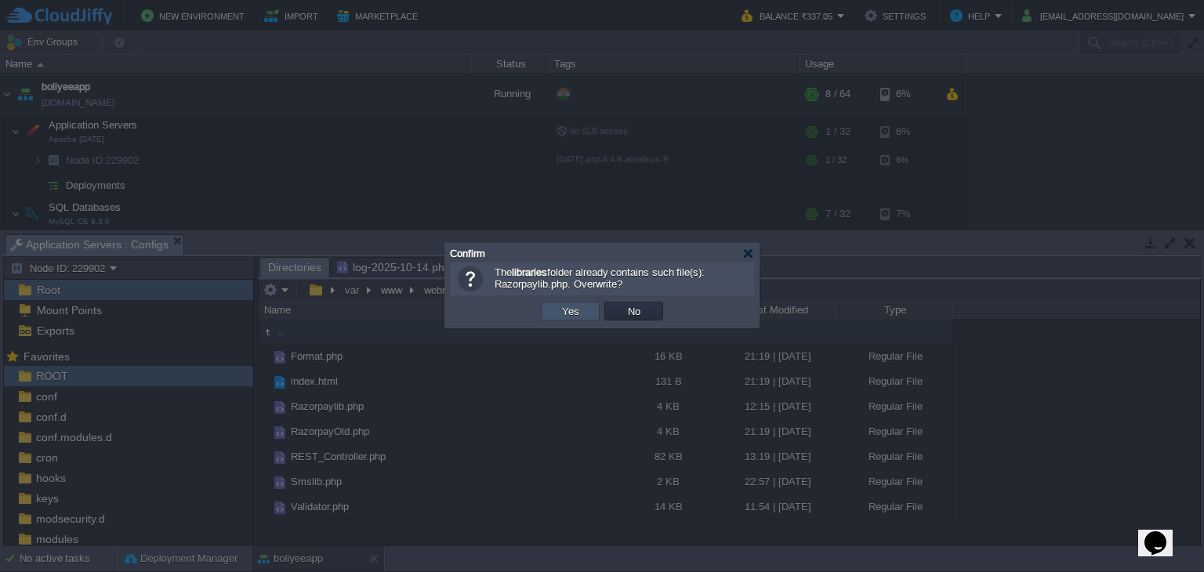
click at [571, 310] on button "Yes" at bounding box center [570, 311] width 27 height 14
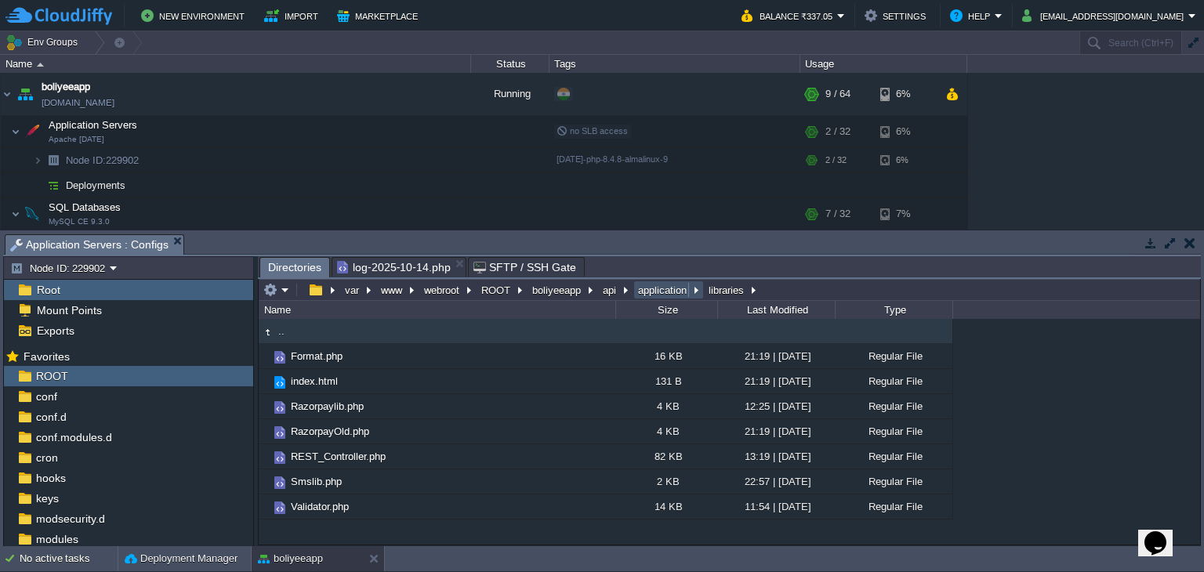
click at [643, 293] on button "application" at bounding box center [663, 290] width 55 height 14
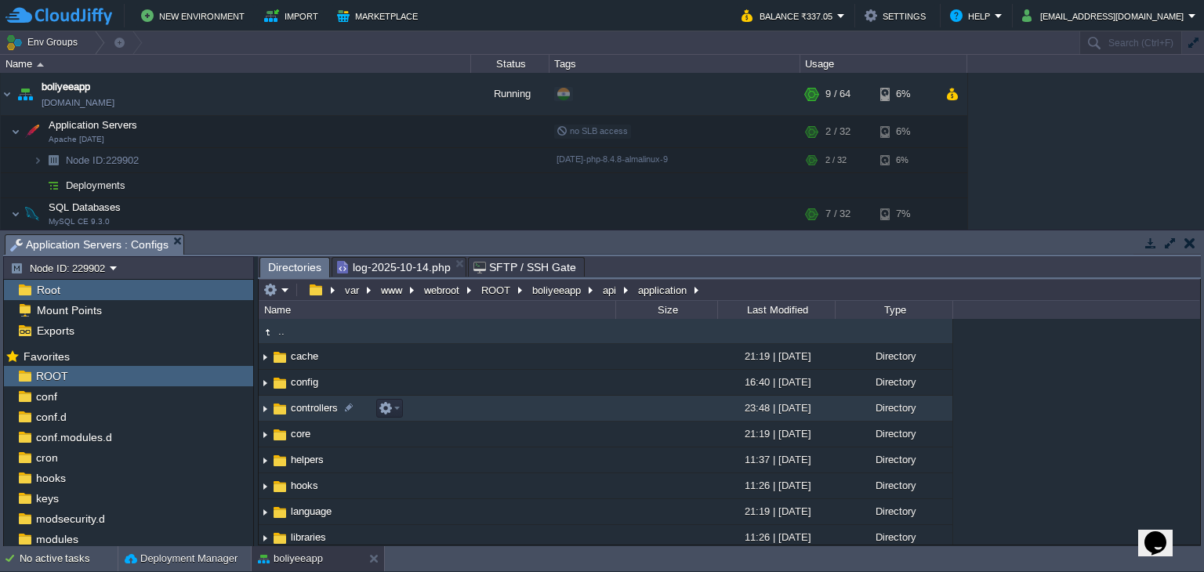
click at [313, 413] on span "controllers" at bounding box center [314, 407] width 52 height 13
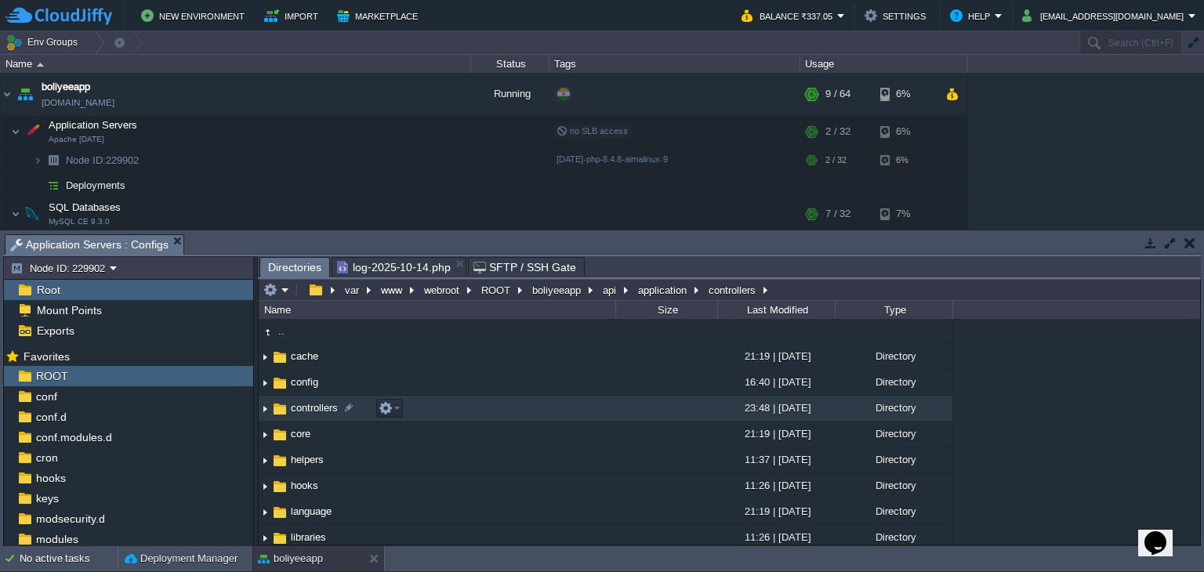
click at [313, 413] on span "controllers" at bounding box center [314, 407] width 52 height 13
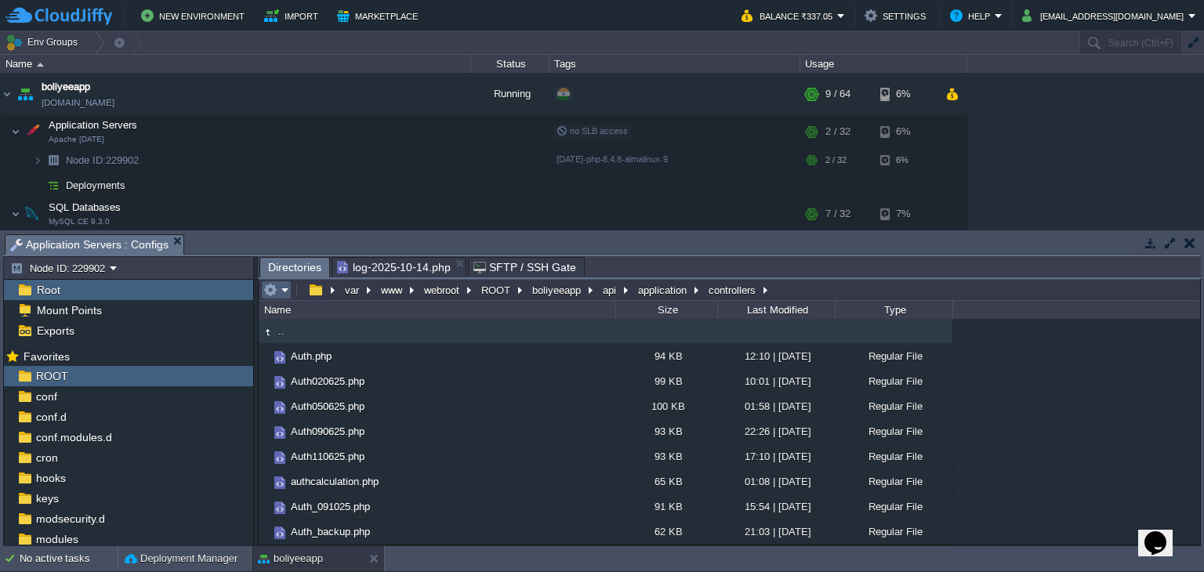
click at [282, 290] on em at bounding box center [276, 290] width 26 height 14
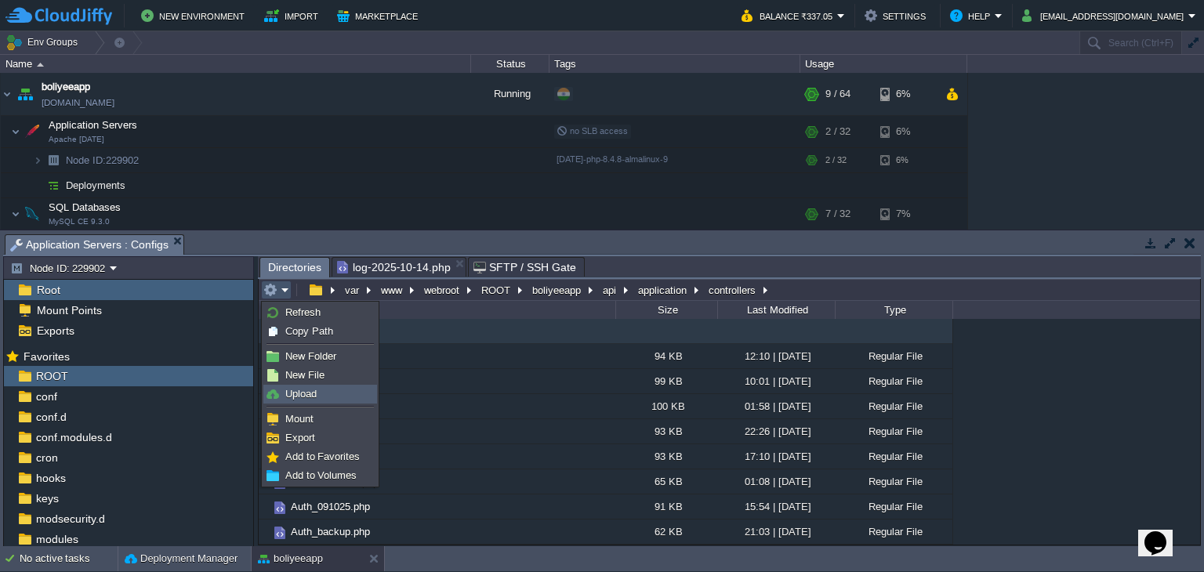
click at [315, 394] on span "Upload" at bounding box center [300, 394] width 31 height 12
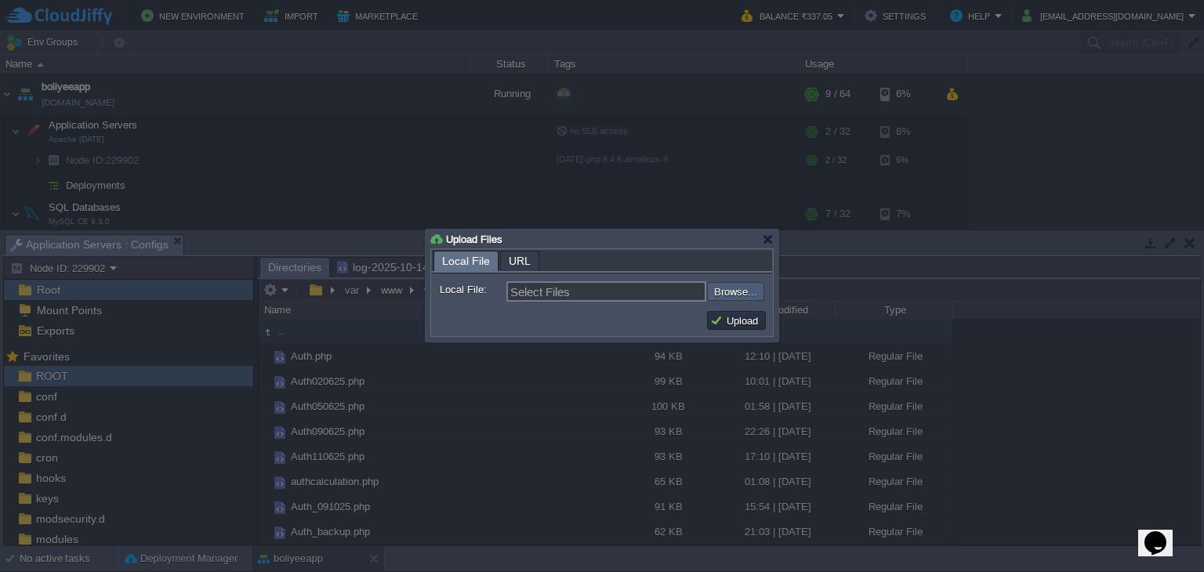
click at [722, 292] on input "file" at bounding box center [665, 291] width 198 height 19
type input "C:\fakepath\Payments.php"
type input "Payments.php"
click at [733, 316] on button "Upload" at bounding box center [736, 321] width 53 height 14
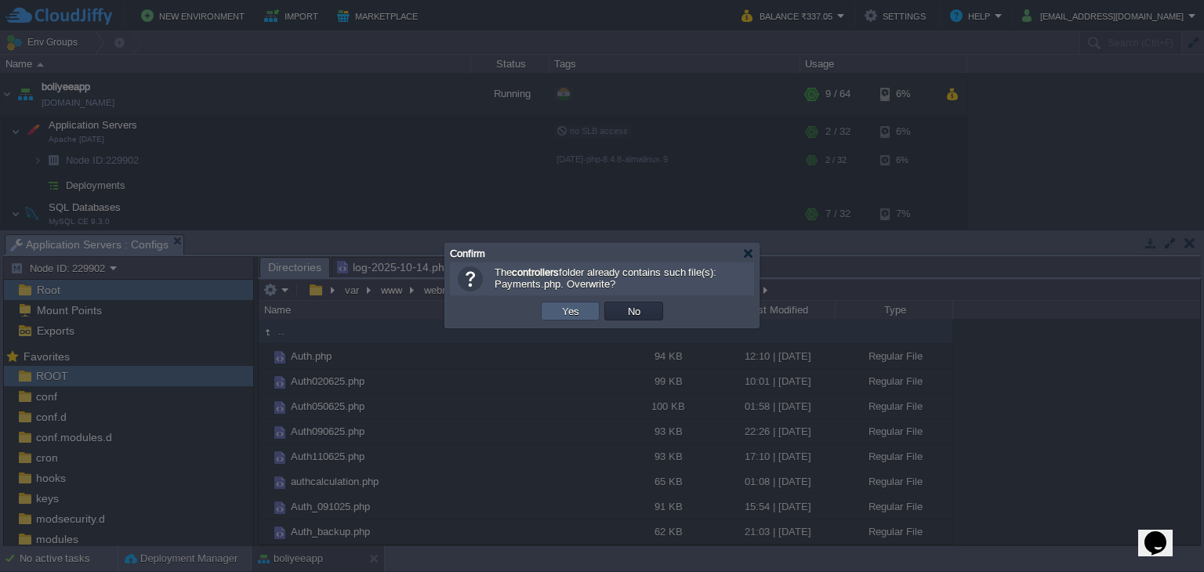
click at [574, 311] on button "Yes" at bounding box center [570, 311] width 27 height 14
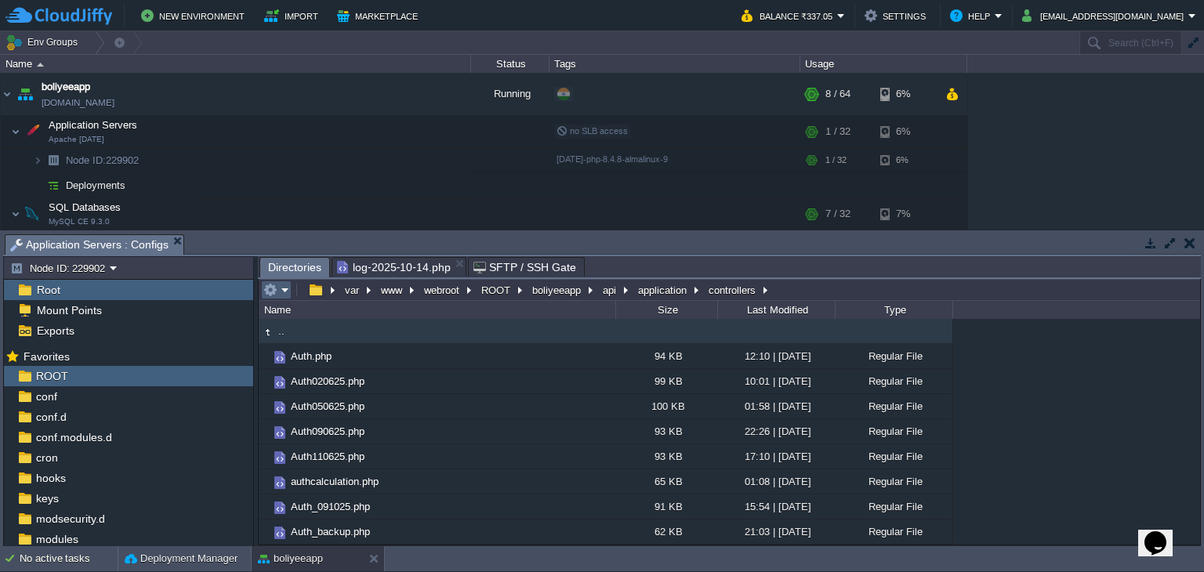
click at [276, 296] on button "button" at bounding box center [270, 290] width 14 height 14
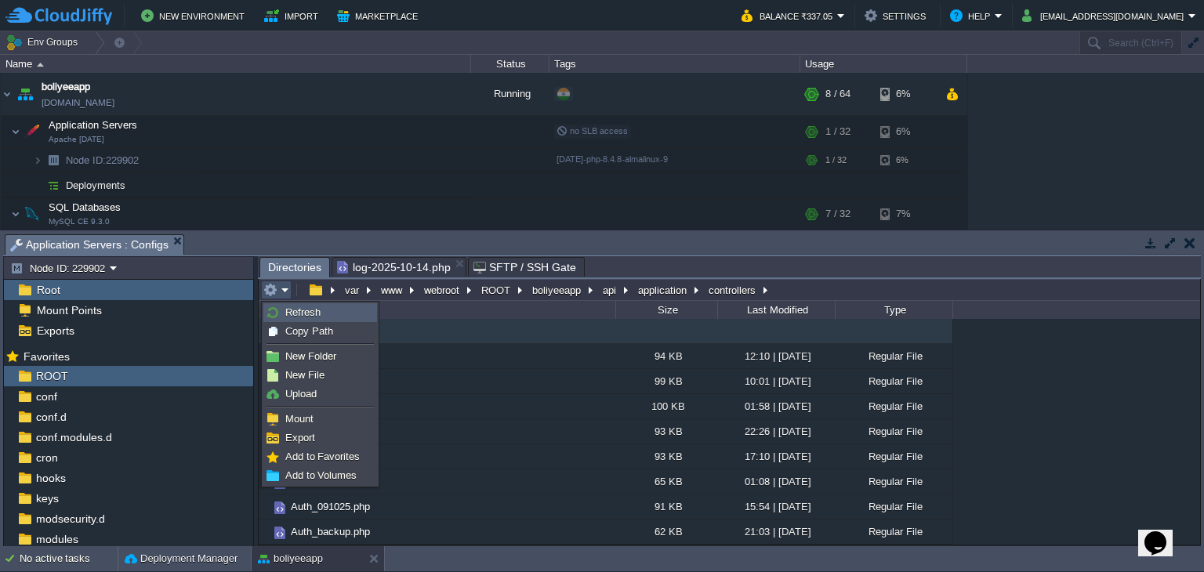
click at [285, 317] on span "Refresh" at bounding box center [302, 312] width 35 height 12
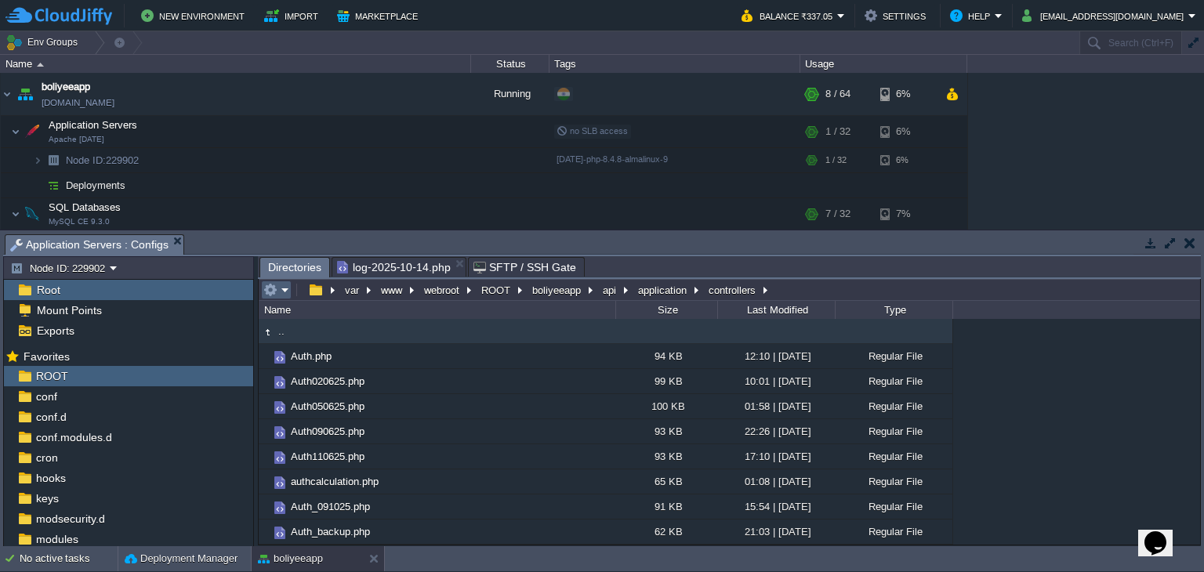
click at [281, 295] on em at bounding box center [276, 290] width 26 height 14
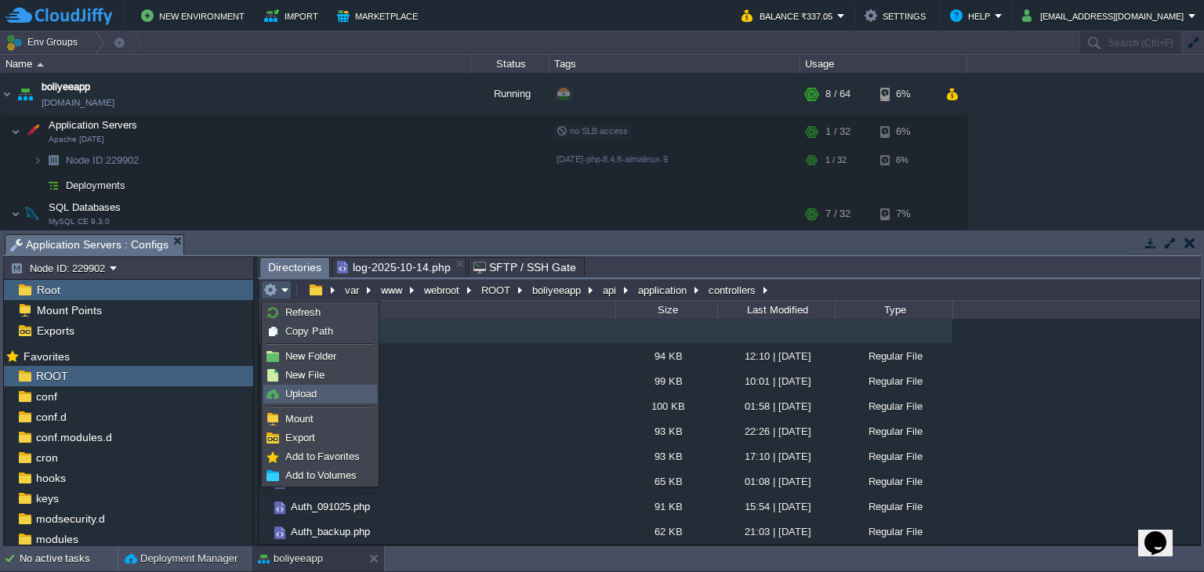
click at [305, 397] on span "Upload" at bounding box center [300, 394] width 31 height 12
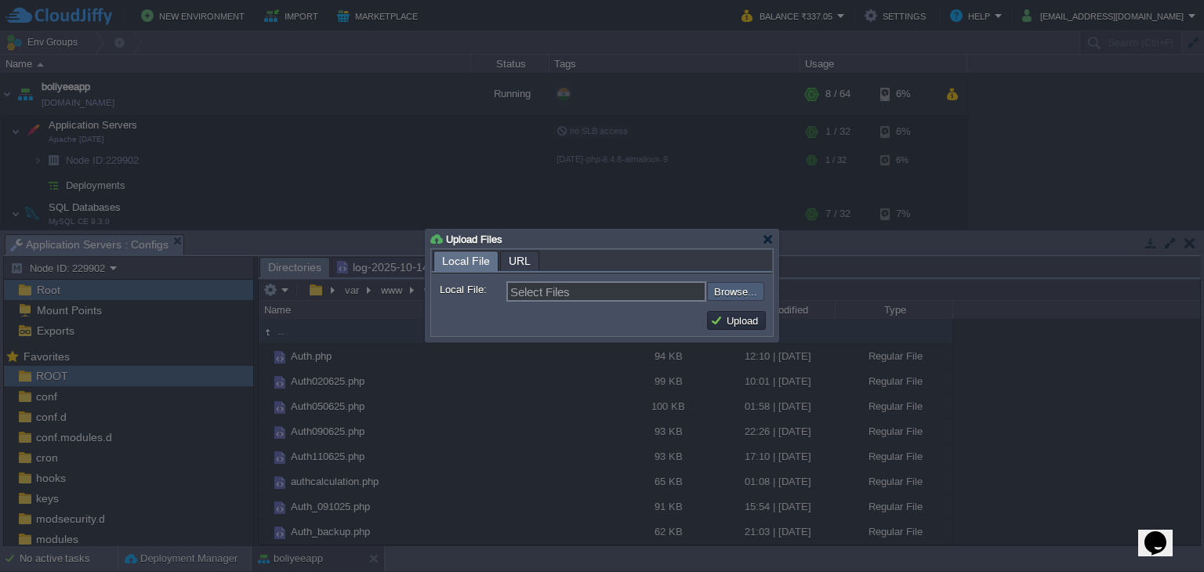
click at [738, 289] on input "file" at bounding box center [665, 291] width 198 height 19
type input "C:\fakepath\Auth.php"
type input "Auth.php"
click at [727, 320] on button "Upload" at bounding box center [736, 321] width 53 height 14
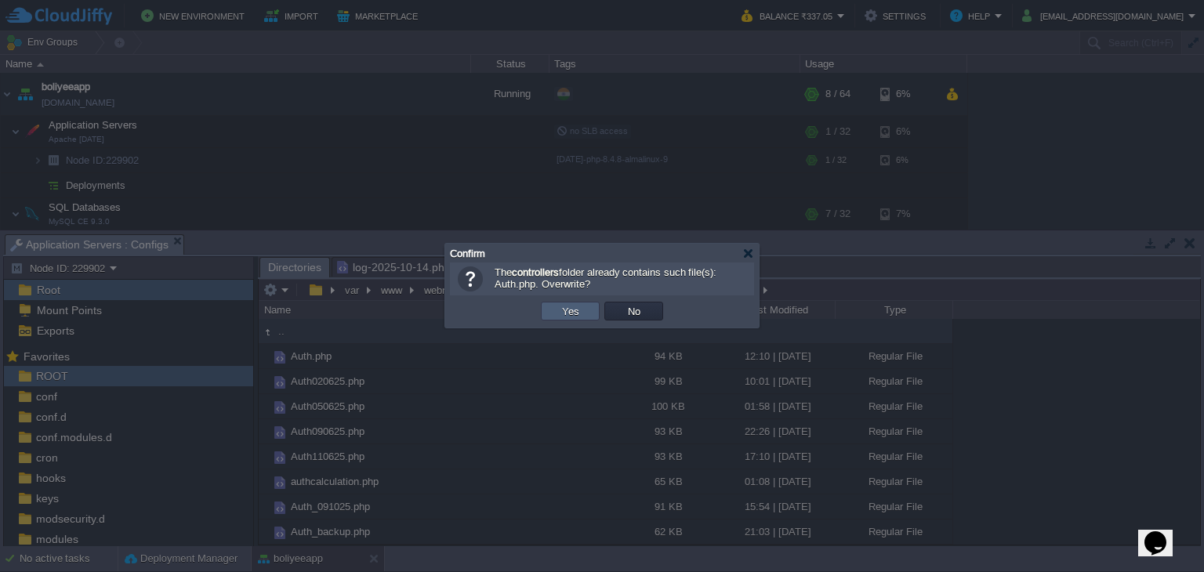
click at [548, 307] on td "Yes" at bounding box center [570, 311] width 59 height 19
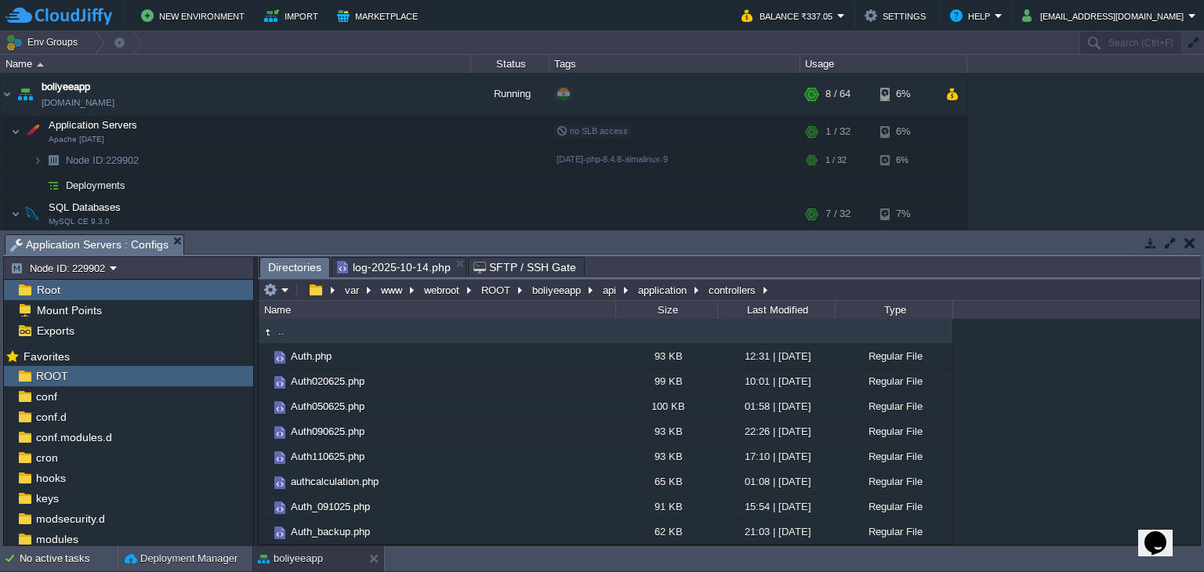
click at [407, 270] on span "log-2025-10-14.php" at bounding box center [394, 267] width 114 height 19
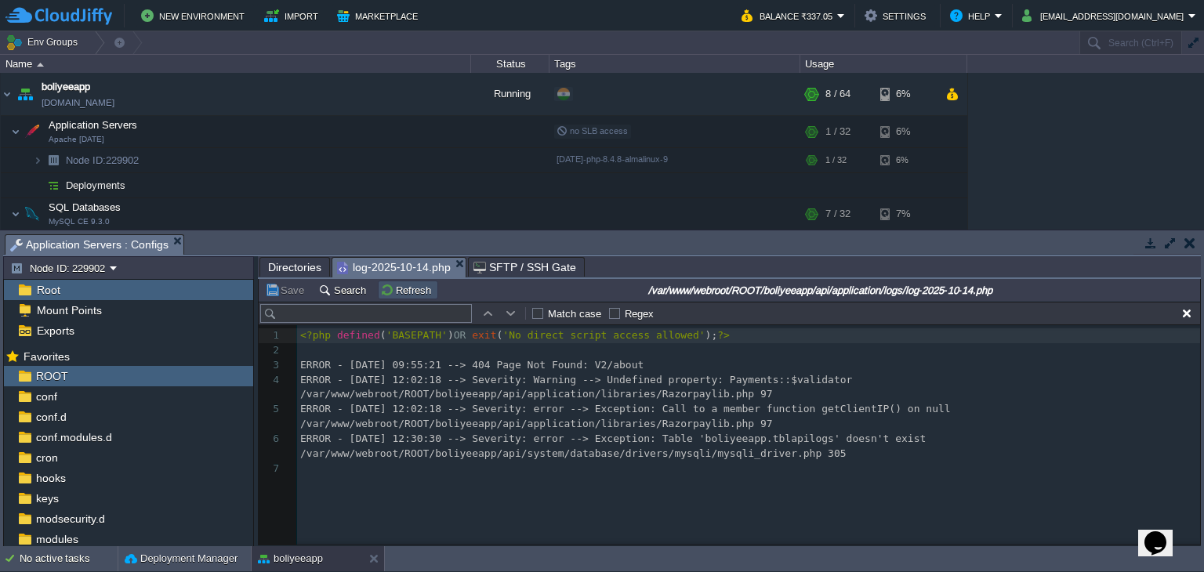
click at [401, 295] on button "Refresh" at bounding box center [408, 290] width 56 height 14
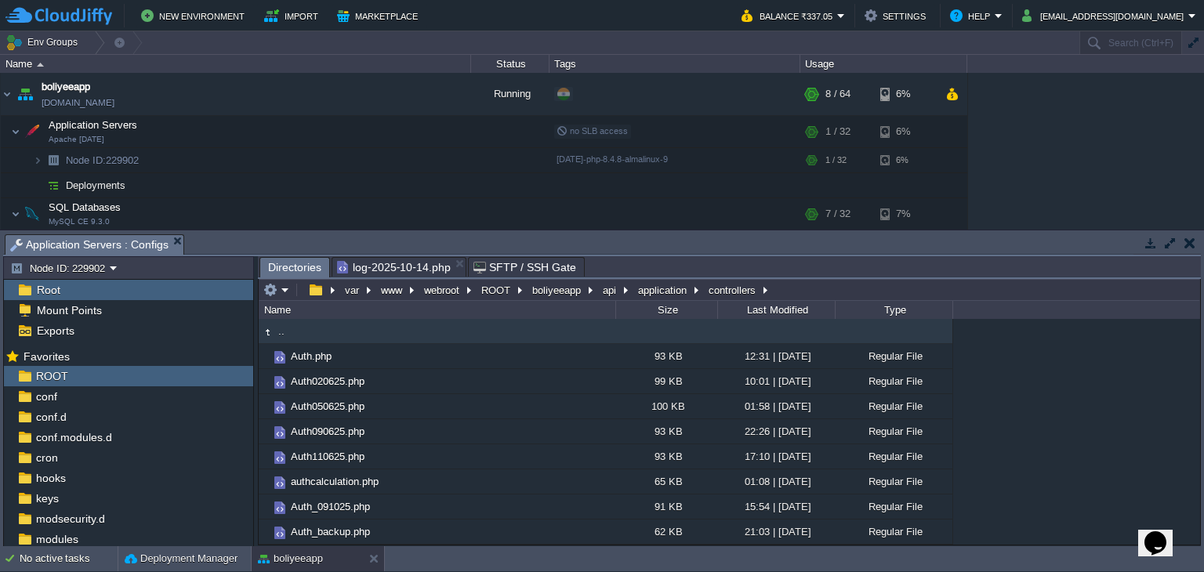
click at [291, 261] on span "Directories" at bounding box center [294, 268] width 53 height 20
click at [601, 297] on button "api" at bounding box center [610, 290] width 20 height 14
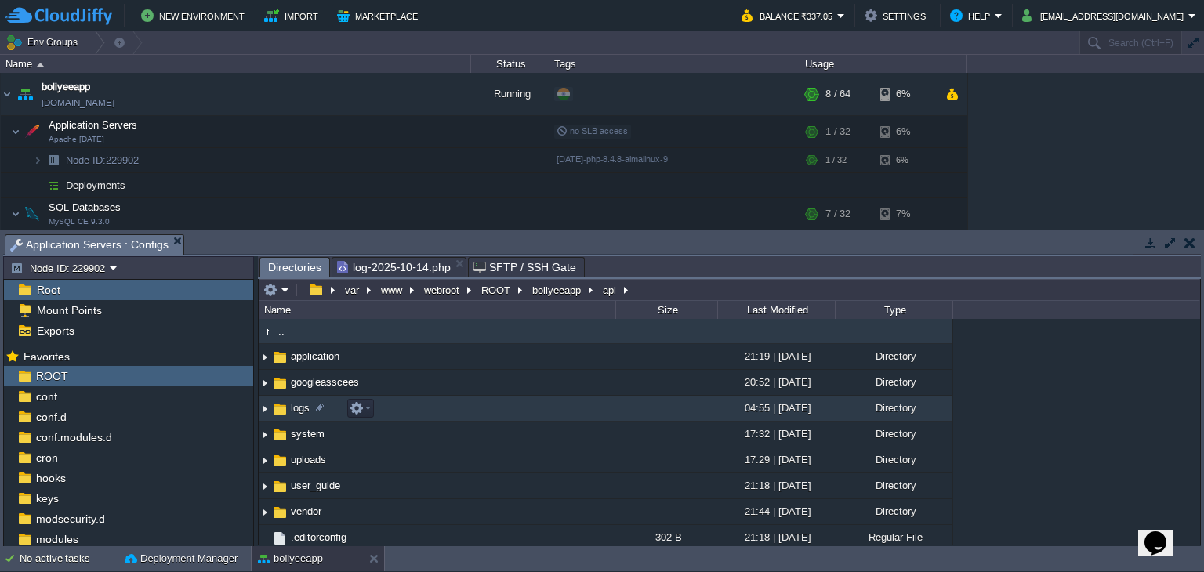
click at [299, 415] on td "logs" at bounding box center [437, 409] width 357 height 26
click at [300, 415] on td "logs" at bounding box center [437, 409] width 357 height 26
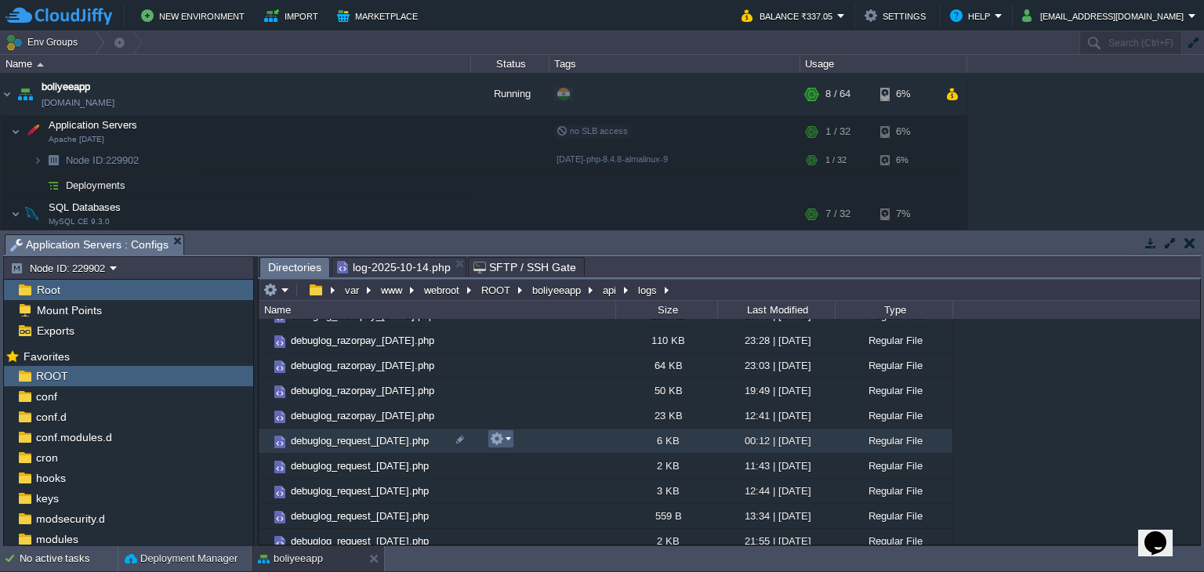
scroll to position [157, 0]
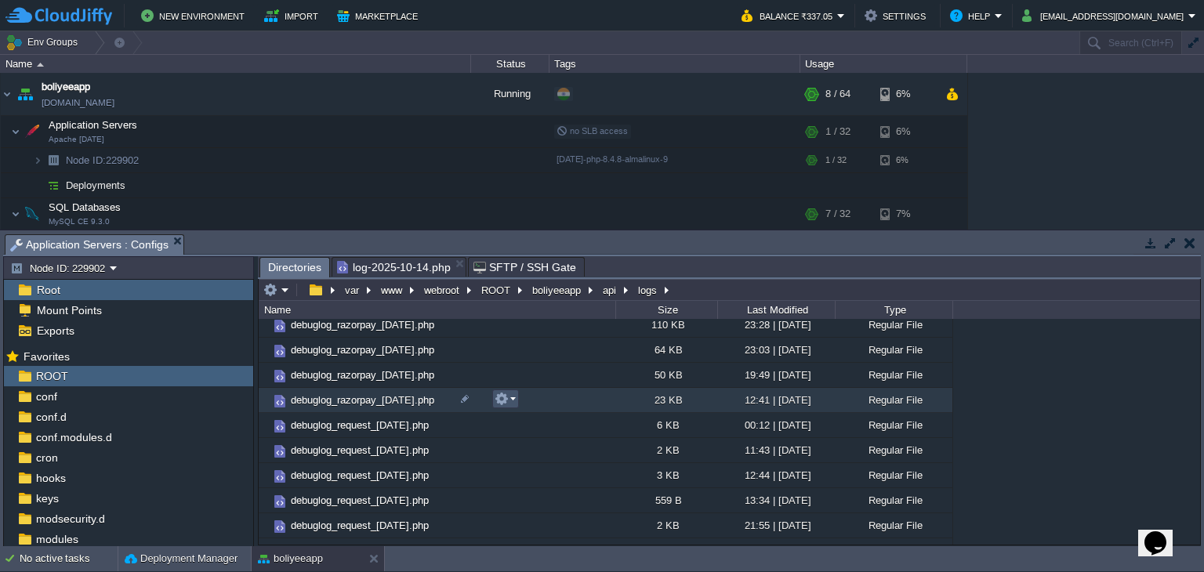
click at [508, 405] on button "button" at bounding box center [502, 399] width 14 height 14
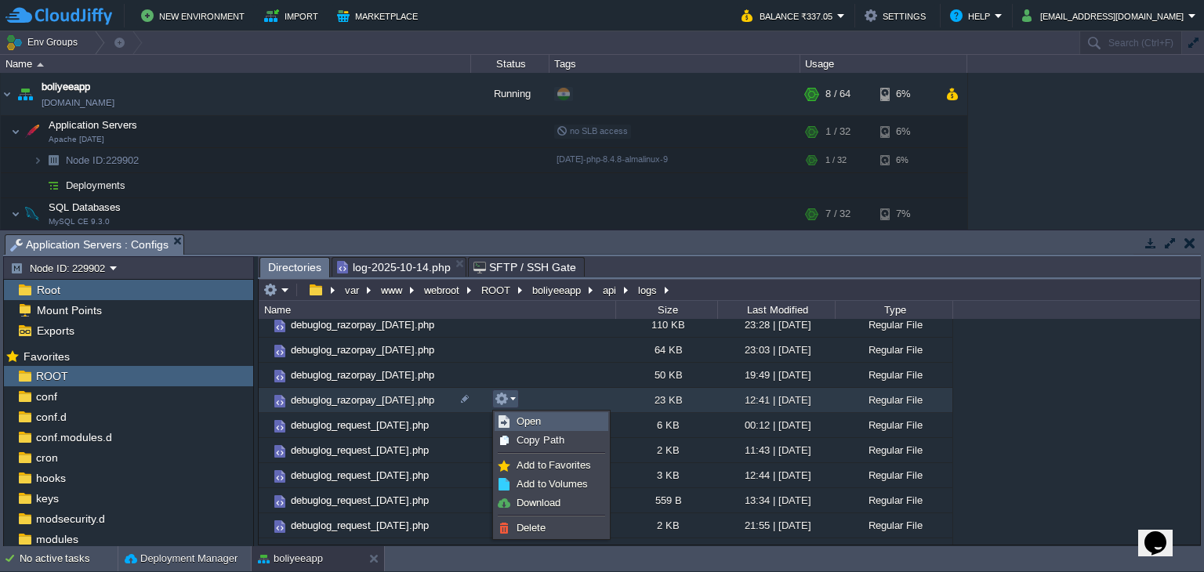
click at [515, 415] on link "Open" at bounding box center [551, 421] width 112 height 17
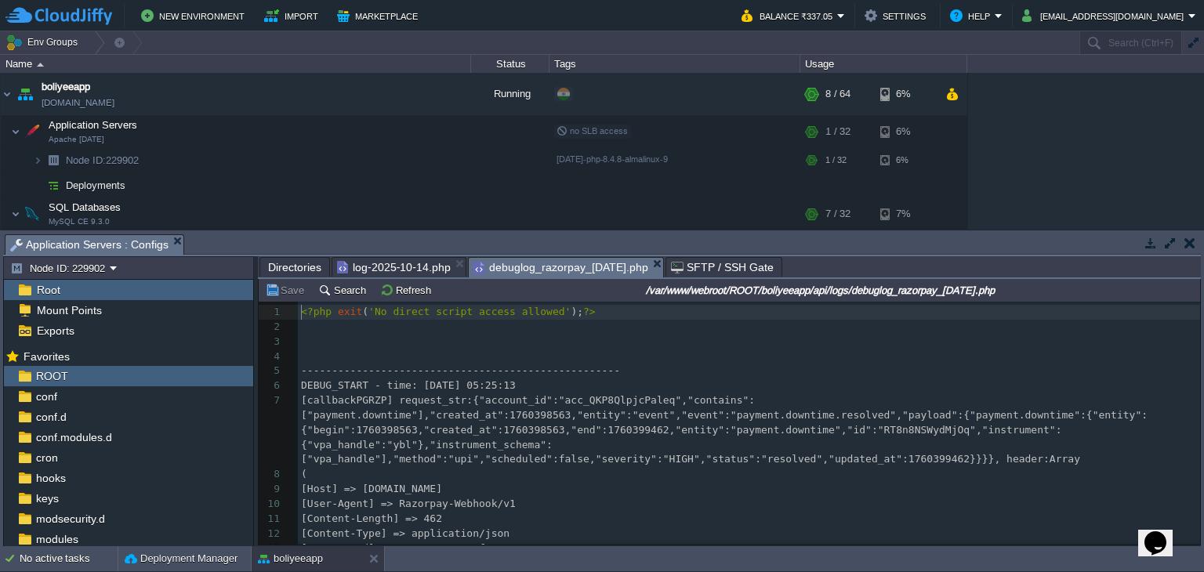
scroll to position [5, 0]
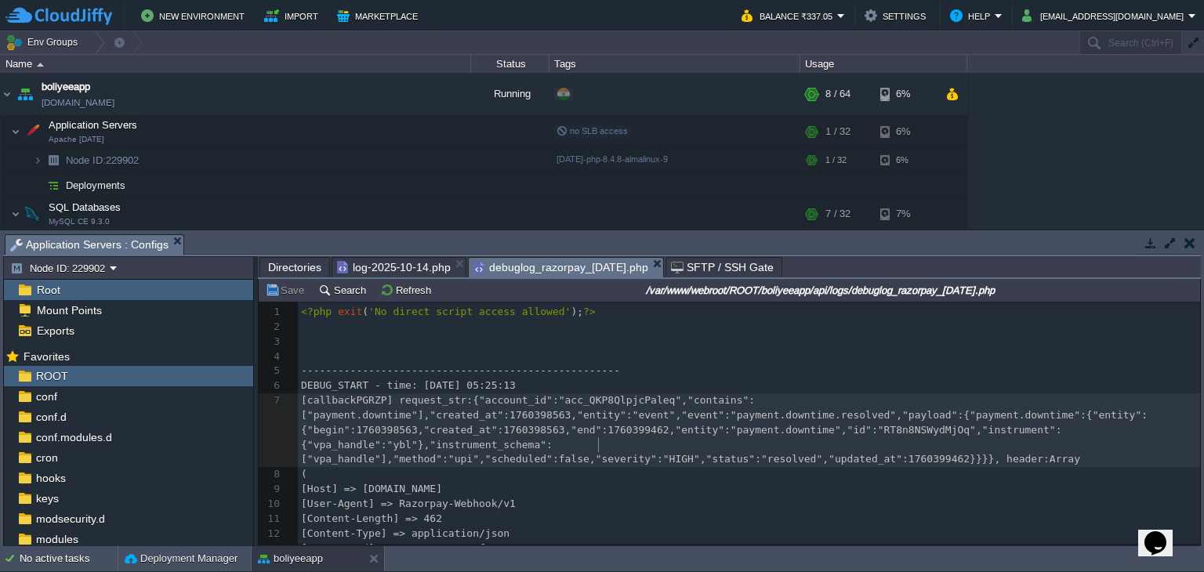
click at [599, 440] on pre "[callbackPGRZP] request_str:{"account_id":"acc_QKP8QlpjcPaleq","contains":["pay…" at bounding box center [749, 430] width 902 height 74
click at [365, 406] on span "[callbackPGRZP] request_str:{"account_id":"acc_QKP8QlpjcPaleq","contains":["pay…" at bounding box center [724, 429] width 846 height 71
type textarea "callbackPGRZP"
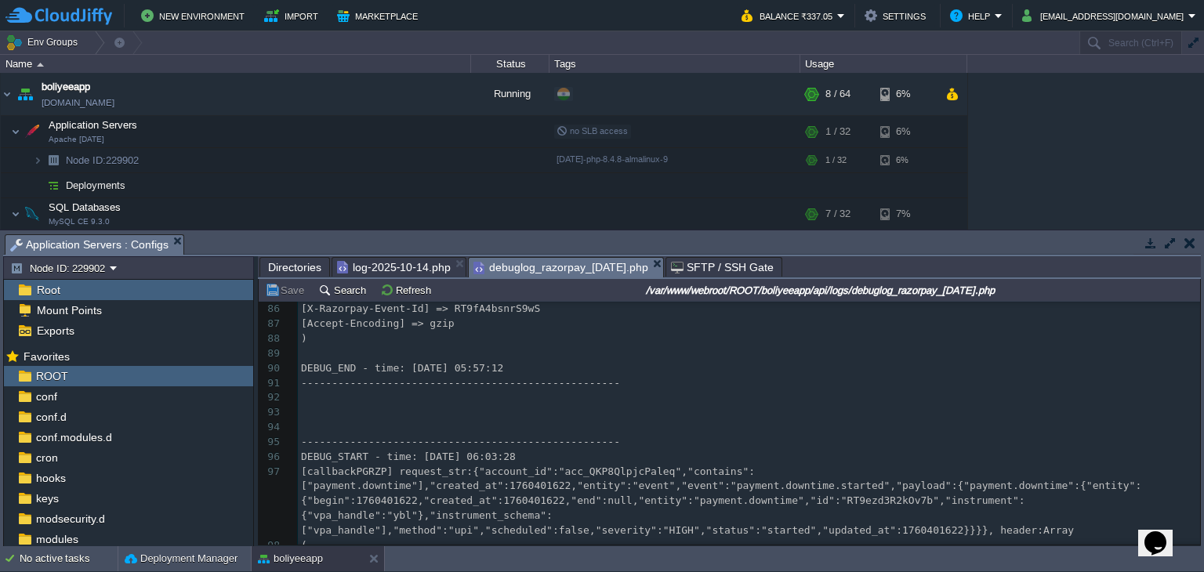
scroll to position [0, 0]
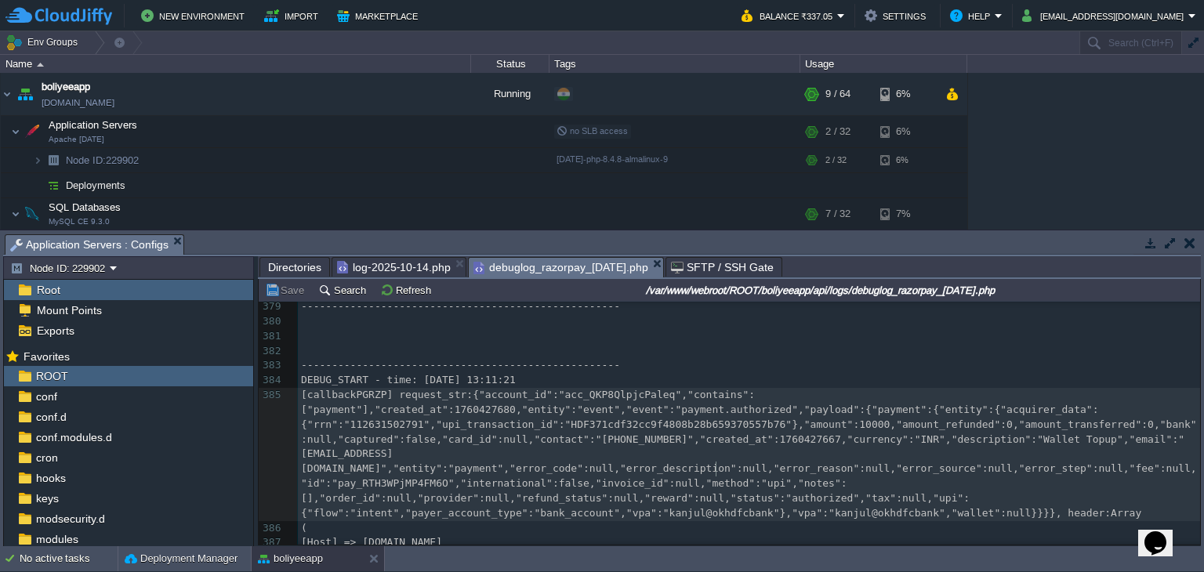
click at [715, 473] on div "x [ callbackPGRZP ] request_str:{"account_id":"acc_QKP8QlpjcPaleq","contains":[…" at bounding box center [749, 299] width 902 height 857
type textarea "status"
type textarea "authorized"
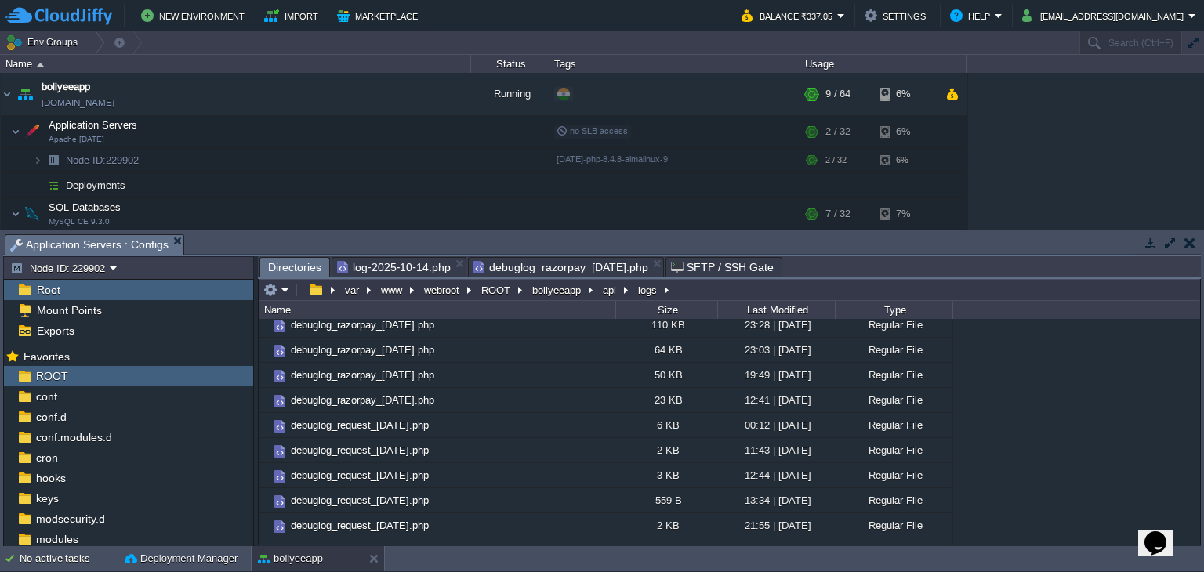
click at [302, 262] on span "Directories" at bounding box center [294, 268] width 53 height 20
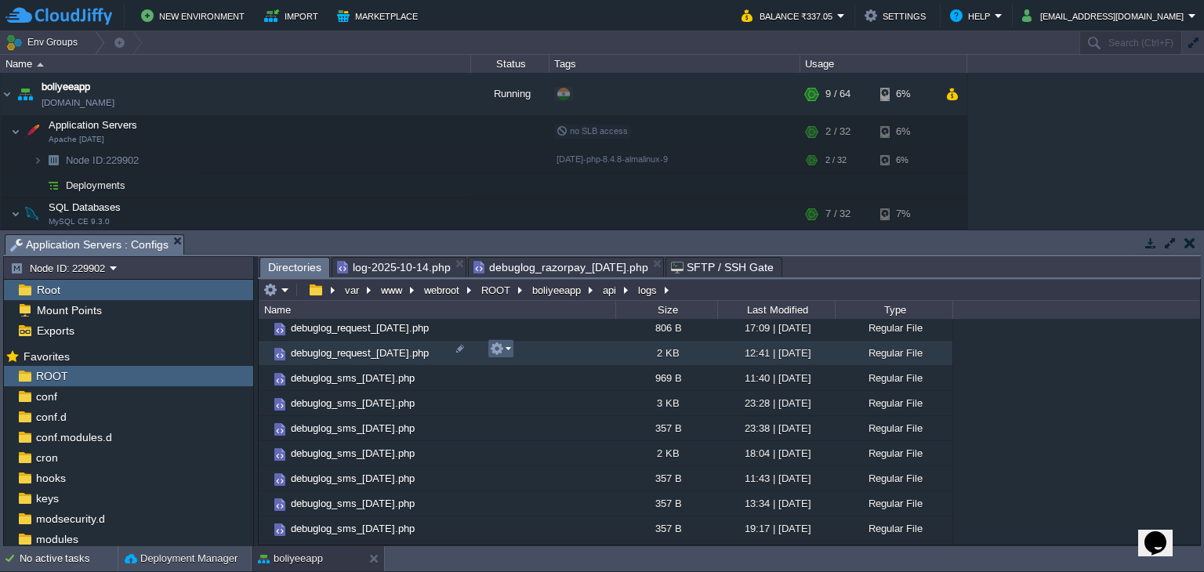
click at [512, 346] on td at bounding box center [501, 348] width 27 height 19
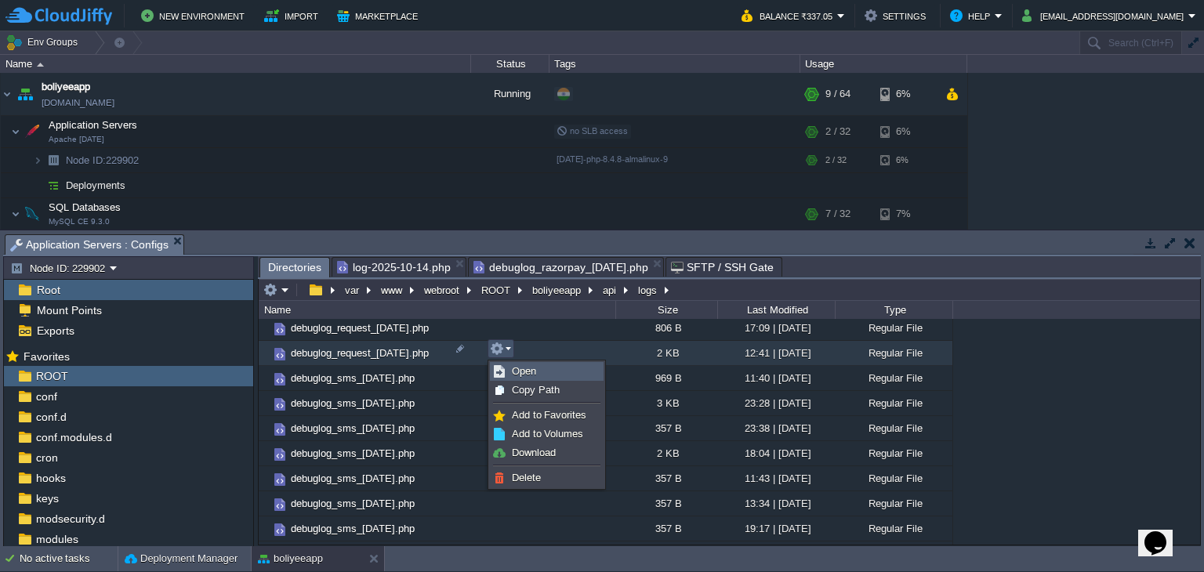
click at [520, 372] on span "Open" at bounding box center [524, 371] width 24 height 12
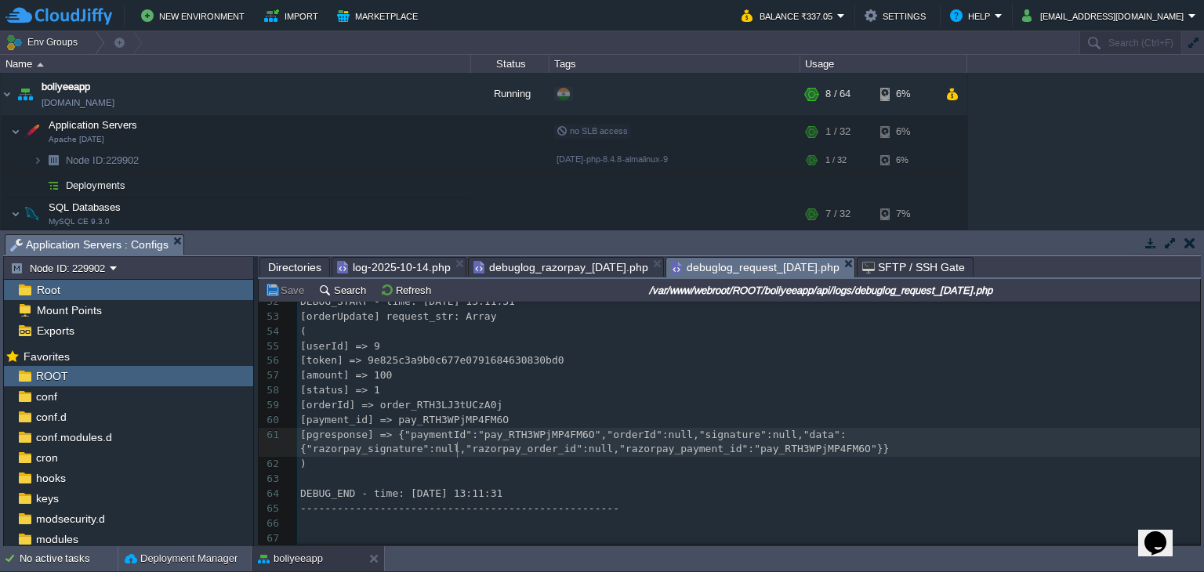
click at [455, 450] on span "[pgresponse] => {"paymentId":"pay_RTH3WPjMP4FM6O","orderId":null,"signature":nu…" at bounding box center [594, 442] width 589 height 27
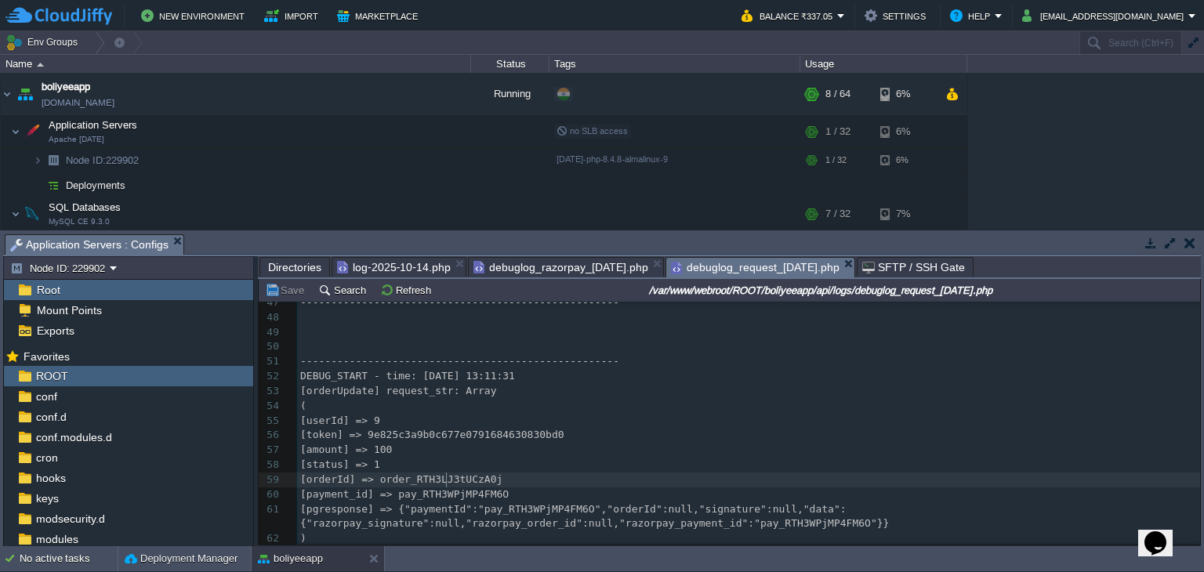
click at [447, 483] on div "67 ( 26 [status] => 2 27 [orderId] => order_RTH1wlCrq3B6lW 28 [payment_id] => 2…" at bounding box center [748, 295] width 903 height 650
type textarea "order_RTH3LJ3tUCzA0j"
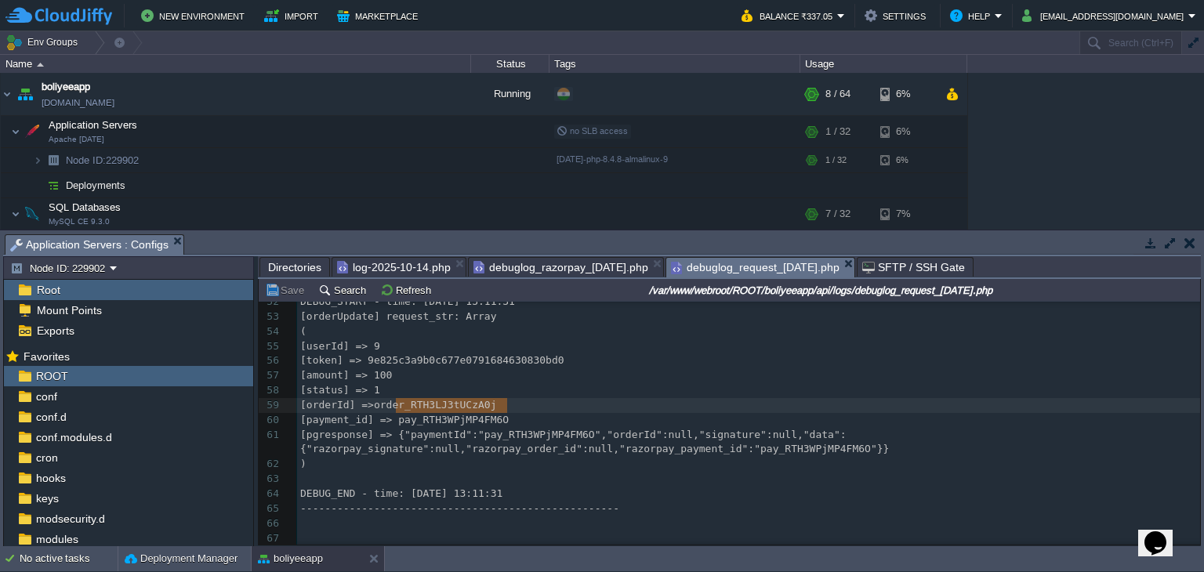
scroll to position [783, 0]
click at [423, 295] on button "Refresh" at bounding box center [408, 290] width 56 height 14
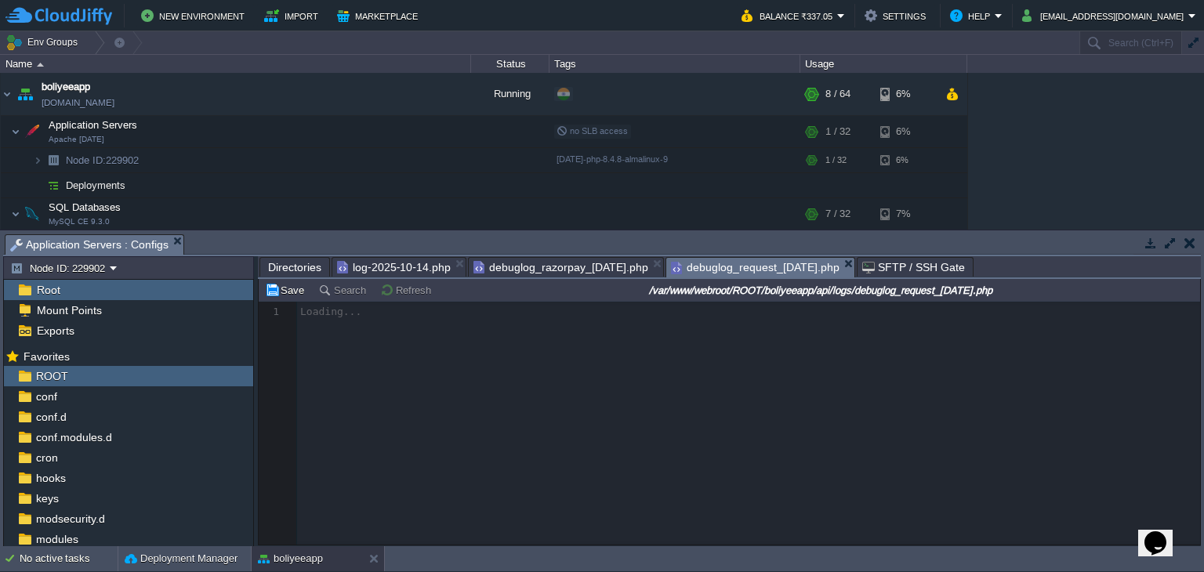
scroll to position [0, 0]
click at [575, 273] on span "debuglog_razorpay_2025-10-14.php" at bounding box center [560, 267] width 175 height 19
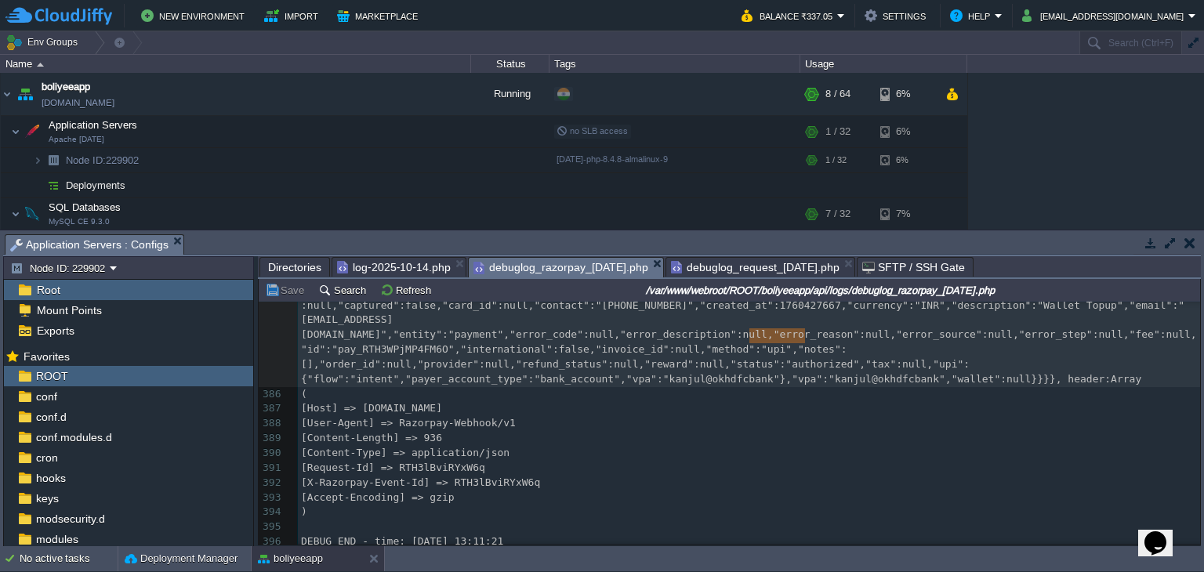
scroll to position [6943, 0]
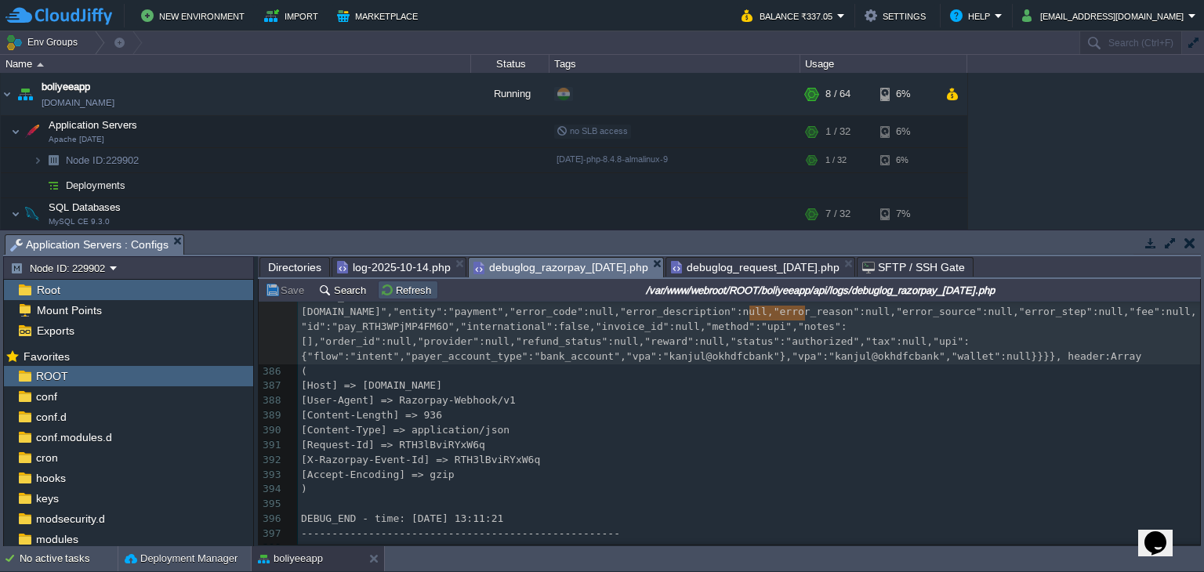
click at [413, 293] on button "Refresh" at bounding box center [408, 290] width 56 height 14
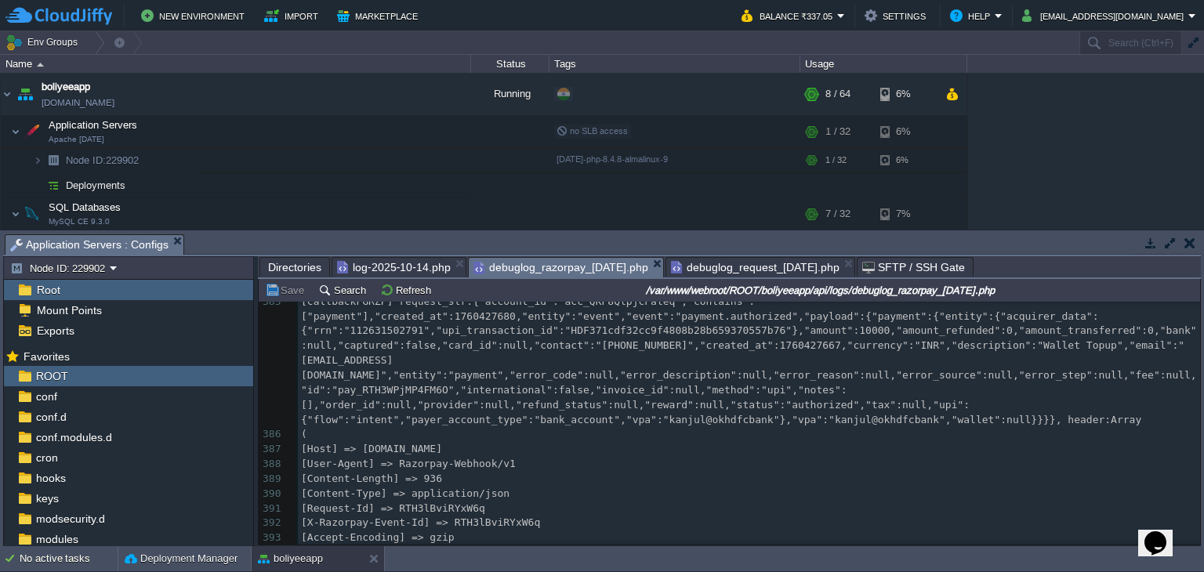
scroll to position [6503, 0]
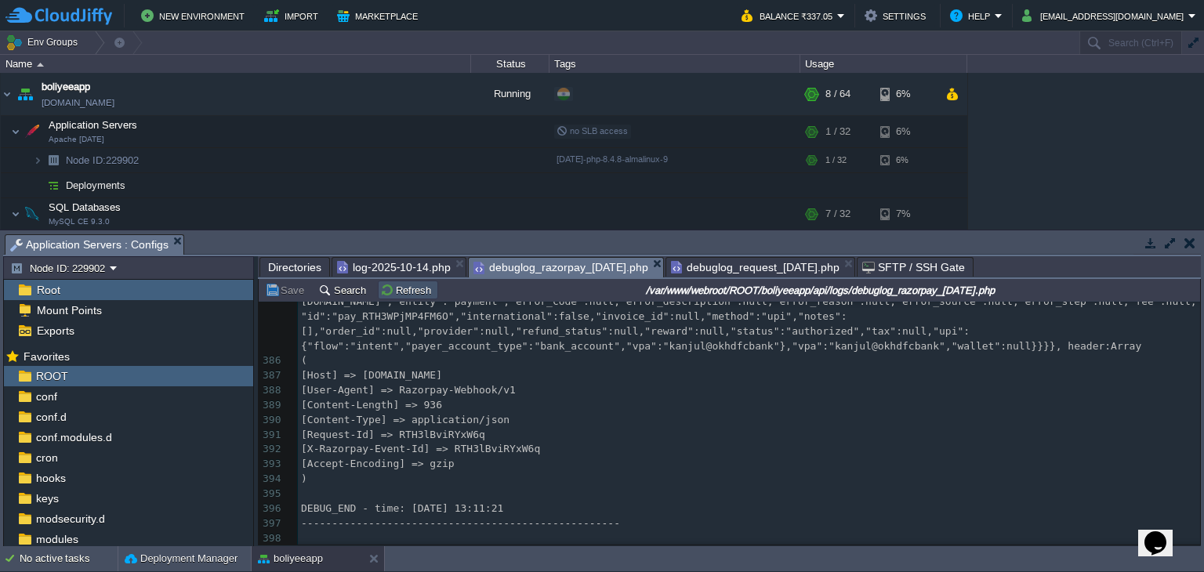
click at [419, 291] on button "Refresh" at bounding box center [408, 290] width 56 height 14
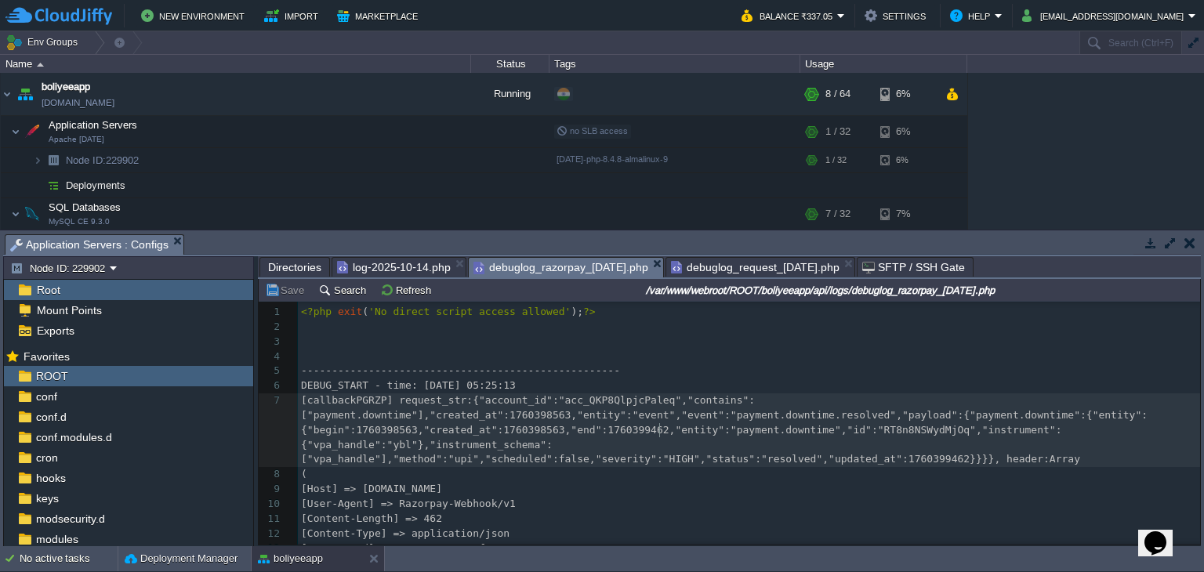
click at [660, 435] on div "417 1 <?php exit ( 'No direct script access allowed' ); ?> 2 ​ 3 ​ 4 ​ 5 ------…" at bounding box center [749, 497] width 902 height 384
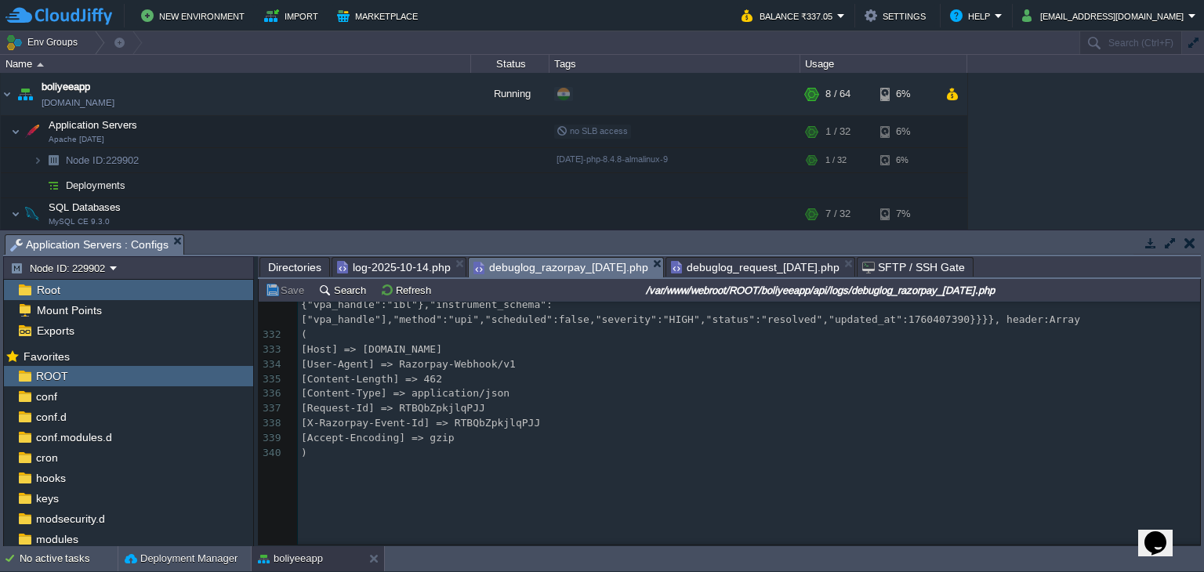
scroll to position [6289, 0]
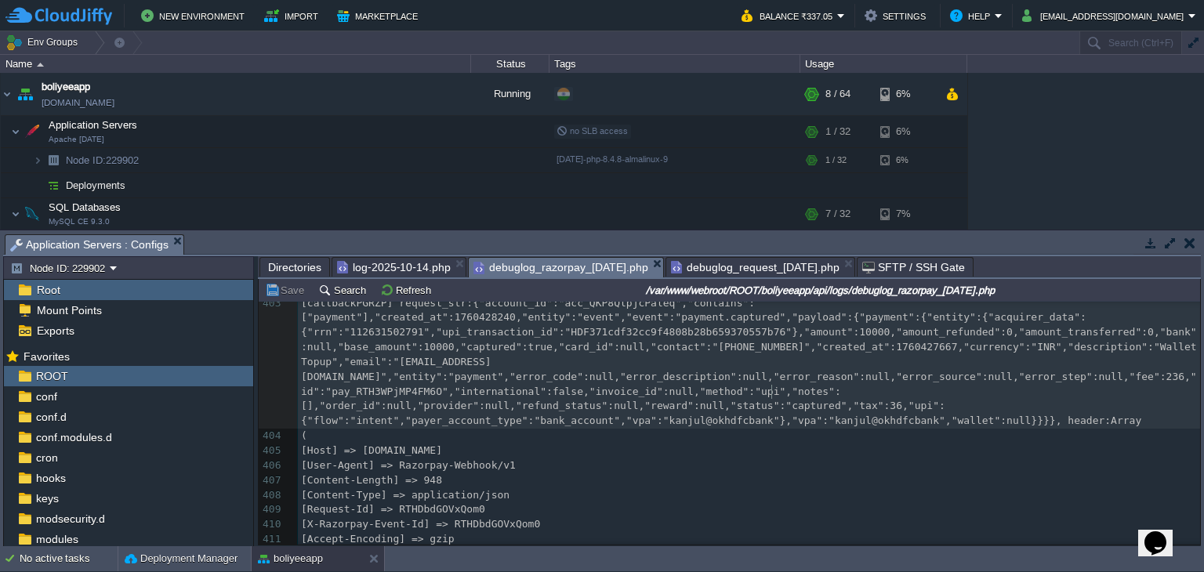
click at [774, 390] on div "417 [callbackPGRZP] request_str:{"account_id":"acc_QKP8QlpjcPaleq","contains":[…" at bounding box center [749, 392] width 902 height 488
type textarea "captured"
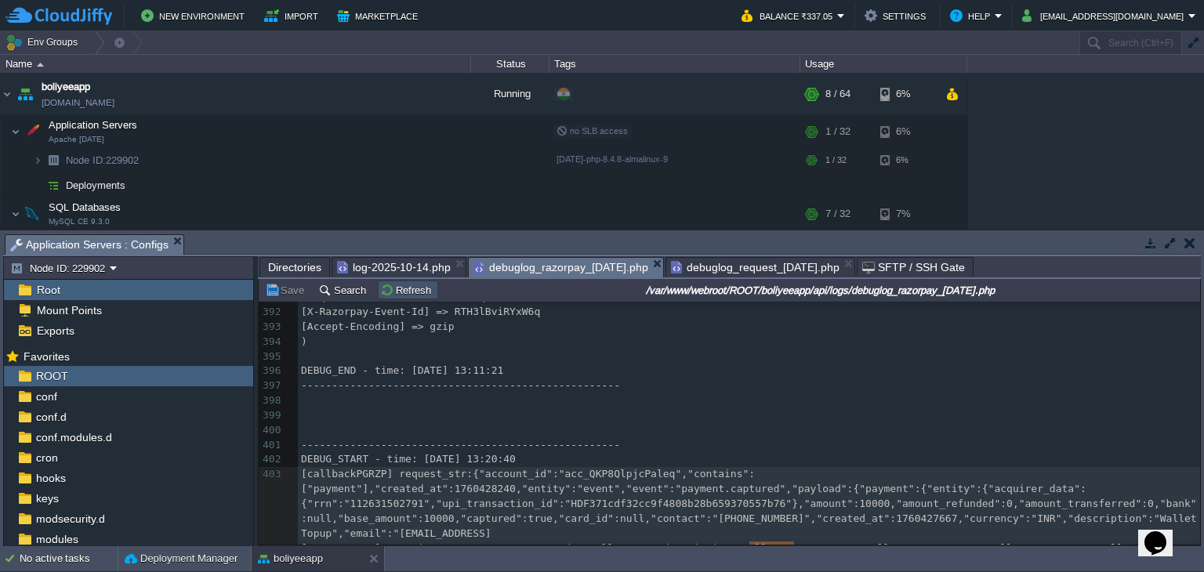
click at [411, 289] on button "Refresh" at bounding box center [408, 290] width 56 height 14
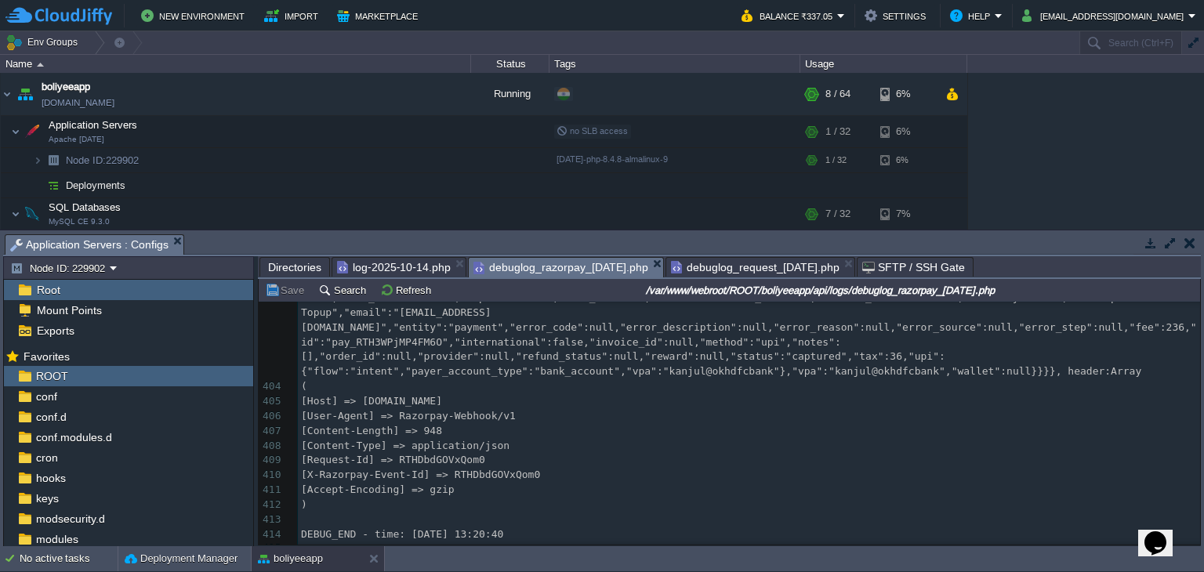
scroll to position [6838, 0]
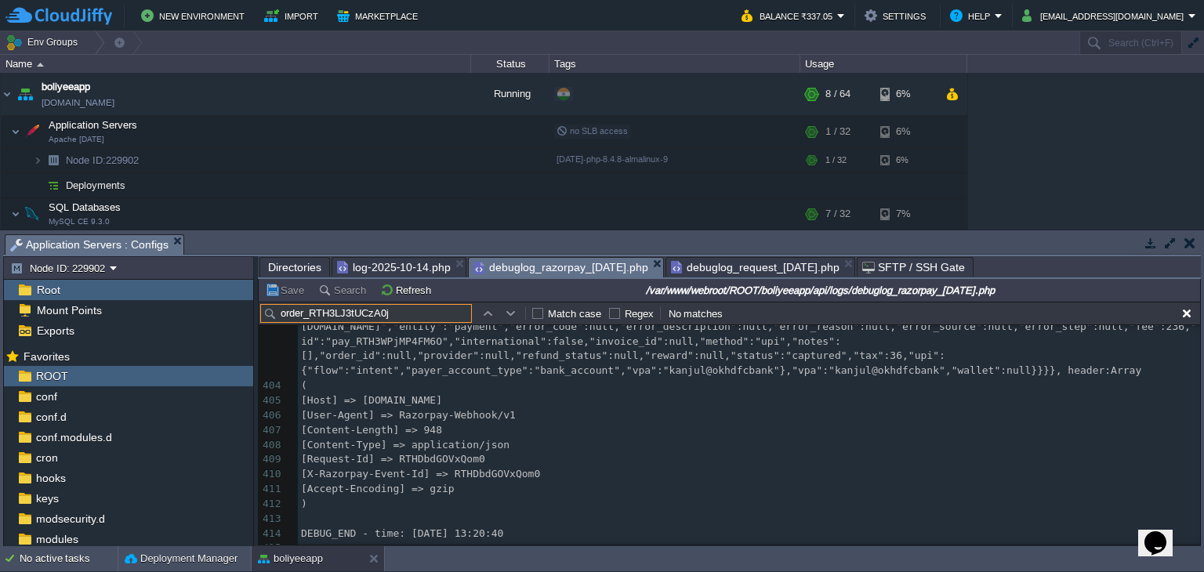
type input "order_RTH3LJ3tUCzA0j"
click at [510, 312] on button "button" at bounding box center [511, 313] width 14 height 14
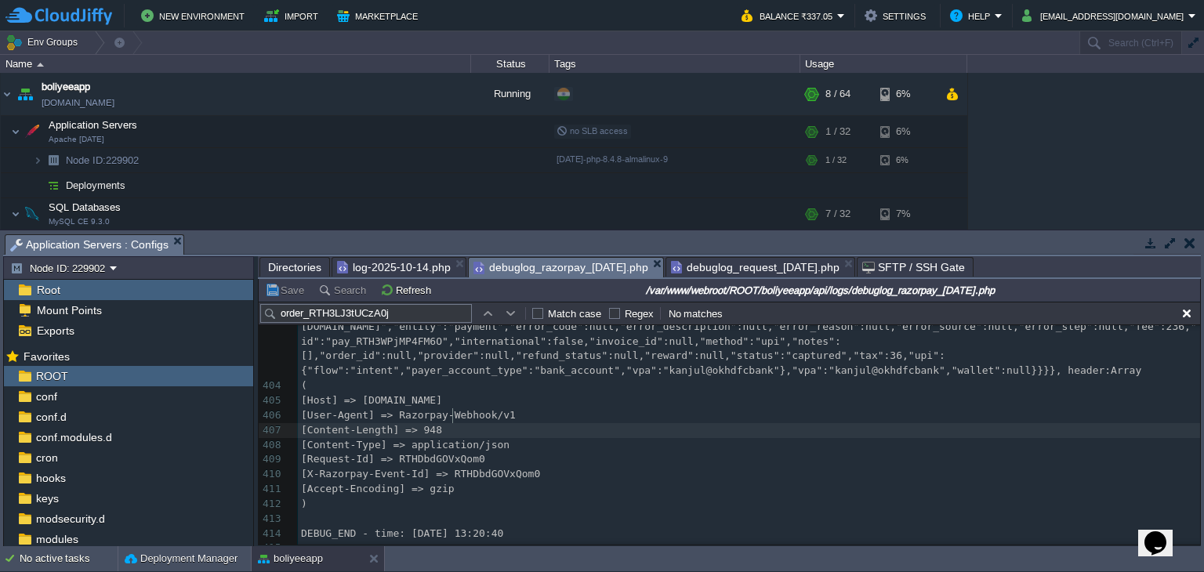
click at [531, 423] on pre "[Content-Length] => 948" at bounding box center [749, 430] width 902 height 15
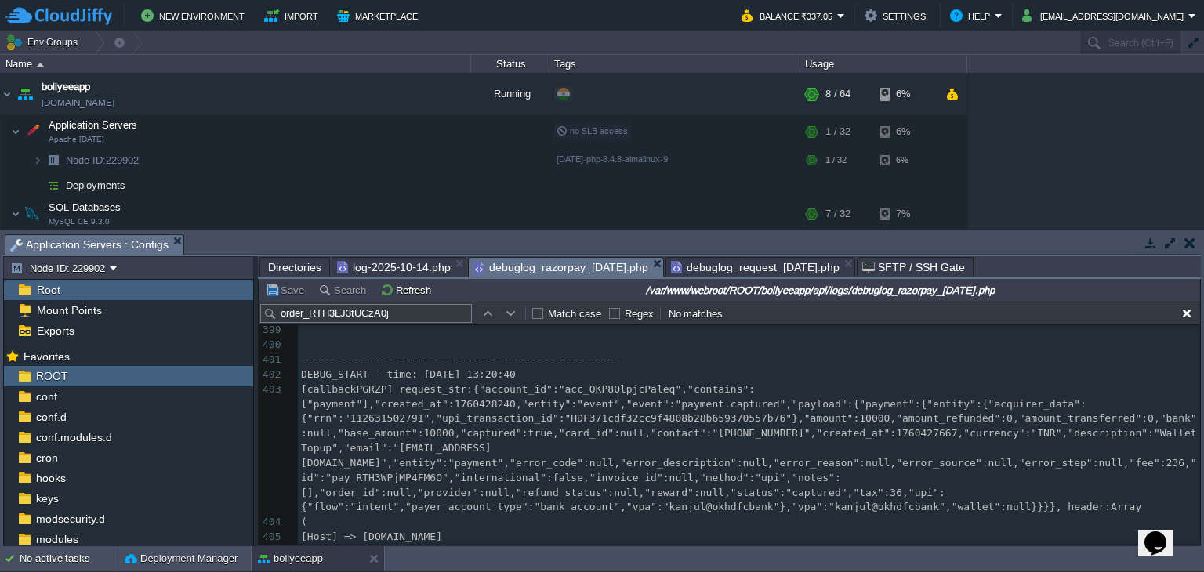
scroll to position [6740, 0]
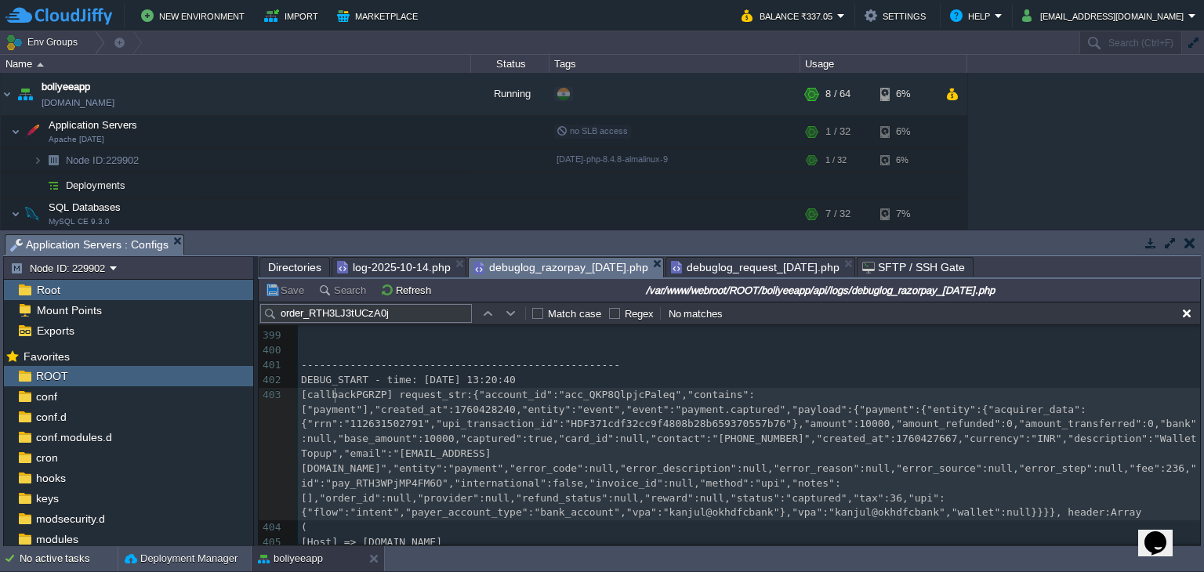
click at [332, 399] on span "[callbackPGRZP] request_str:{"account_id":"acc_QKP8QlpjcPaleq","contains":["pay…" at bounding box center [752, 454] width 902 height 130
type textarea "payment"
type textarea "contains"
type textarea "payment"
type textarea "event"
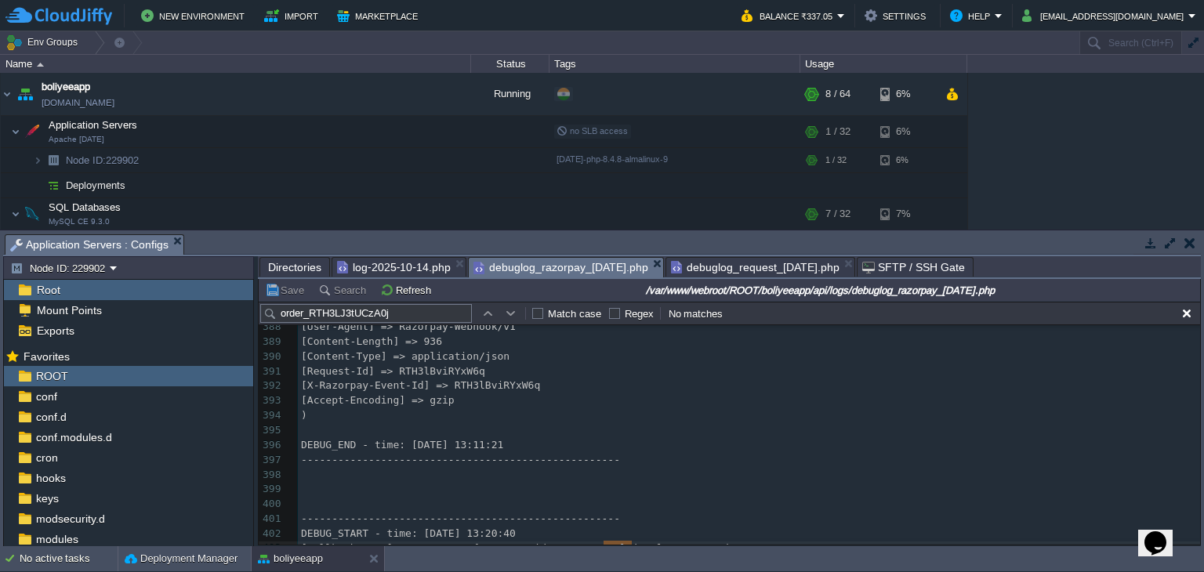
scroll to position [6583, 0]
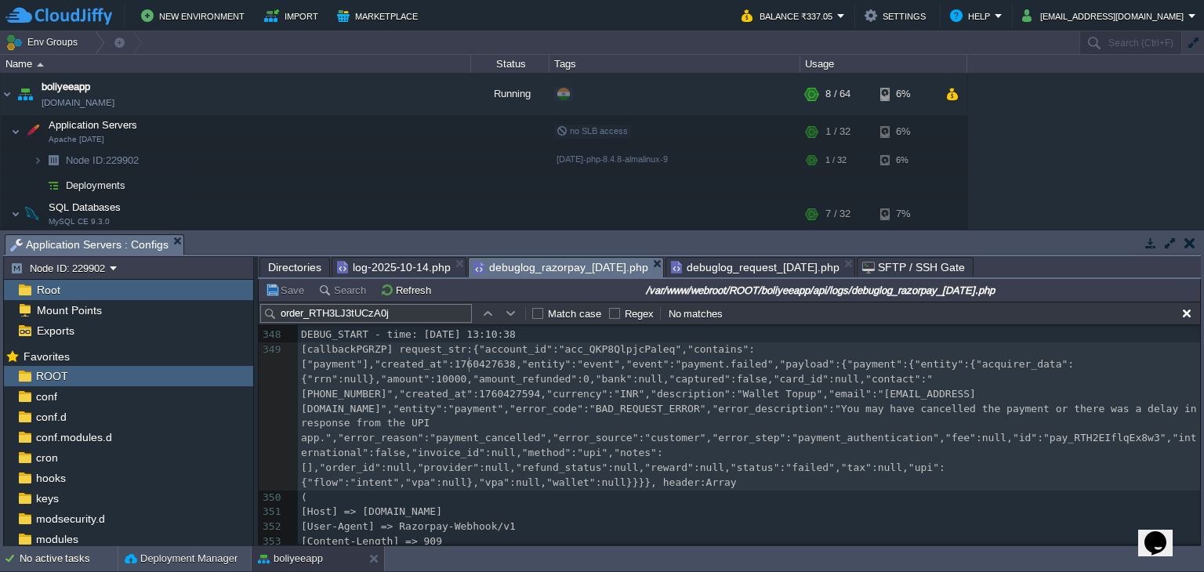
type textarea "1760427638"
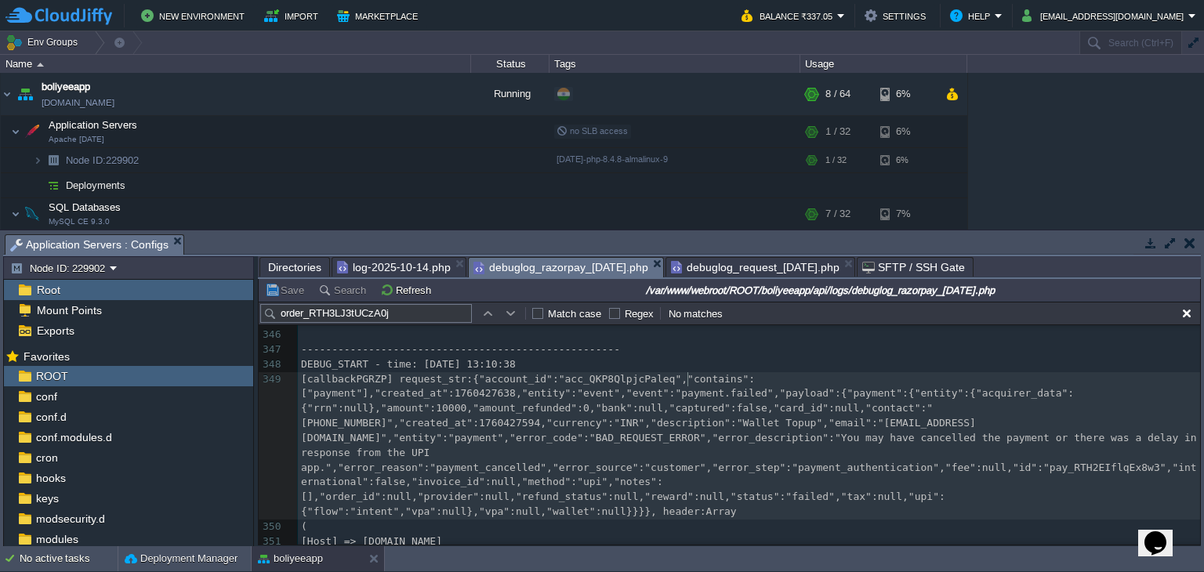
click at [689, 382] on div "x 318 [Content-Type] => application/json 319 [Request-Id] => RTBMyF5S07Ddcc 320…" at bounding box center [749, 268] width 902 height 827
click at [339, 397] on span "[callbackPGRZP] request_str:{"account_id":"acc_QKP8QlpjcPaleq","contains":["pay…" at bounding box center [752, 445] width 902 height 145
type textarea "payment"
type textarea "event"
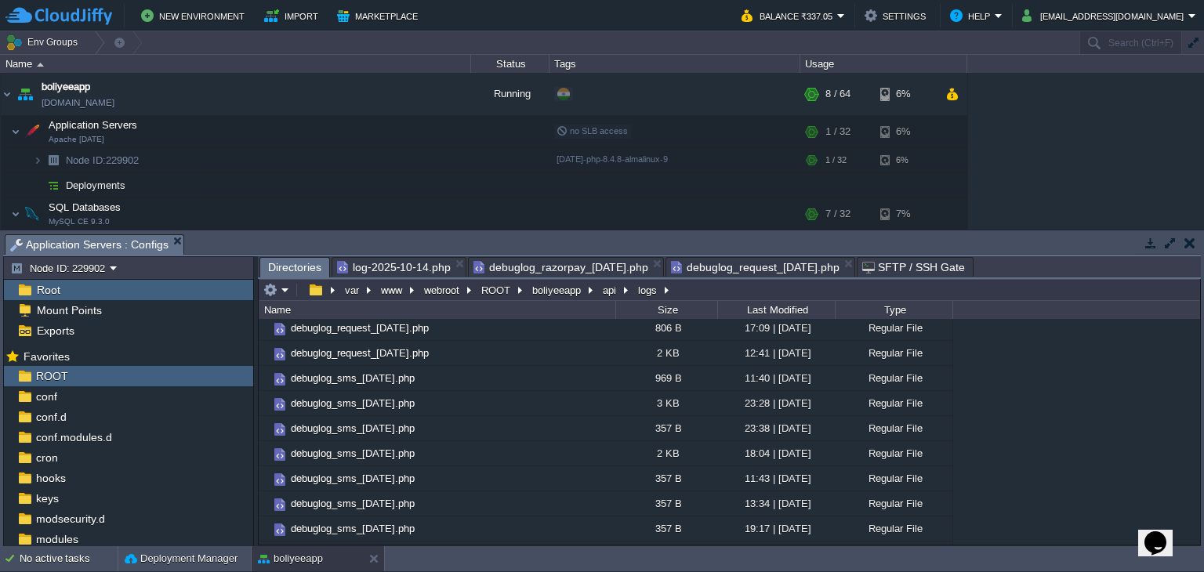
click at [292, 268] on span "Directories" at bounding box center [294, 268] width 53 height 20
click at [608, 295] on button "api" at bounding box center [610, 290] width 20 height 14
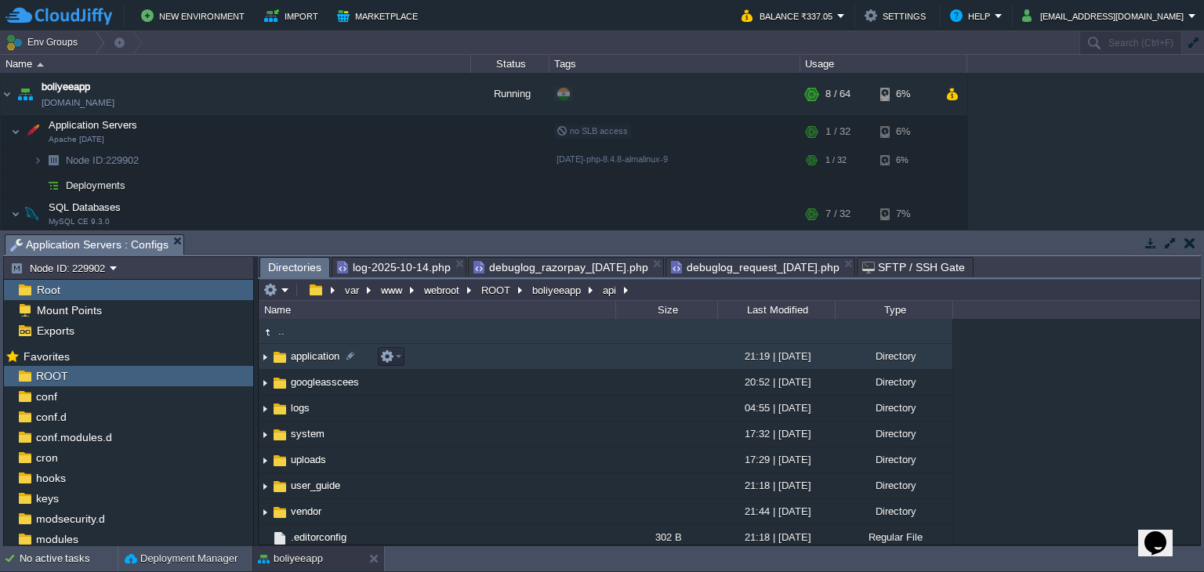
click at [327, 359] on span "application" at bounding box center [314, 356] width 53 height 13
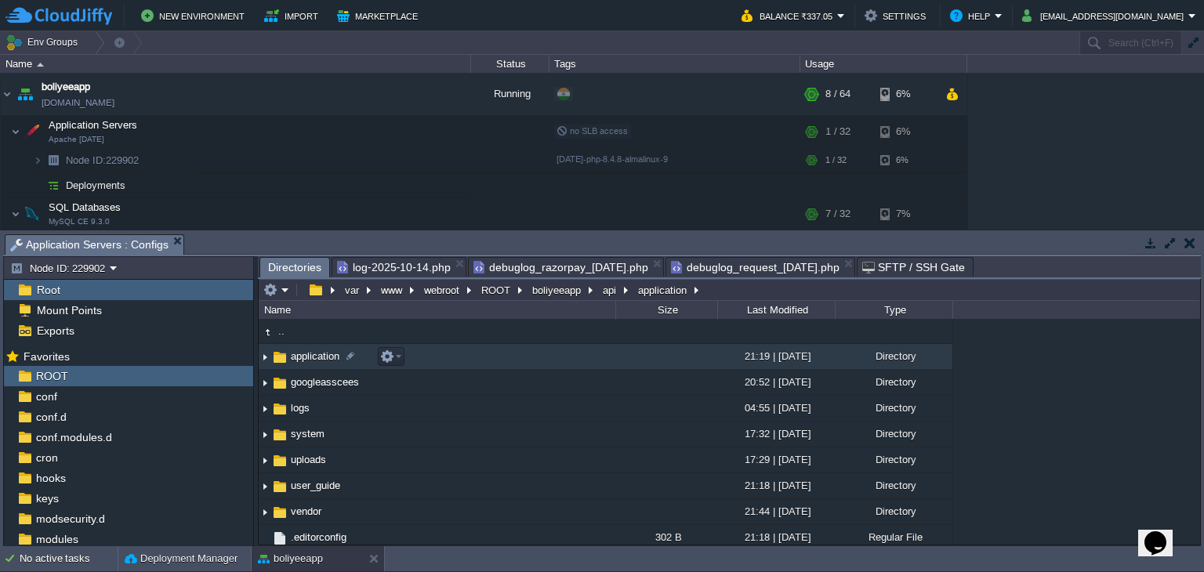
click at [327, 359] on span "application" at bounding box center [314, 356] width 53 height 13
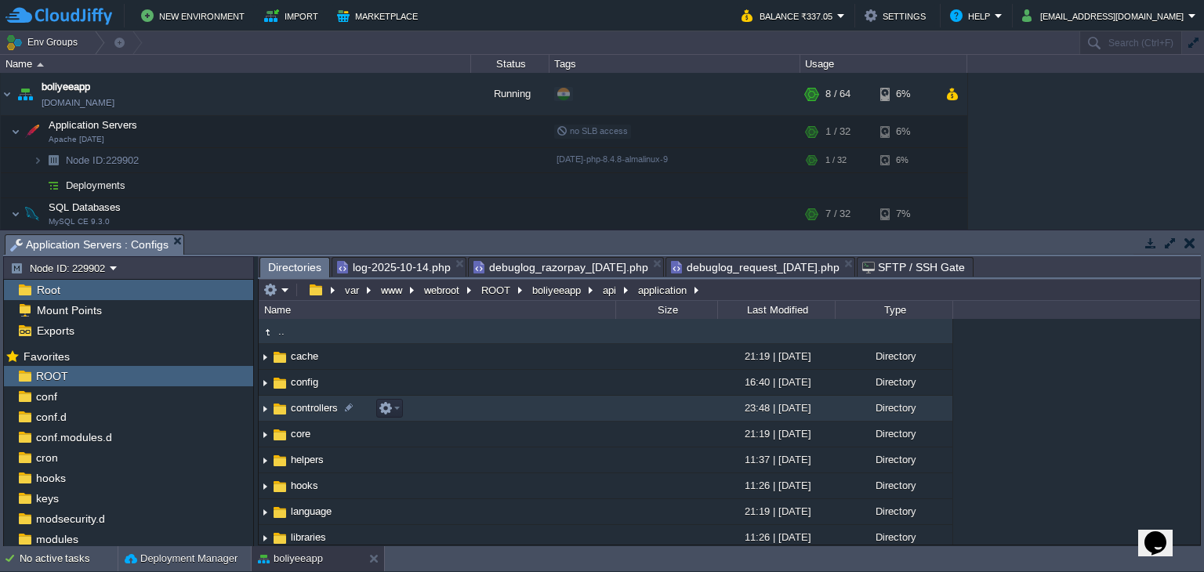
click at [322, 406] on span "controllers" at bounding box center [314, 407] width 52 height 13
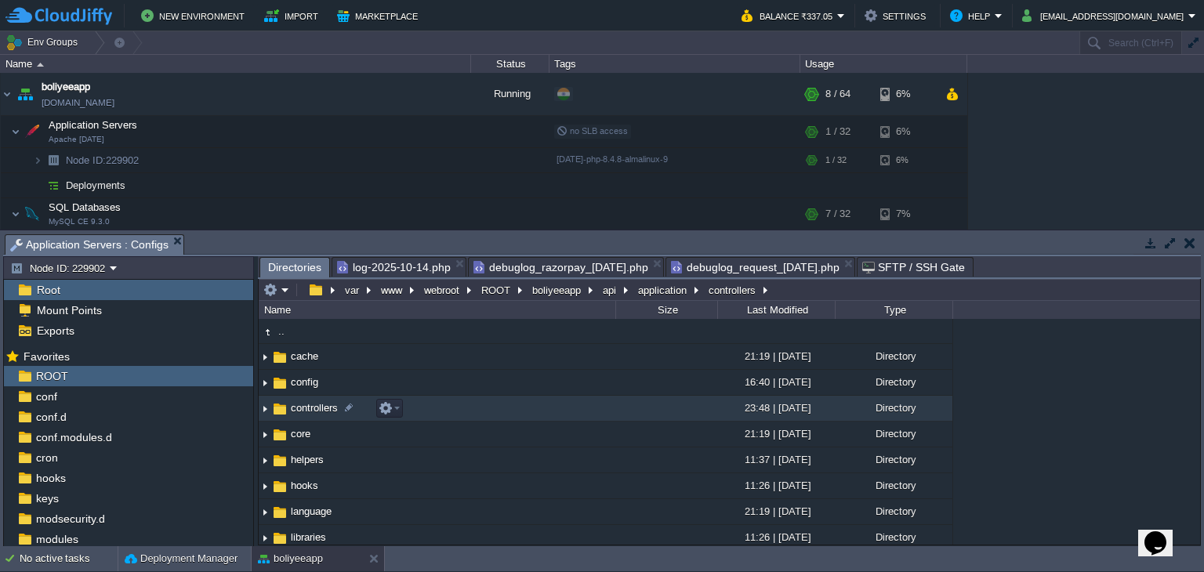
click at [322, 406] on span "controllers" at bounding box center [314, 407] width 52 height 13
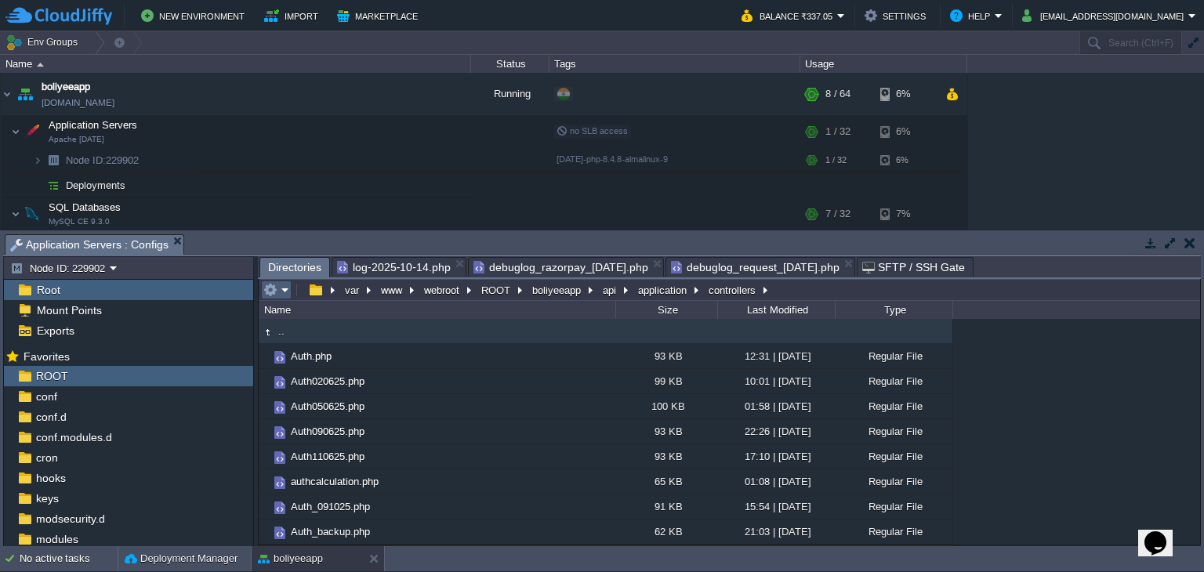
click at [277, 290] on em at bounding box center [276, 290] width 26 height 14
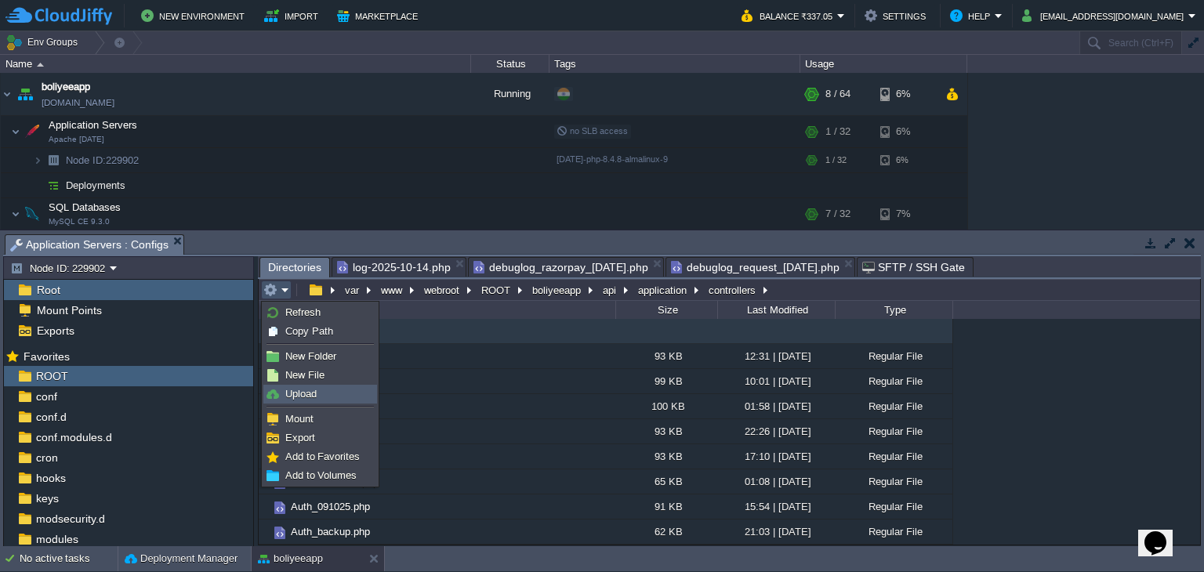
click at [303, 394] on span "Upload" at bounding box center [300, 394] width 31 height 12
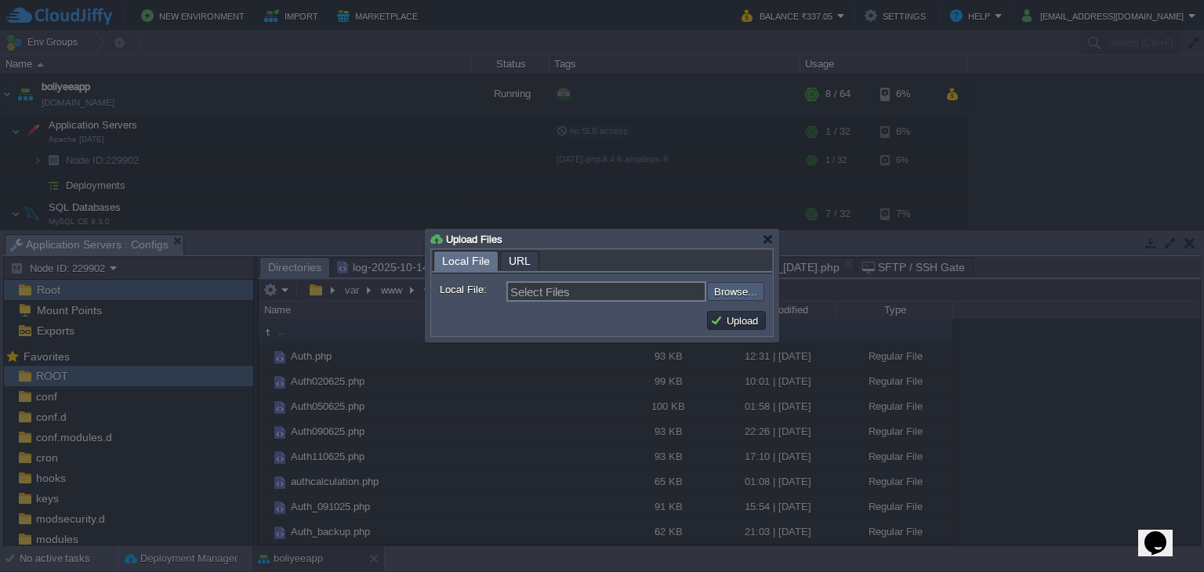
click at [727, 295] on input "file" at bounding box center [665, 291] width 198 height 19
type input "C:\fakepath\Payments.php"
type input "Payments.php"
click at [736, 321] on button "Upload" at bounding box center [736, 321] width 53 height 14
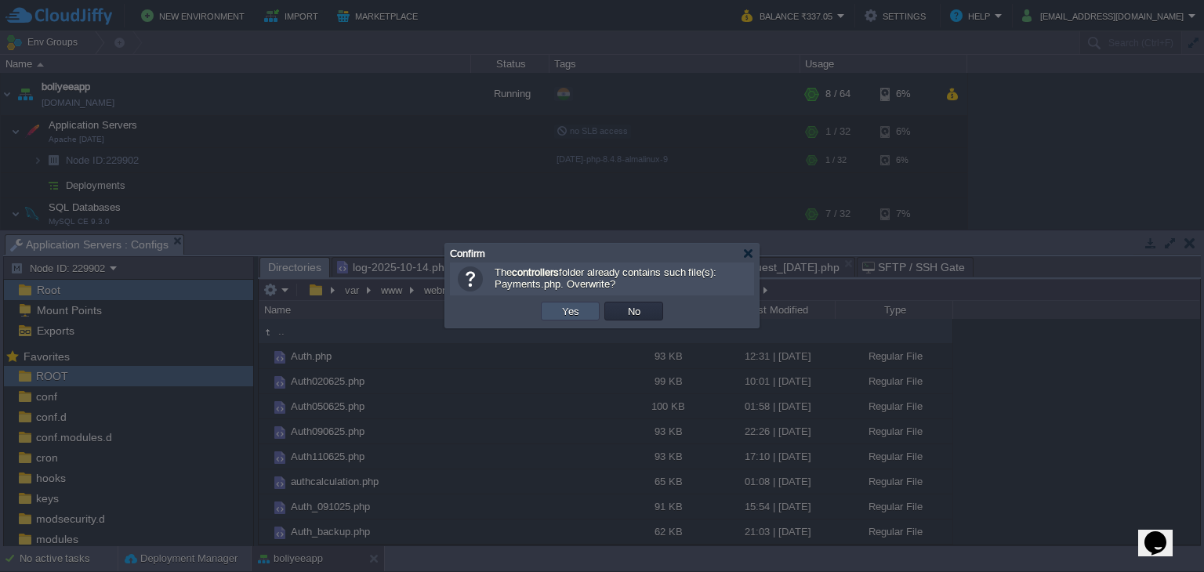
click at [560, 312] on button "Yes" at bounding box center [570, 311] width 27 height 14
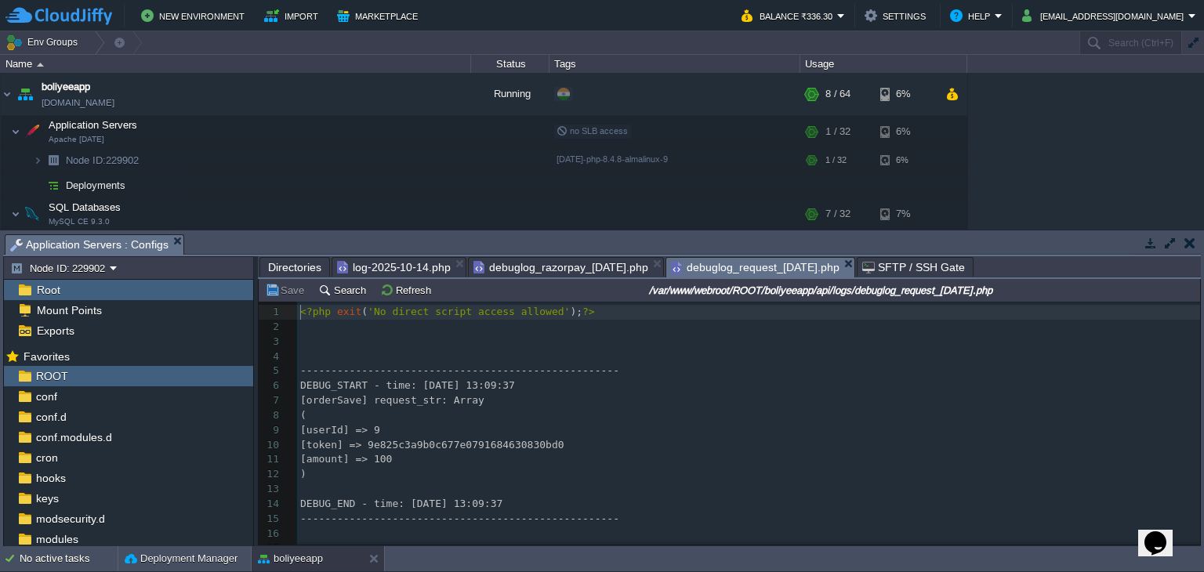
click at [730, 264] on span "debuglog_request_2025-10-14.php" at bounding box center [755, 268] width 169 height 20
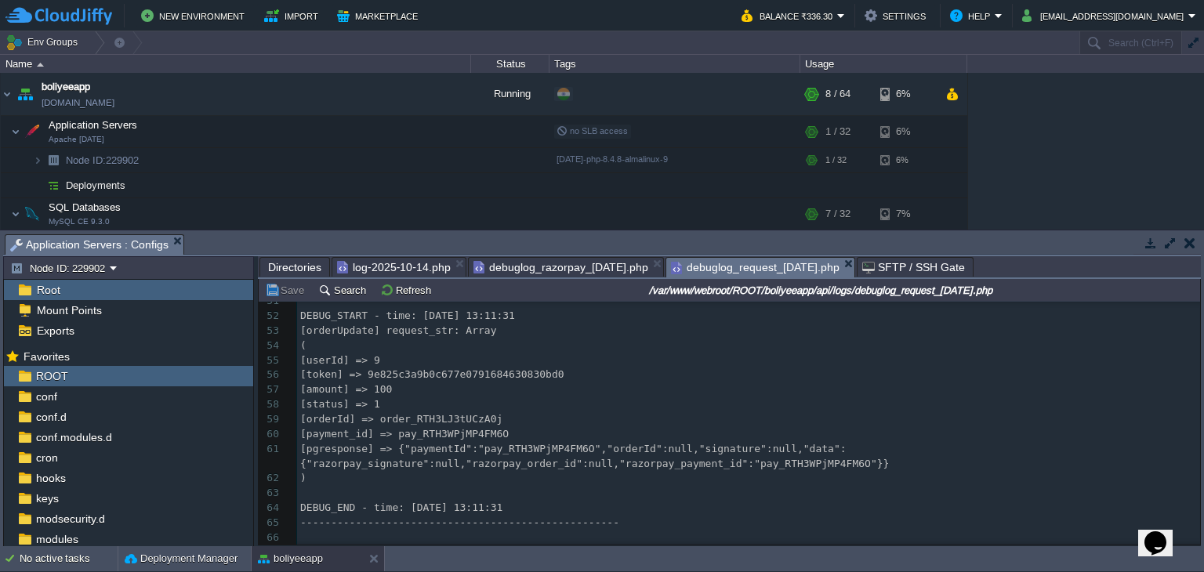
scroll to position [782, 0]
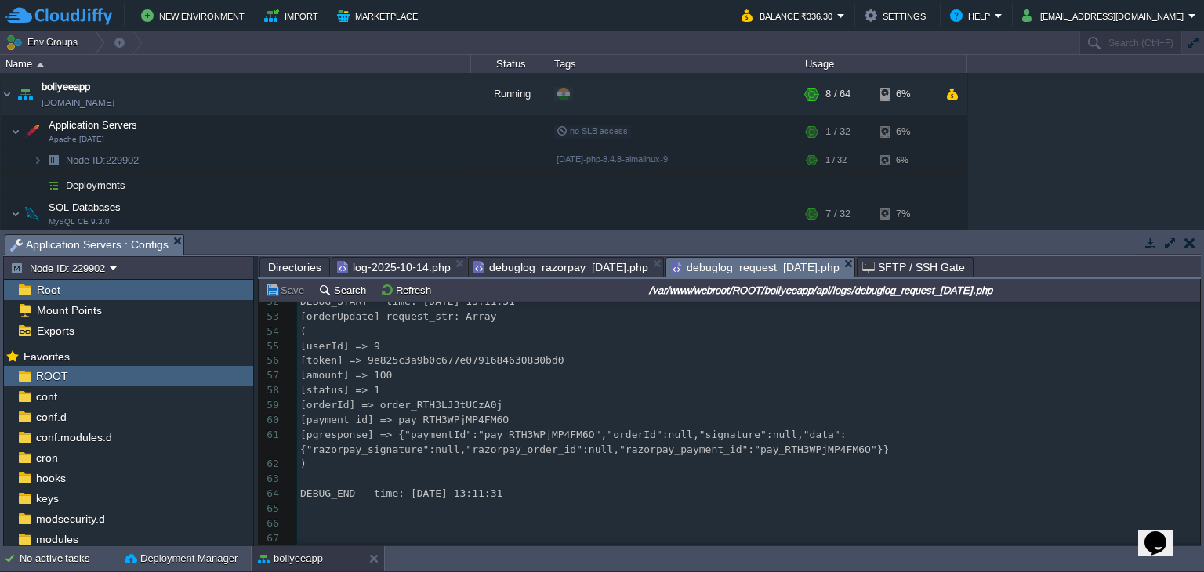
click at [533, 429] on span "[pgresponse] => {"paymentId":"pay_RTH3WPjMP4FM6O","orderId":null,"signature":nu…" at bounding box center [594, 442] width 589 height 27
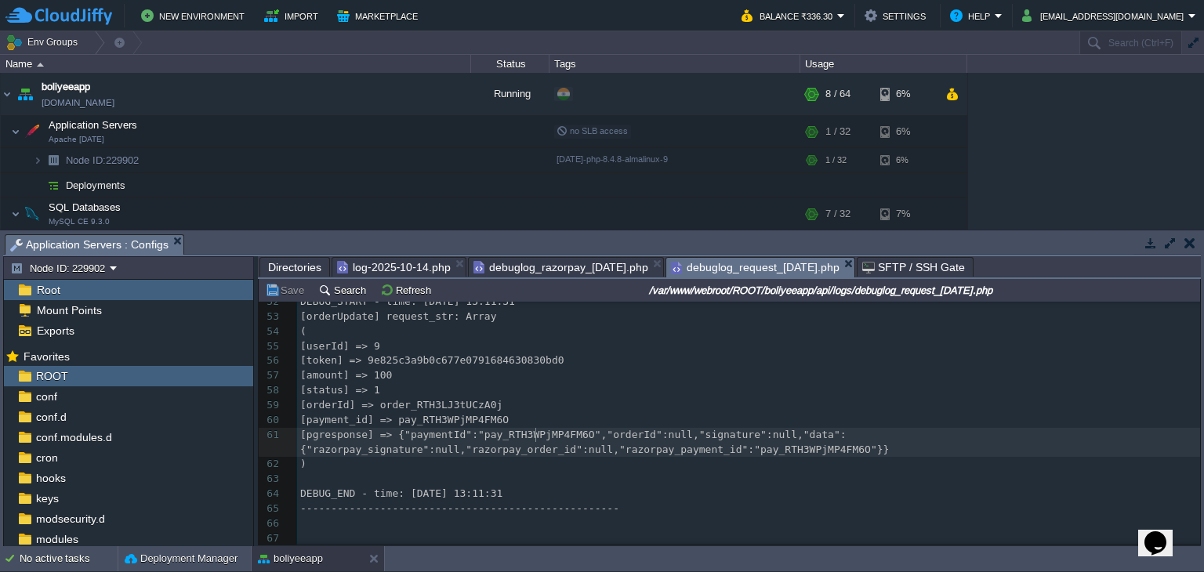
type textarea "pay_RTH3WPjMP4FM6O"
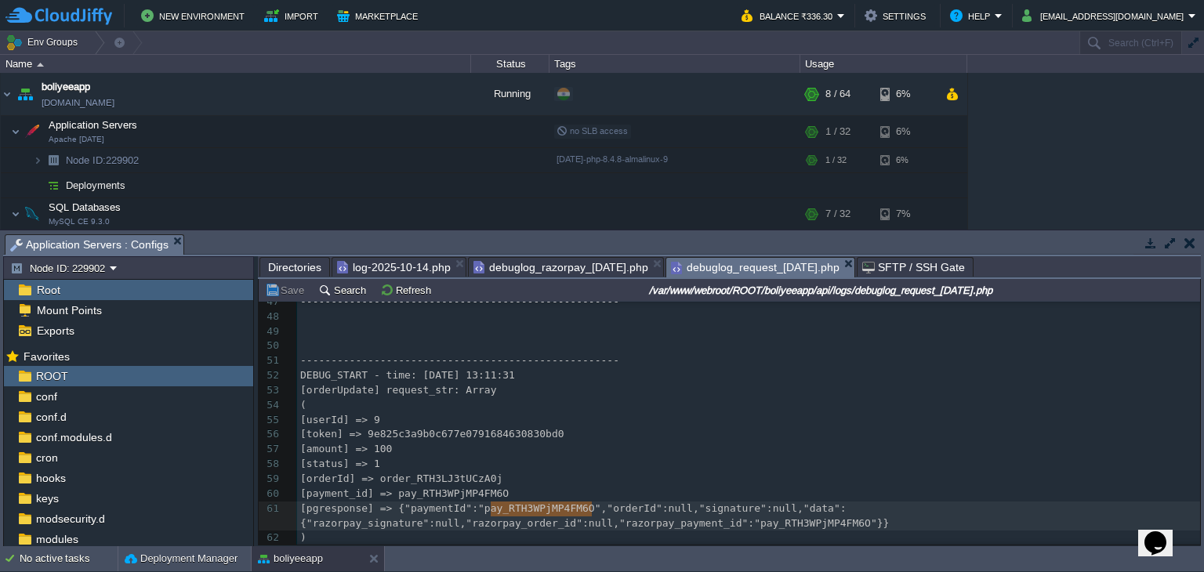
scroll to position [705, 0]
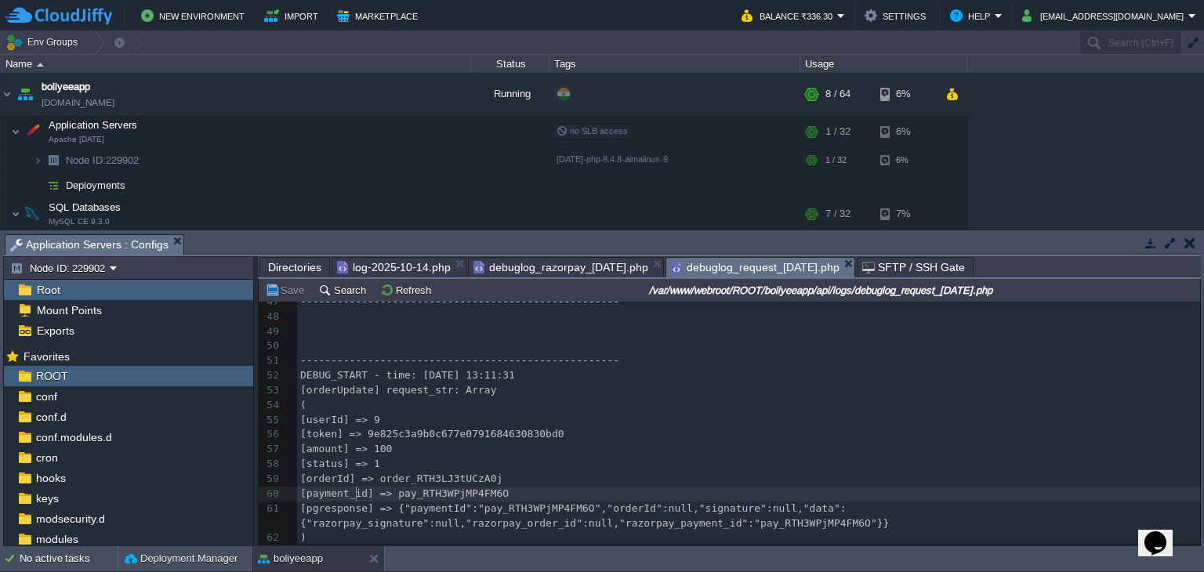
click at [358, 499] on div "x <?php exit ( 'No direct script access allowed' ); ?> 36 ​ 37 ----------------…" at bounding box center [748, 376] width 903 height 488
type textarea "payment_id"
type textarea "pay_RTH3WPjMP4FM6O"
click at [477, 484] on span "[orderId] => order_RTH3LJ3tUCzA0j" at bounding box center [401, 479] width 202 height 12
type textarea "order_RTH3LJ3tUCzA0j"
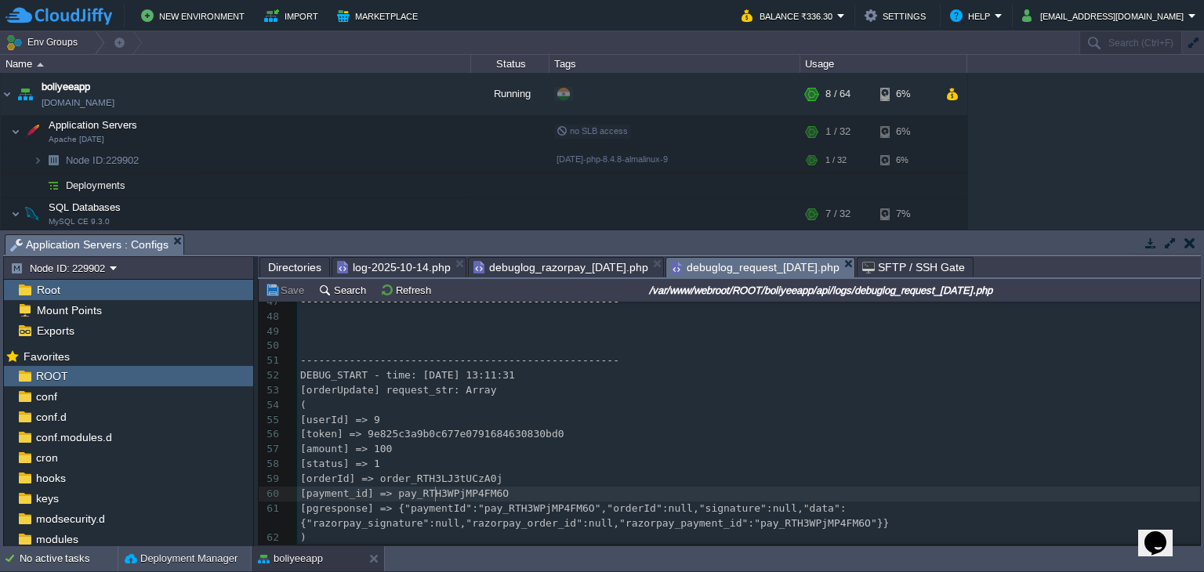
click at [434, 495] on div "x <?php exit ( 'No direct script access allowed' ); ?> 36 ​ 37 ----------------…" at bounding box center [748, 376] width 903 height 488
type textarea "pay_RTH3WPjMP4FM6O"
